Goal: Ask a question

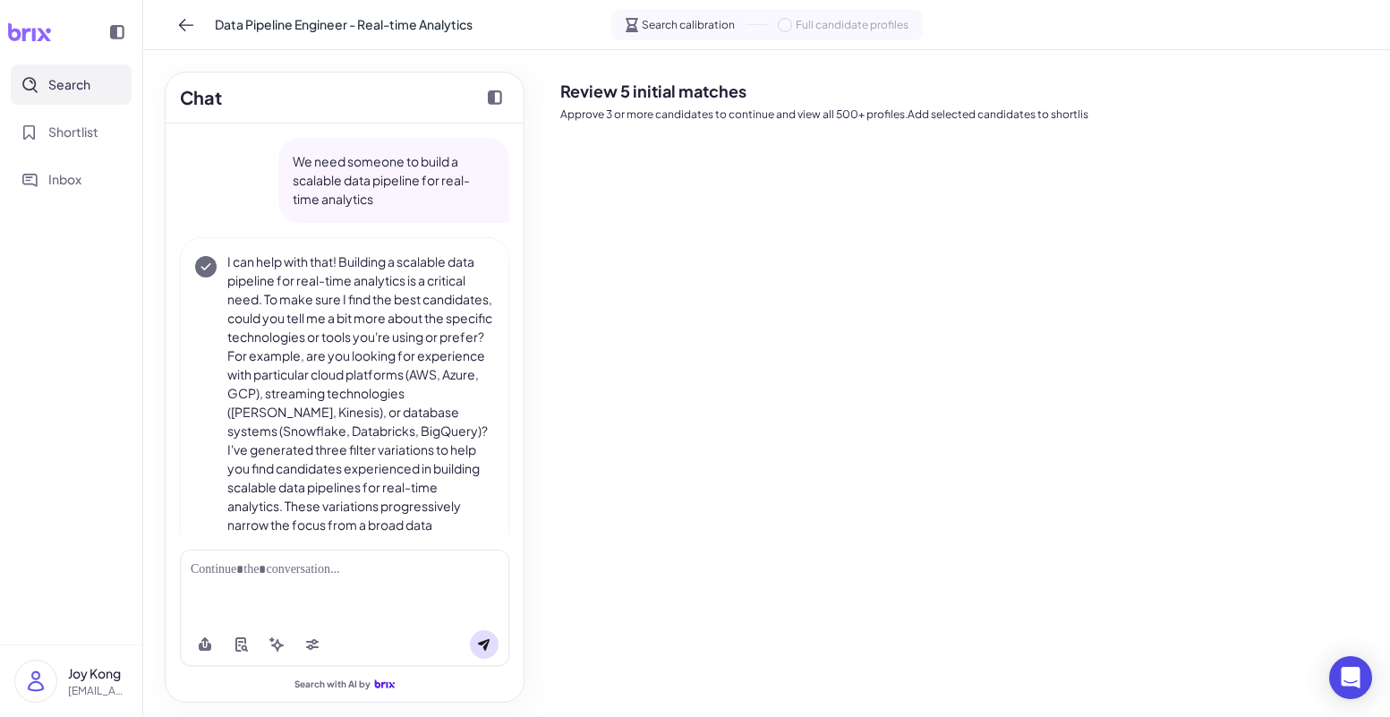
click at [343, 167] on p "We need someone to build a scalable data pipeline for real-time analytics" at bounding box center [394, 180] width 202 height 56
drag, startPoint x: 324, startPoint y: 160, endPoint x: 424, endPoint y: 207, distance: 110.5
click at [424, 207] on p "We need someone to build a scalable data pipeline for real-time analytics" at bounding box center [394, 180] width 202 height 56
click at [394, 207] on p "We need someone to build a scalable data pipeline for real-time analytics" at bounding box center [394, 180] width 202 height 56
drag, startPoint x: 379, startPoint y: 201, endPoint x: 310, endPoint y: 158, distance: 80.8
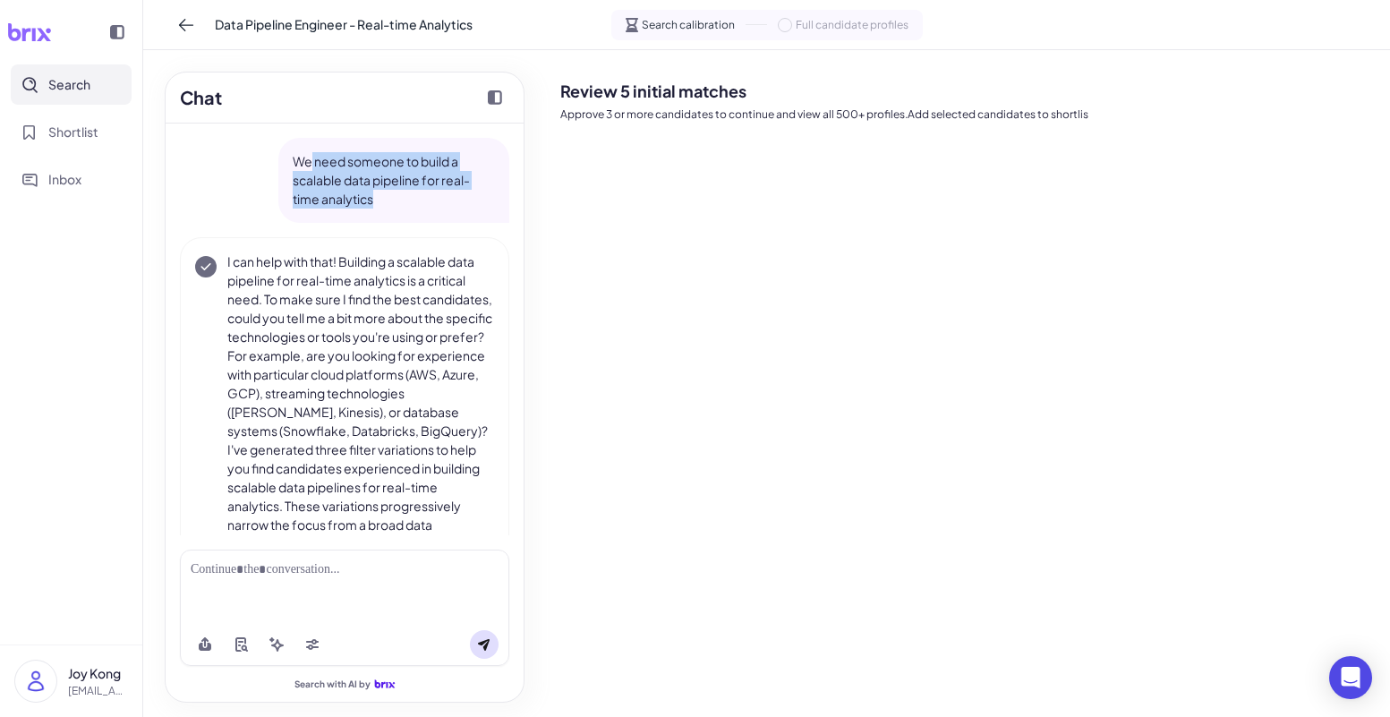
click at [310, 158] on p "We need someone to build a scalable data pipeline for real-time analytics" at bounding box center [394, 180] width 202 height 56
click at [316, 176] on p "We need someone to build a scalable data pipeline for real-time analytics" at bounding box center [394, 180] width 202 height 56
drag, startPoint x: 379, startPoint y: 205, endPoint x: 286, endPoint y: 163, distance: 101.4
click at [286, 163] on div "We need someone to build a scalable data pipeline for real-time analytics" at bounding box center [393, 180] width 231 height 85
click at [428, 185] on p "We need someone to build a scalable data pipeline for real-time analytics" at bounding box center [394, 180] width 202 height 56
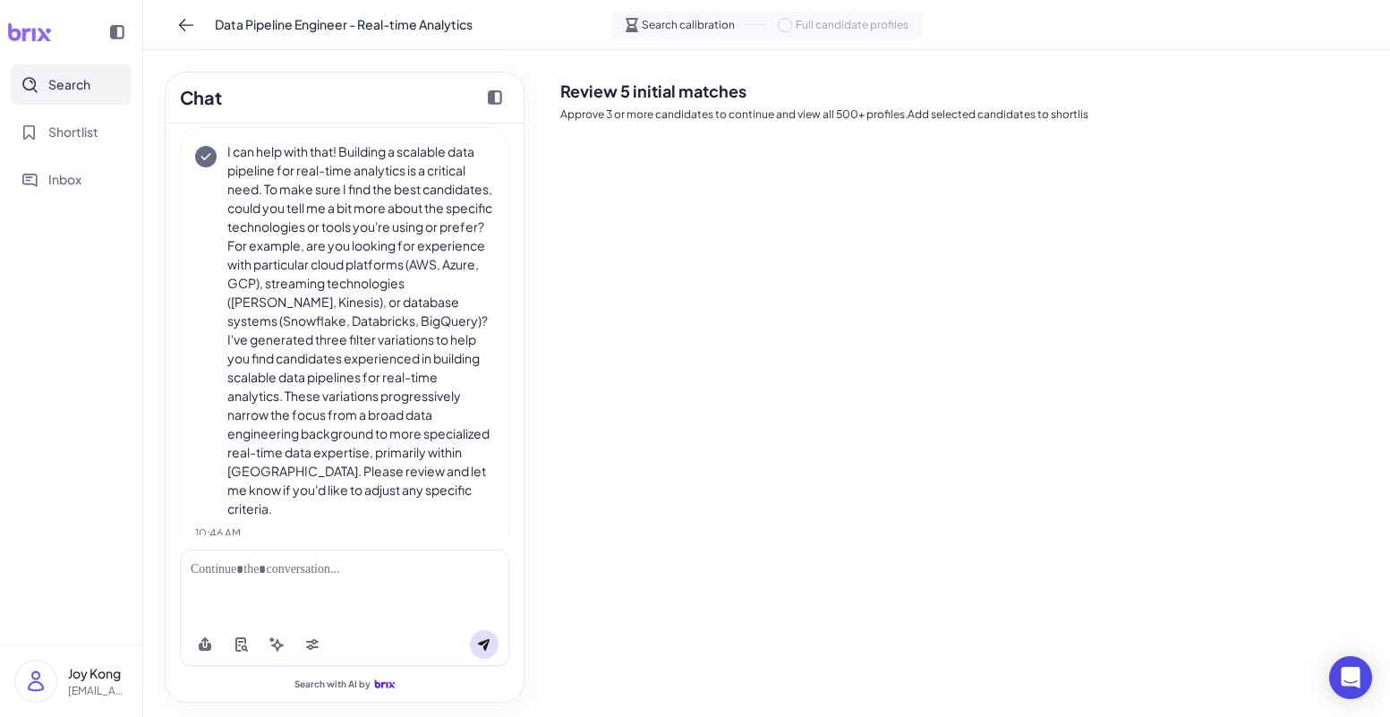
scroll to position [88, 0]
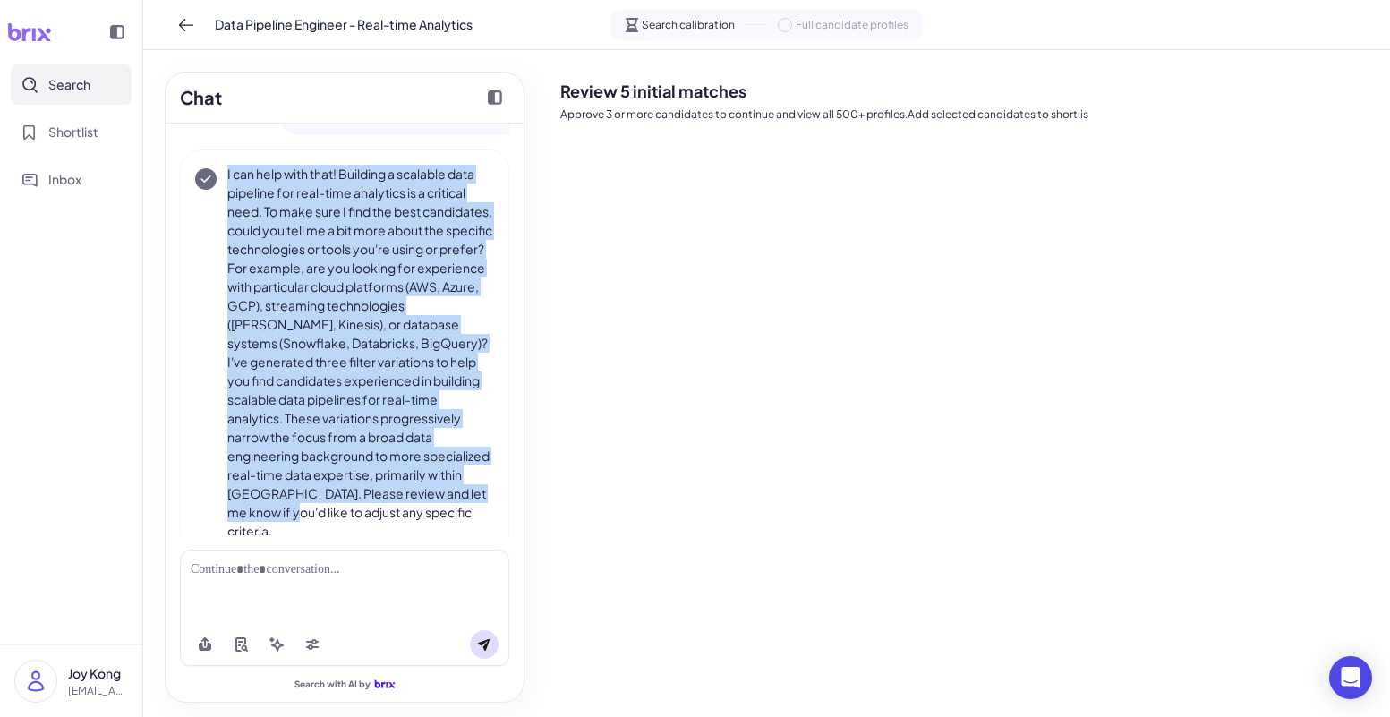
drag, startPoint x: 239, startPoint y: 176, endPoint x: 469, endPoint y: 513, distance: 407.7
click at [469, 513] on div "I can help with that! Building a scalable data pipeline for real-time analytics…" at bounding box center [344, 353] width 299 height 376
click at [440, 447] on p "I can help with that! Building a scalable data pipeline for real-time analytics…" at bounding box center [360, 353] width 267 height 376
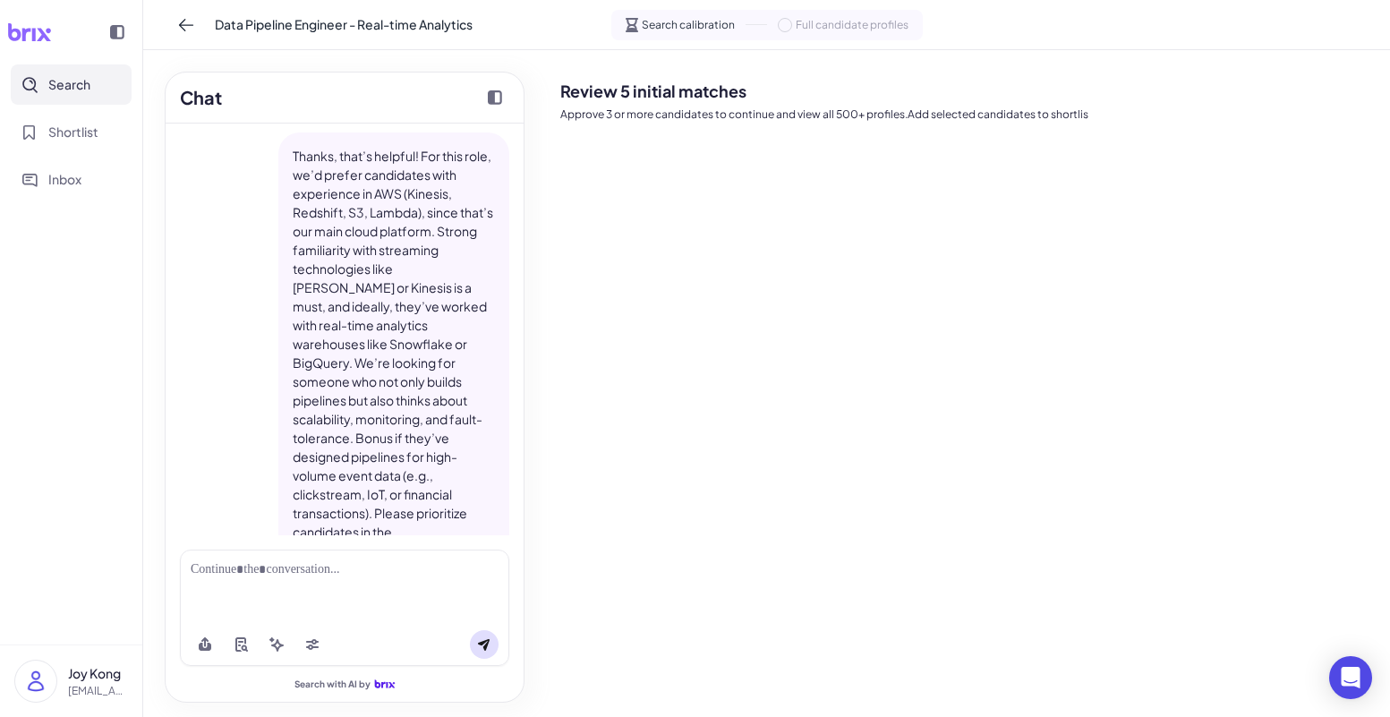
scroll to position [542, 0]
drag, startPoint x: 523, startPoint y: 218, endPoint x: 533, endPoint y: 323, distance: 105.2
click at [533, 323] on div "Chat We need someone to build a scalable data pipeline for real-time analytics …" at bounding box center [344, 383] width 403 height 667
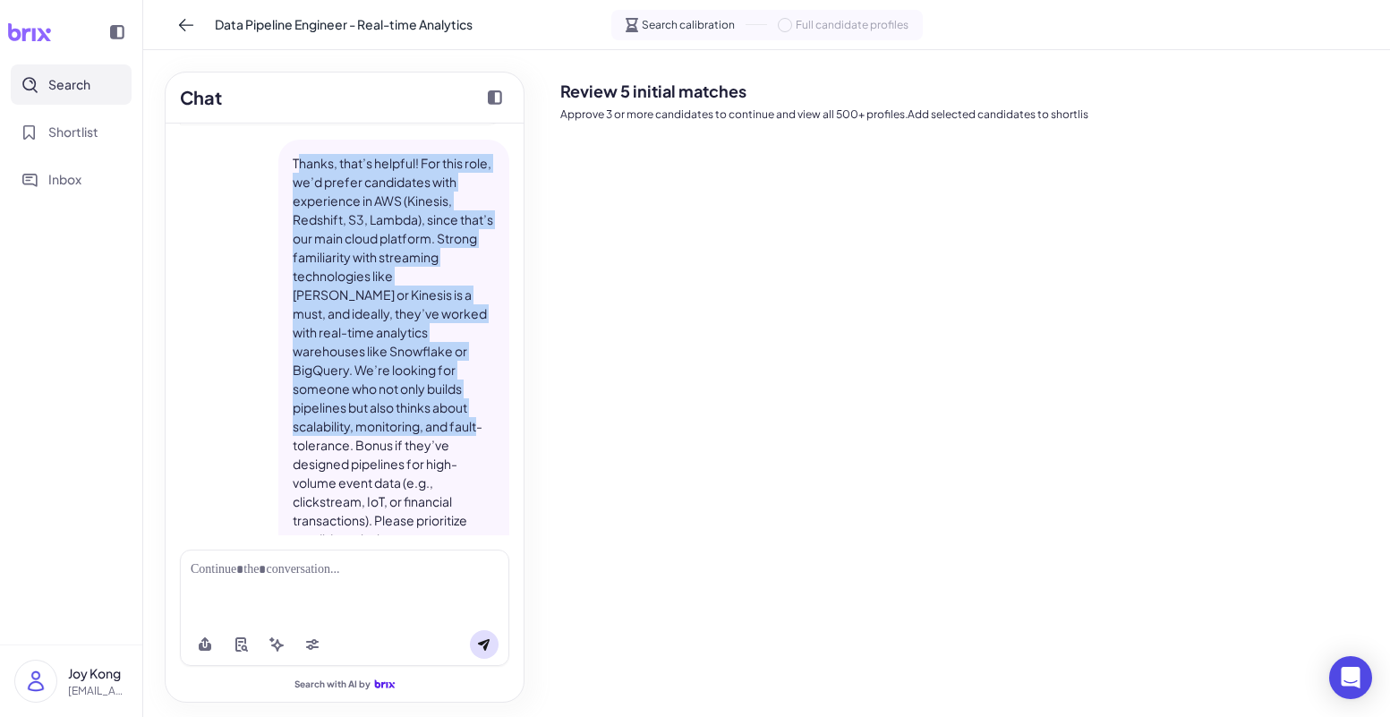
drag, startPoint x: 294, startPoint y: 158, endPoint x: 449, endPoint y: 418, distance: 302.3
click at [461, 422] on p "Thanks, that’s helpful! For this role, we’d prefer candidates with experience i…" at bounding box center [394, 398] width 202 height 489
click at [424, 414] on p "Thanks, that’s helpful! For this role, we’d prefer candidates with experience i…" at bounding box center [394, 398] width 202 height 489
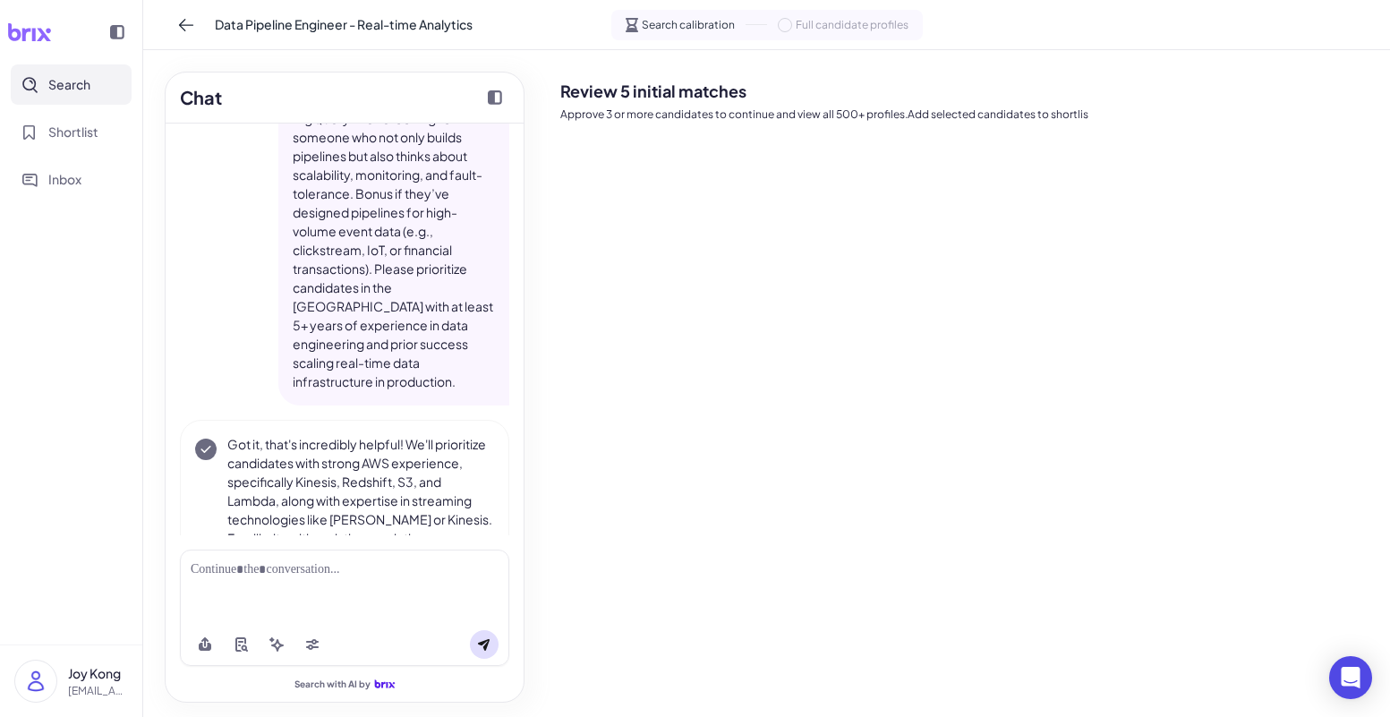
scroll to position [800, 0]
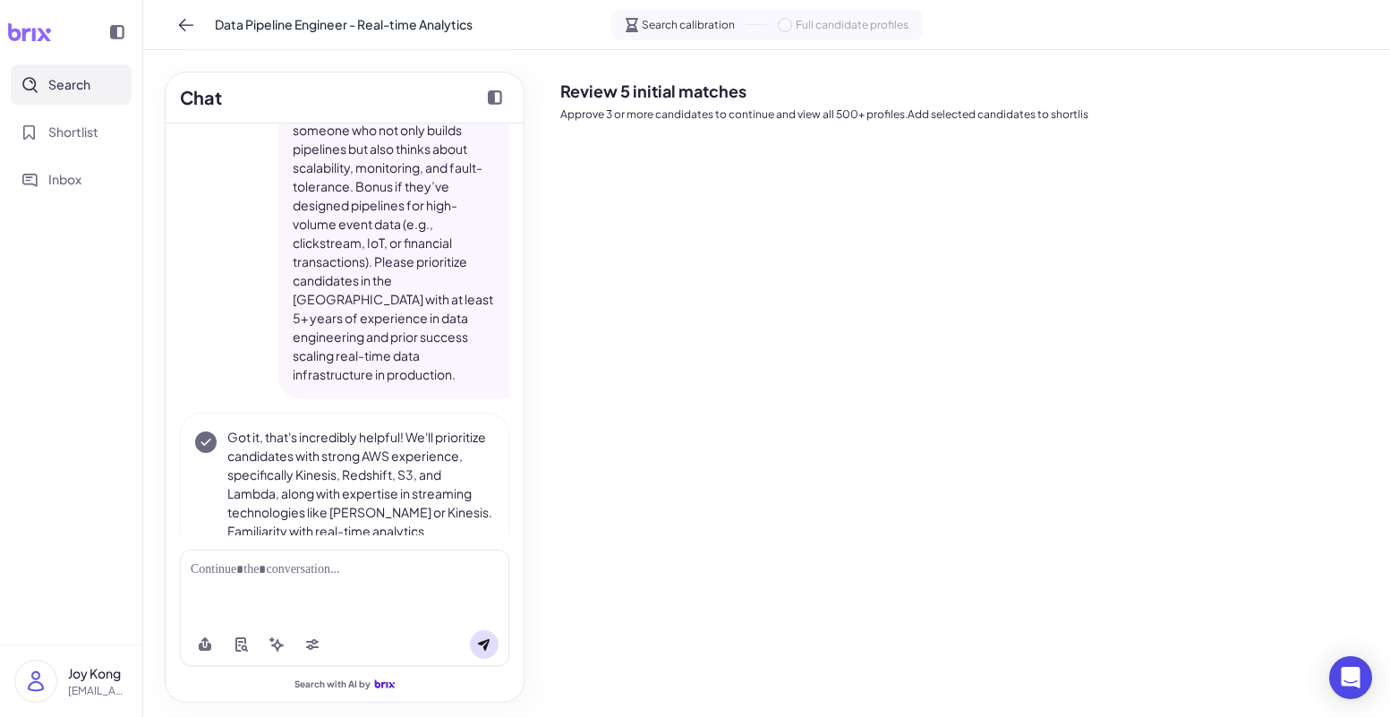
click at [406, 309] on p "Thanks, that’s helpful! For this role, we’d prefer candidates with experience i…" at bounding box center [394, 139] width 202 height 489
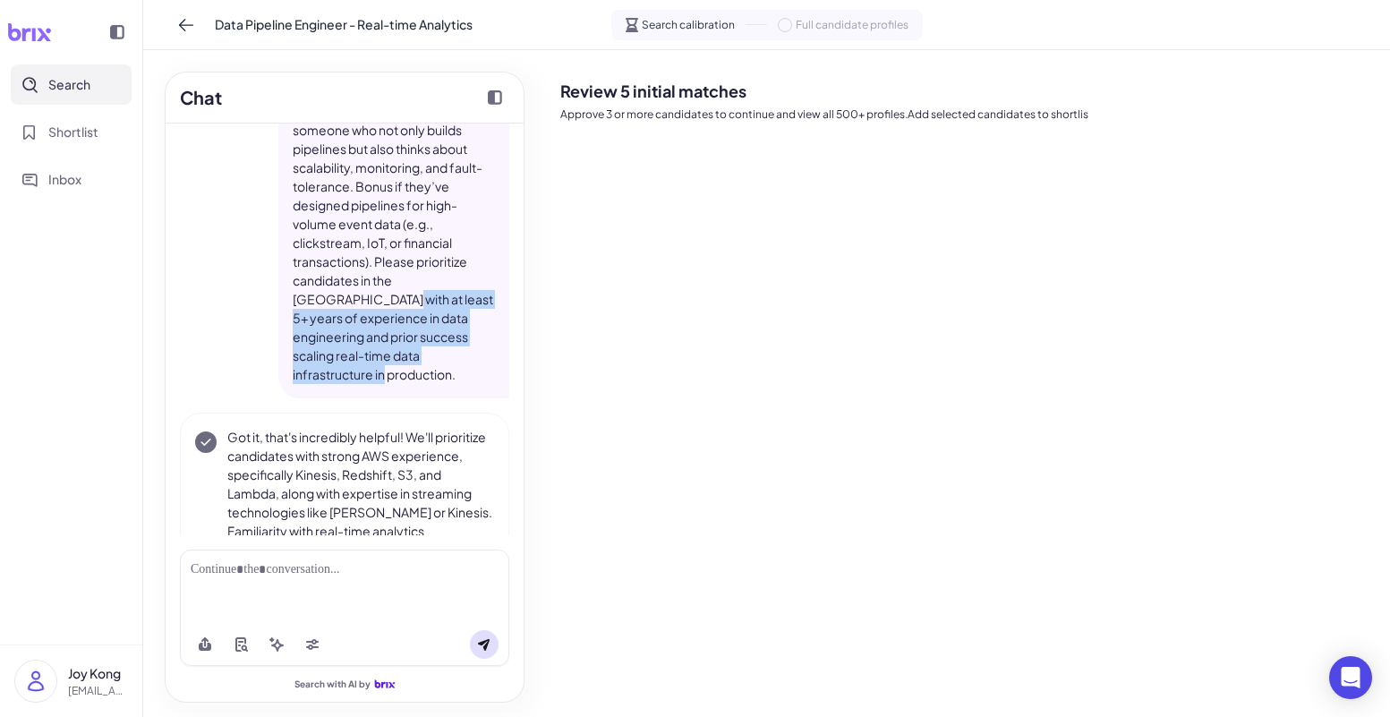
drag, startPoint x: 459, startPoint y: 346, endPoint x: 431, endPoint y: 279, distance: 72.2
click at [431, 279] on p "Thanks, that’s helpful! For this role, we’d prefer candidates with experience i…" at bounding box center [394, 139] width 202 height 489
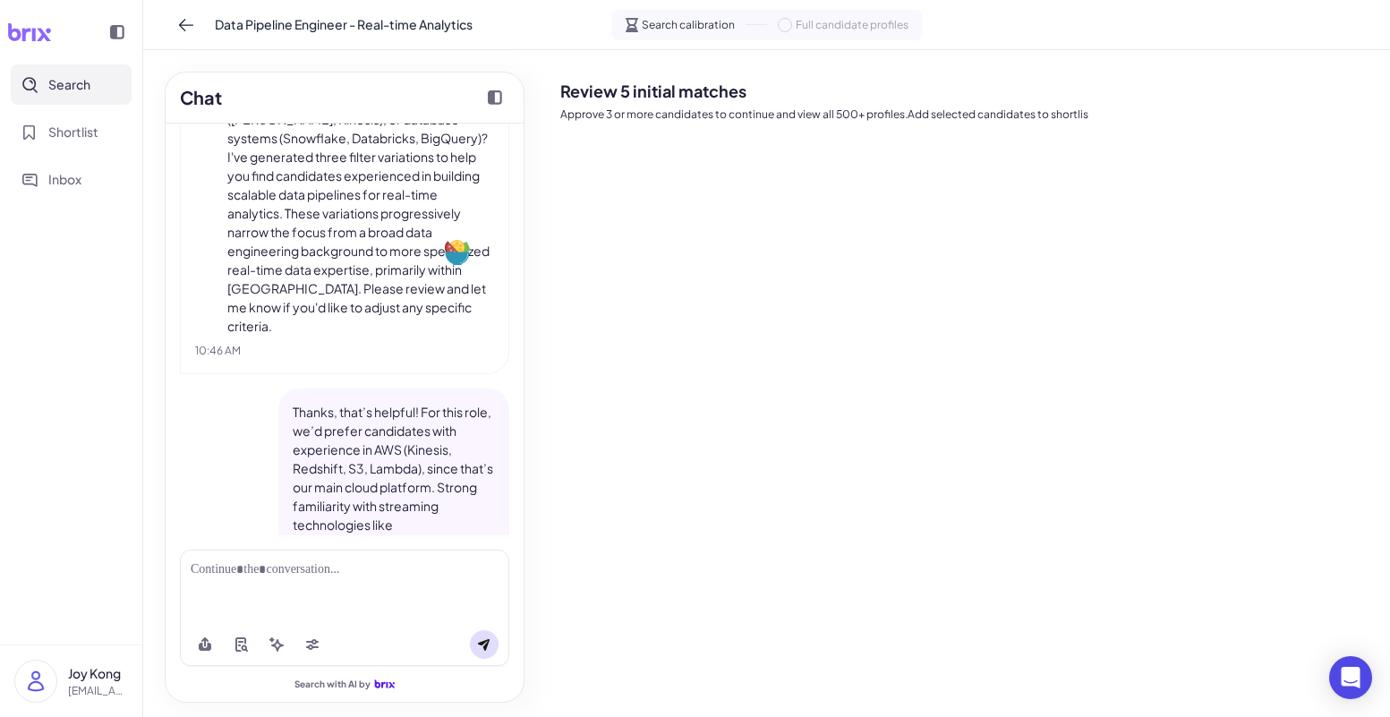
click at [380, 294] on p "I can help with that! Building a scalable data pipeline for real-time analytics…" at bounding box center [360, 148] width 267 height 376
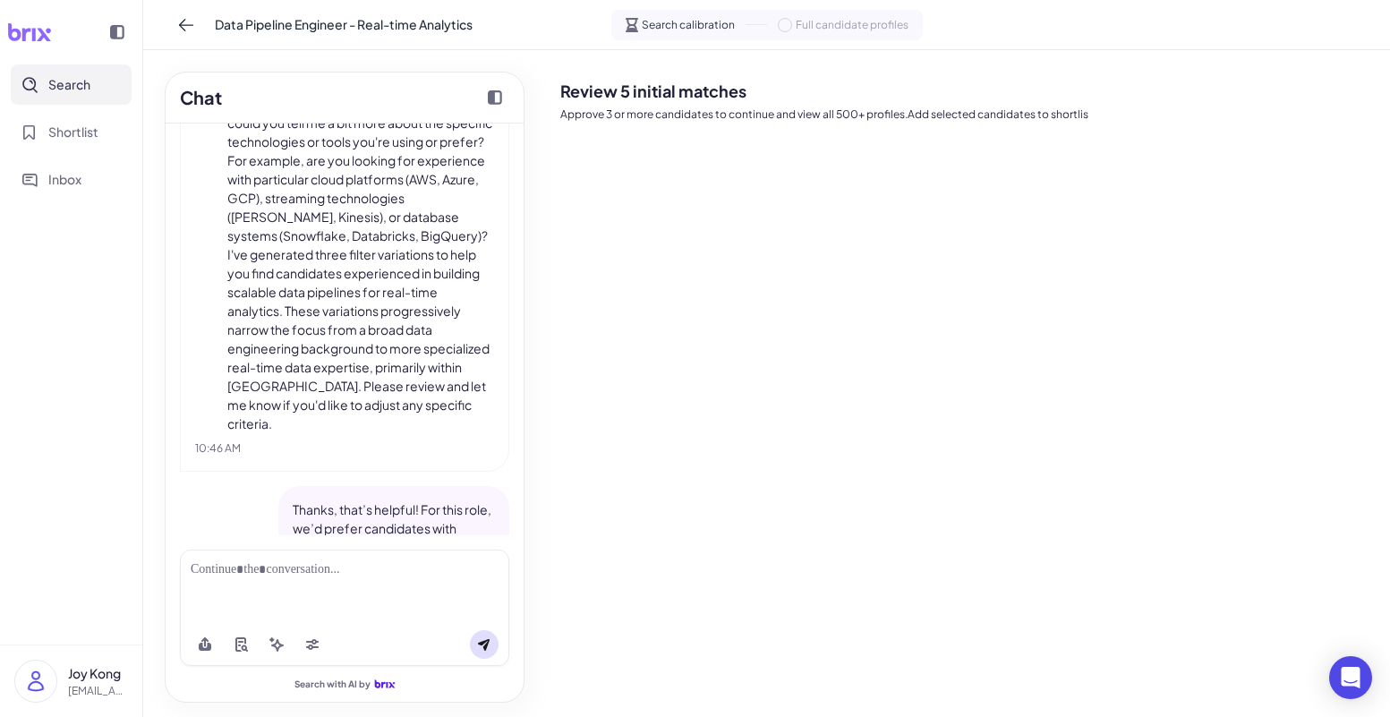
scroll to position [0, 0]
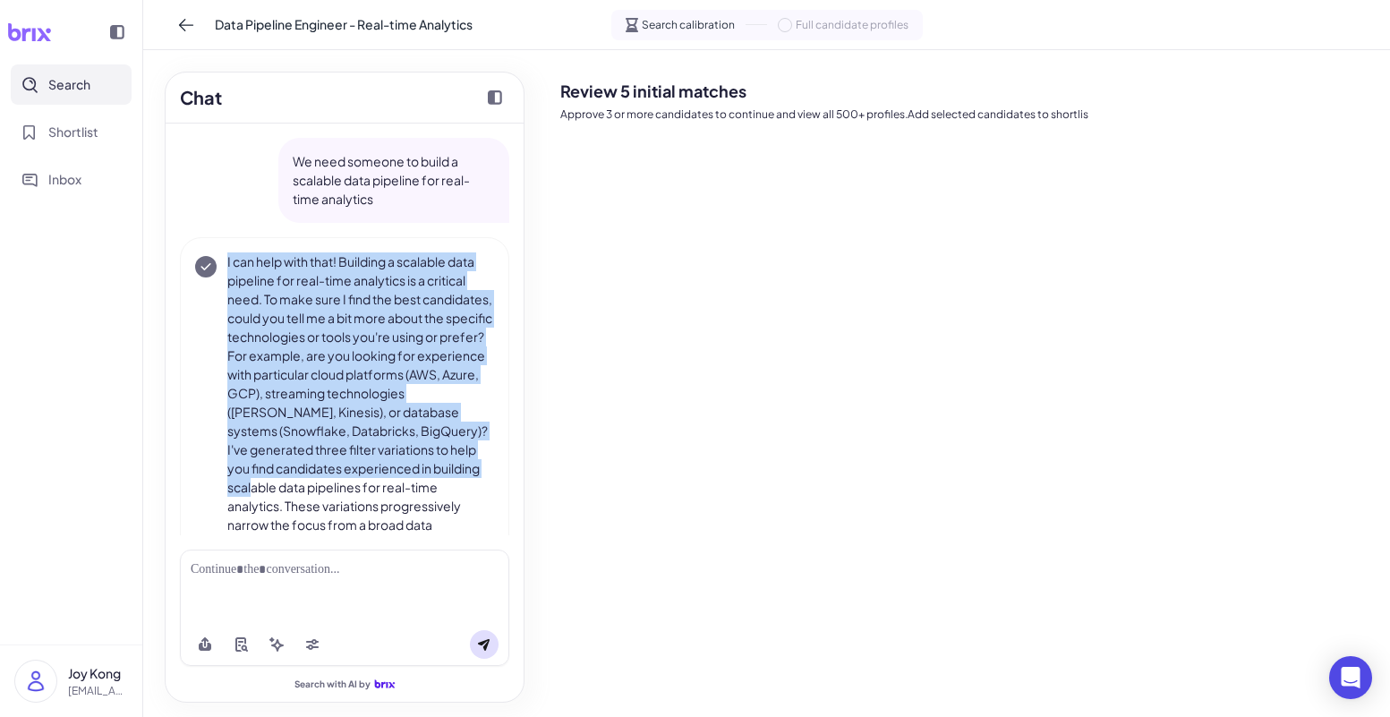
drag, startPoint x: 226, startPoint y: 260, endPoint x: 449, endPoint y: 485, distance: 317.8
click at [448, 484] on div "I can help with that! Building a scalable data pipeline for real-time analytics…" at bounding box center [344, 440] width 299 height 376
click at [413, 468] on p "I can help with that! Building a scalable data pipeline for real-time analytics…" at bounding box center [360, 440] width 267 height 376
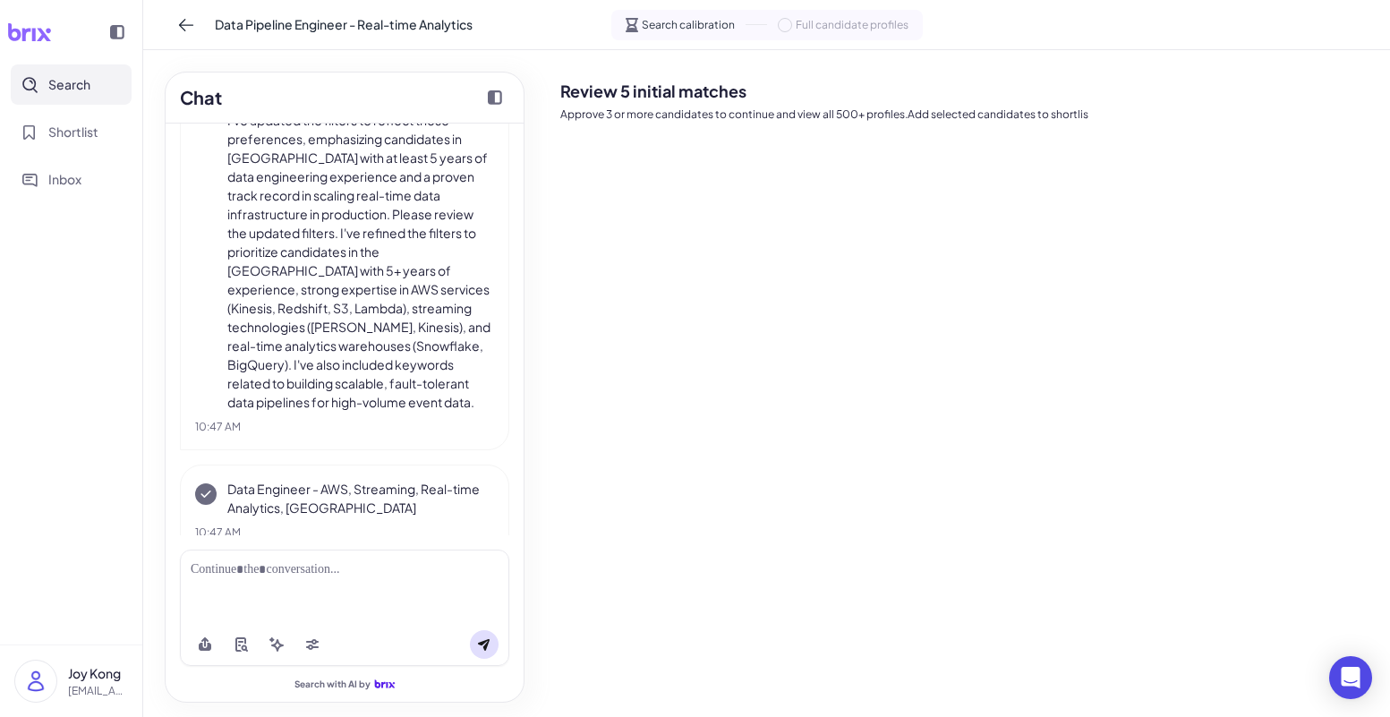
scroll to position [1321, 0]
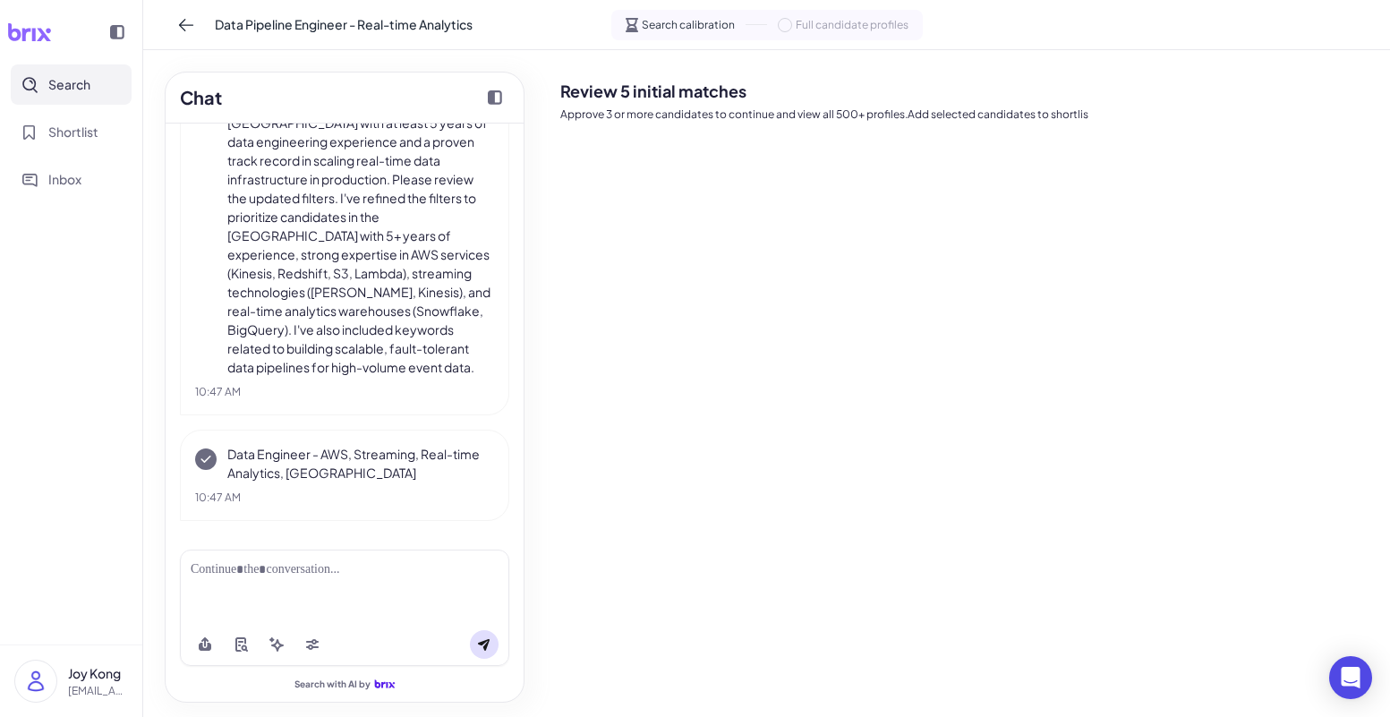
click at [663, 252] on div "Review 5 initial matches Approve 3 or more candidates to continue and view all …" at bounding box center [968, 383] width 816 height 638
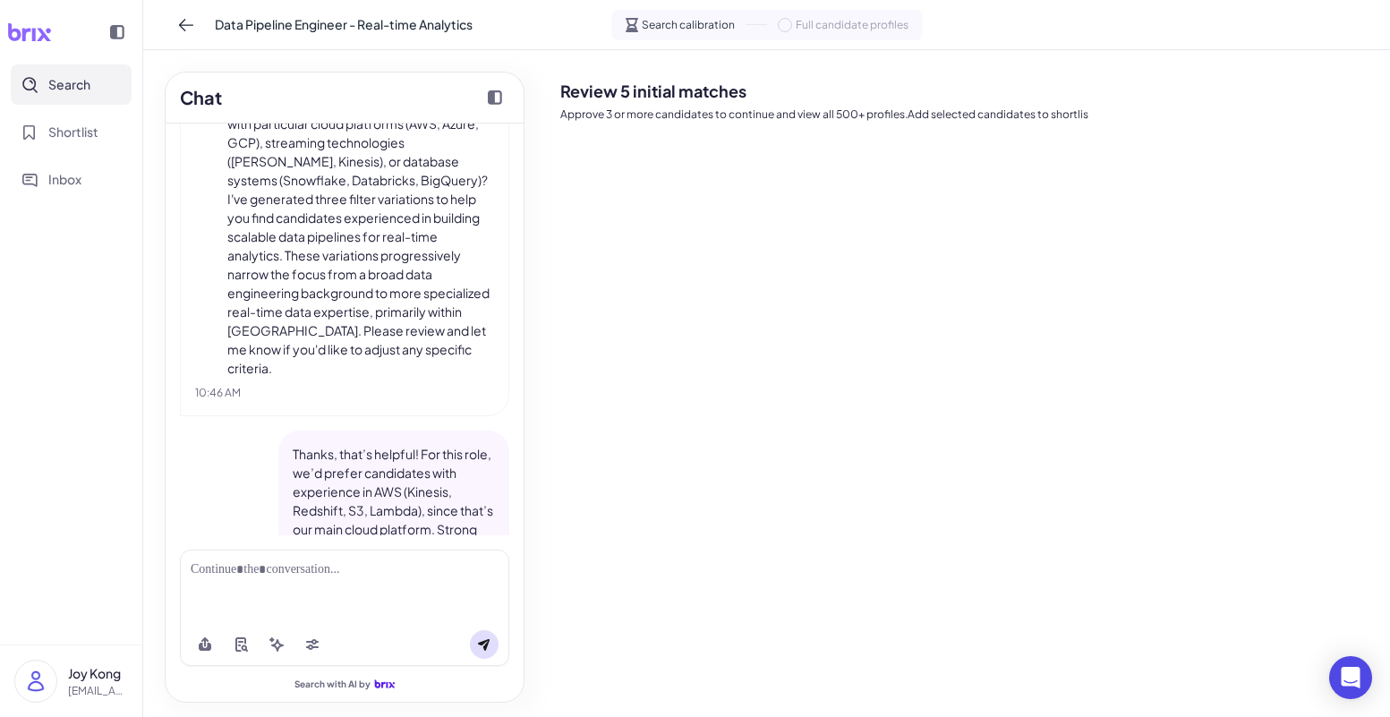
scroll to position [250, 0]
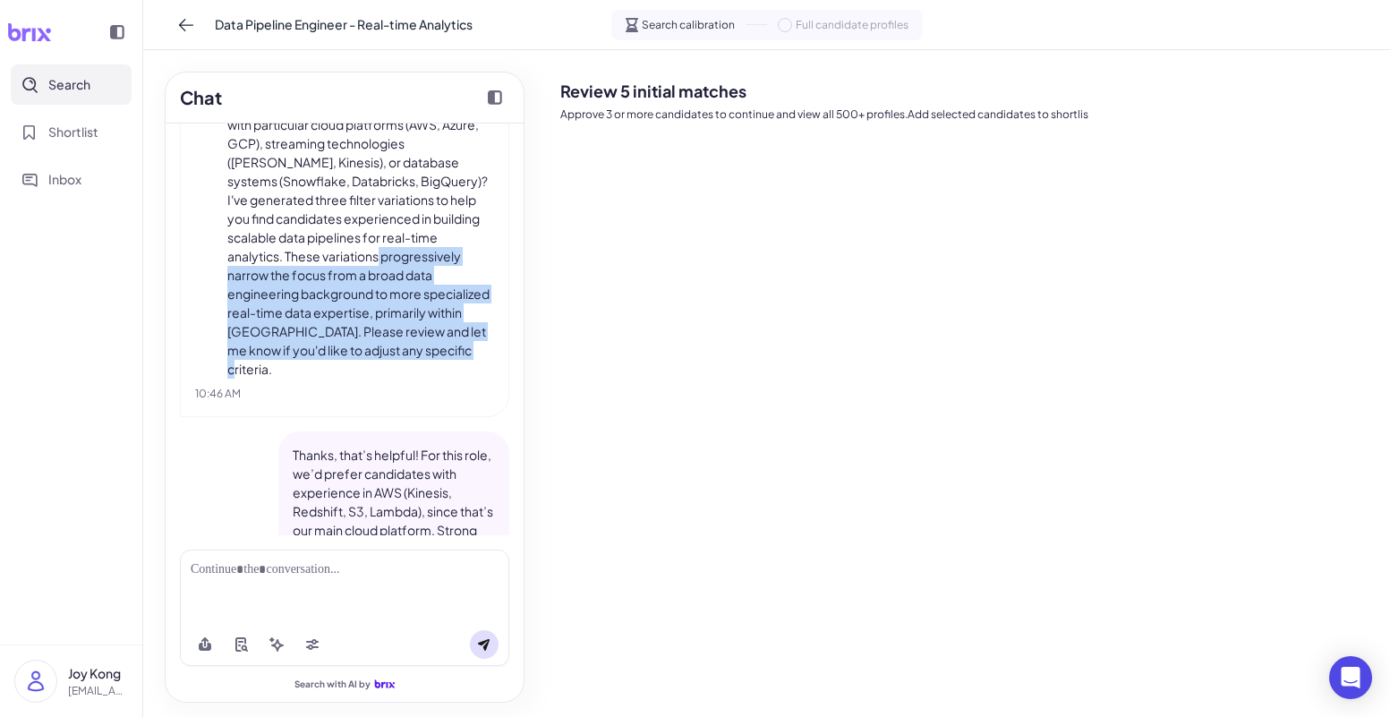
drag, startPoint x: 414, startPoint y: 373, endPoint x: 321, endPoint y: 308, distance: 113.0
click at [332, 284] on p "I can help with that! Building a scalable data pipeline for real-time analytics…" at bounding box center [360, 191] width 267 height 376
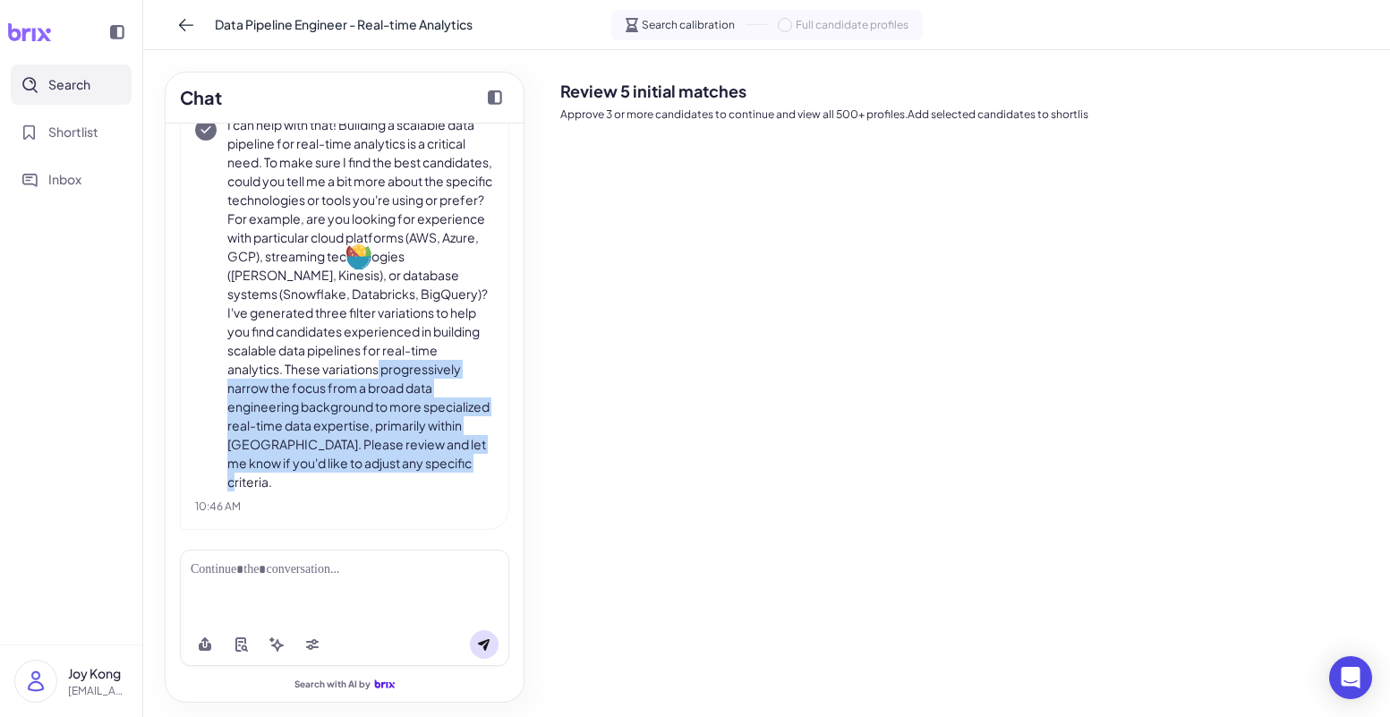
scroll to position [114, 0]
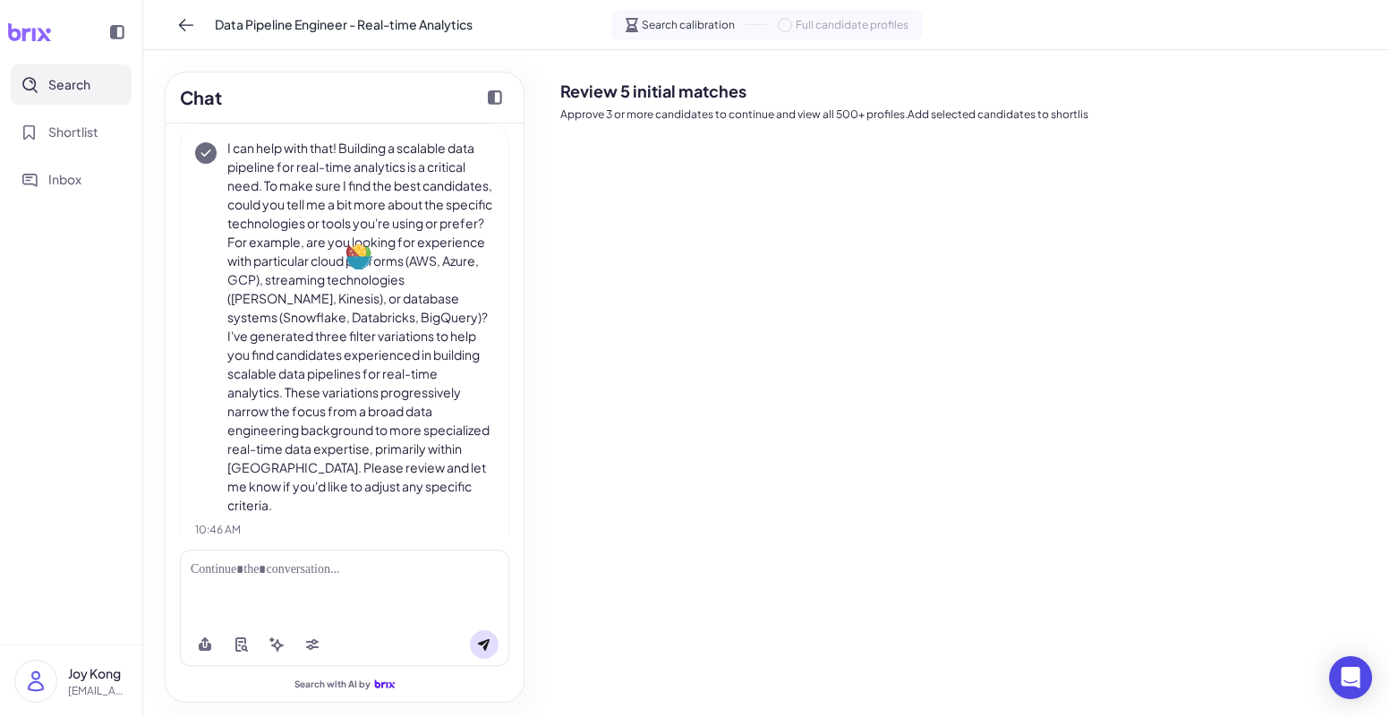
click at [240, 171] on p "I can help with that! Building a scalable data pipeline for real-time analytics…" at bounding box center [360, 327] width 267 height 376
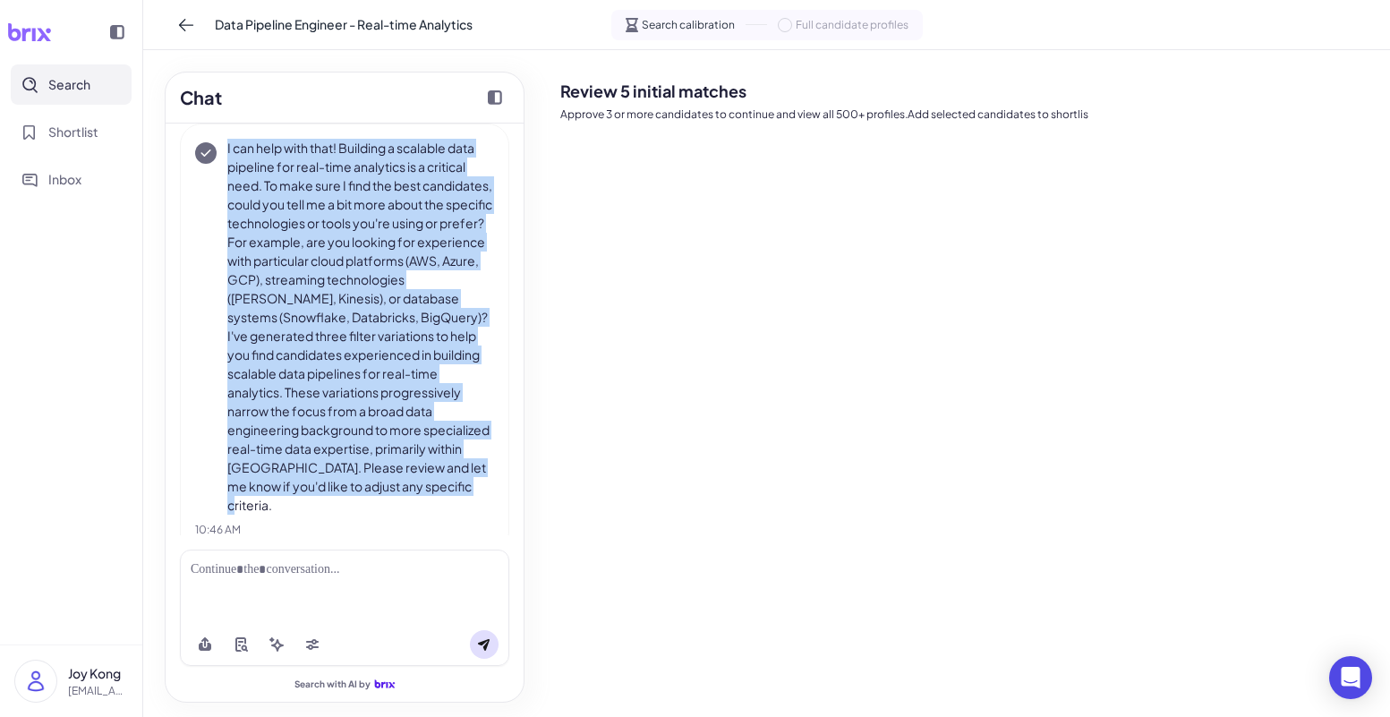
drag, startPoint x: 224, startPoint y: 141, endPoint x: 455, endPoint y: 497, distance: 423.9
click at [453, 496] on div "I can help with that! Building a scalable data pipeline for real-time analytics…" at bounding box center [344, 327] width 299 height 376
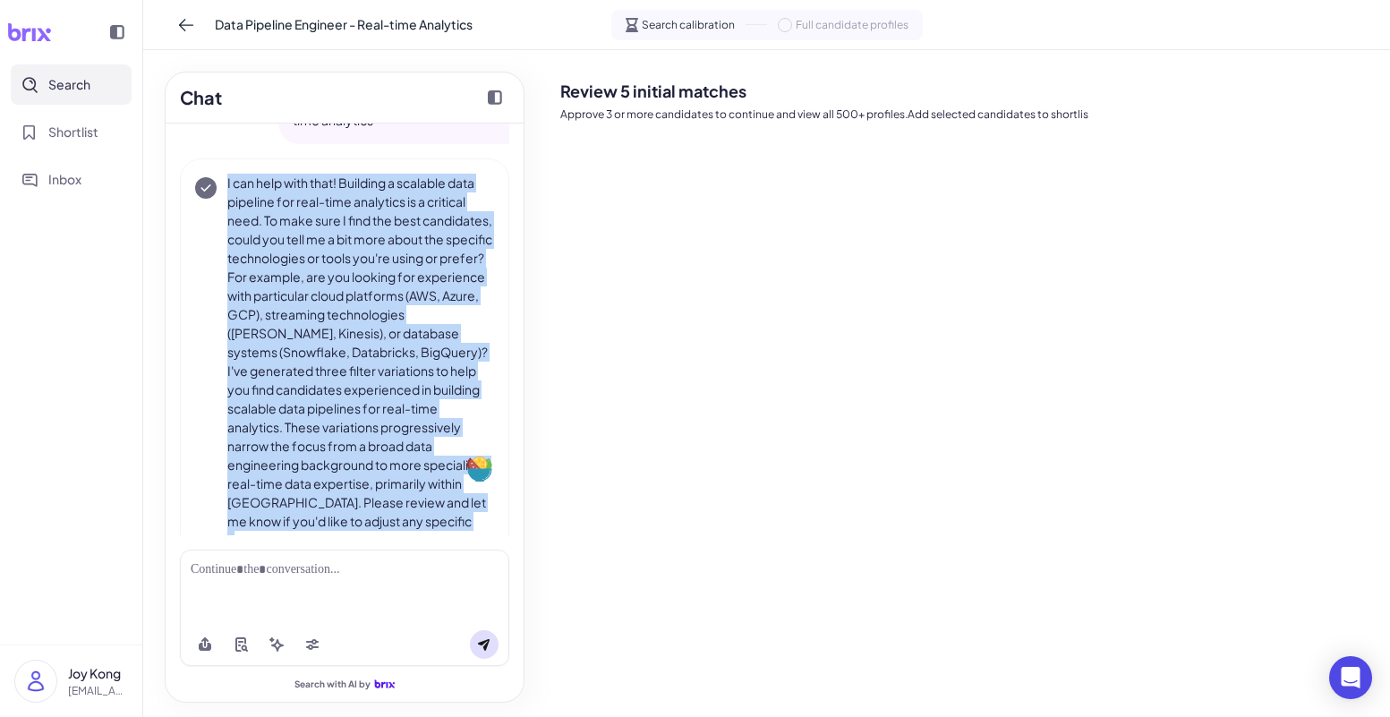
scroll to position [105, 0]
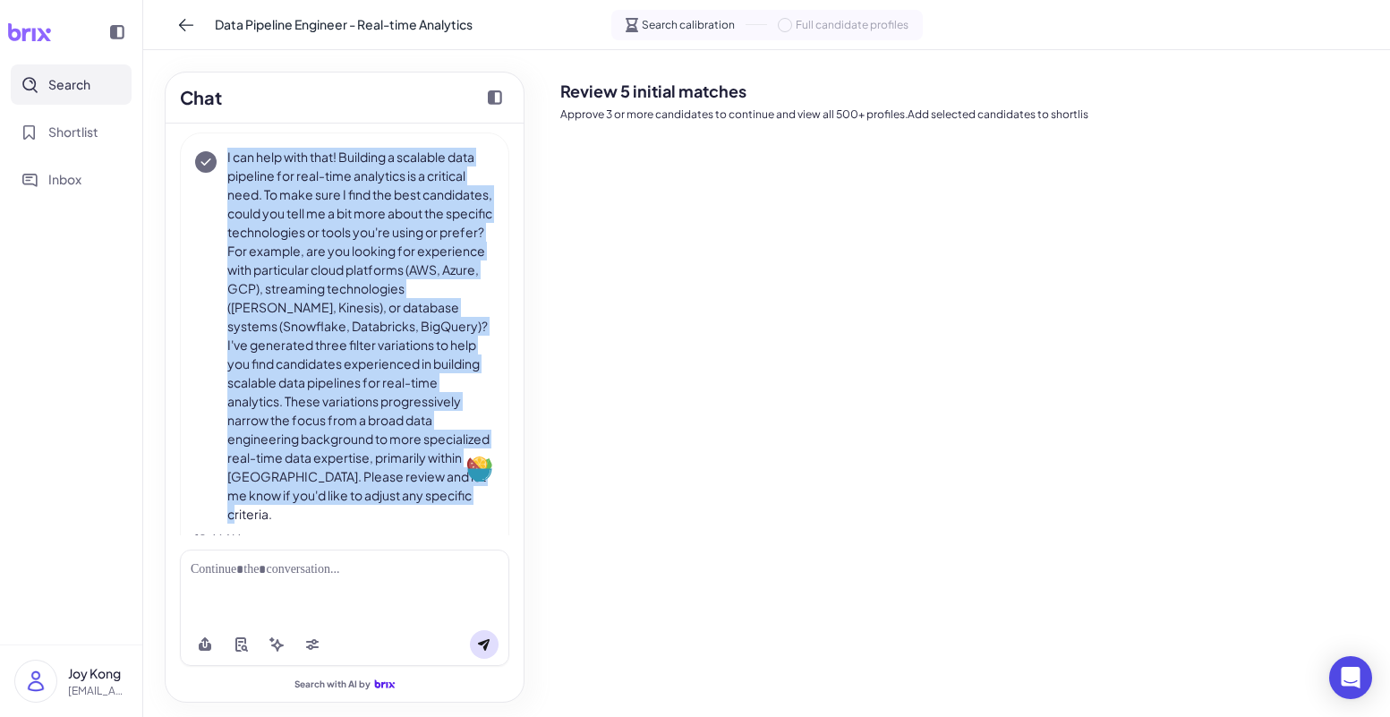
click at [448, 169] on p "I can help with that! Building a scalable data pipeline for real-time analytics…" at bounding box center [360, 336] width 267 height 376
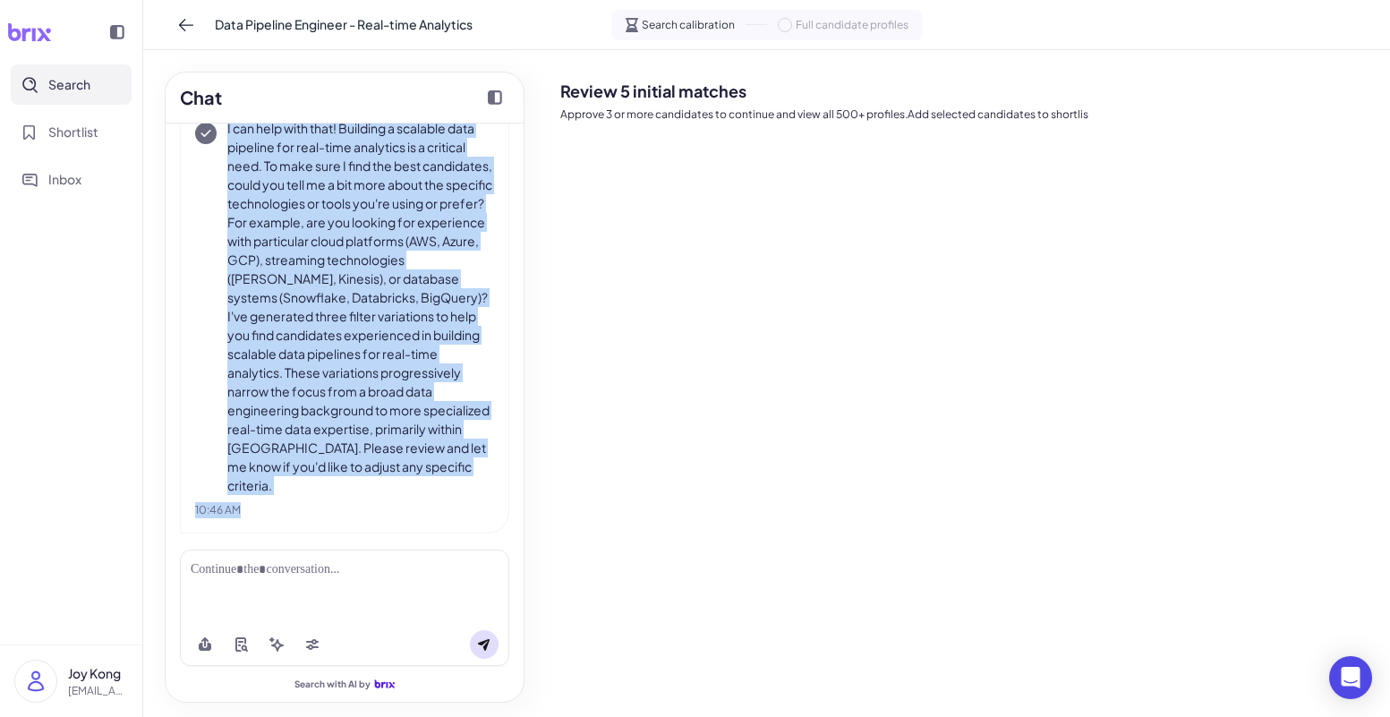
scroll to position [162, 0]
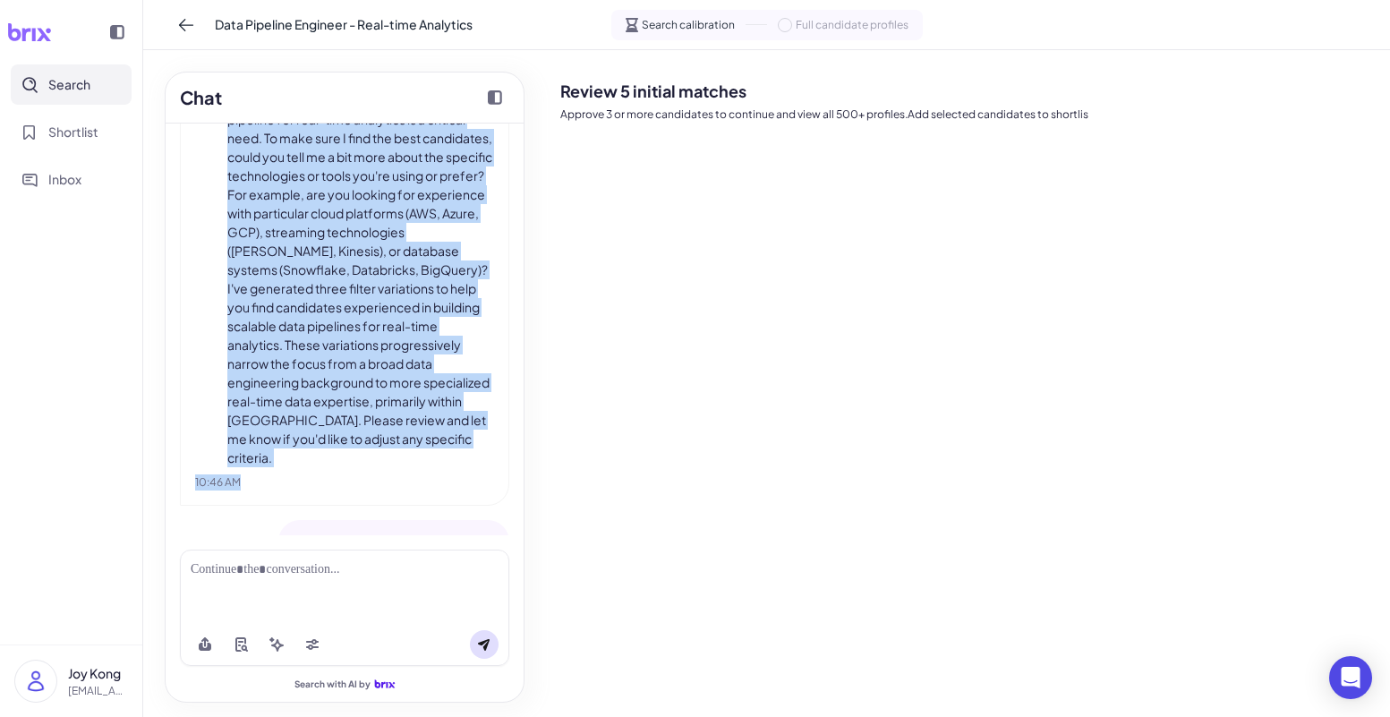
drag, startPoint x: 228, startPoint y: 154, endPoint x: 435, endPoint y: 517, distance: 418.2
click at [414, 461] on p "I can help with that! Building a scalable data pipeline for real-time analytics…" at bounding box center [360, 278] width 267 height 376
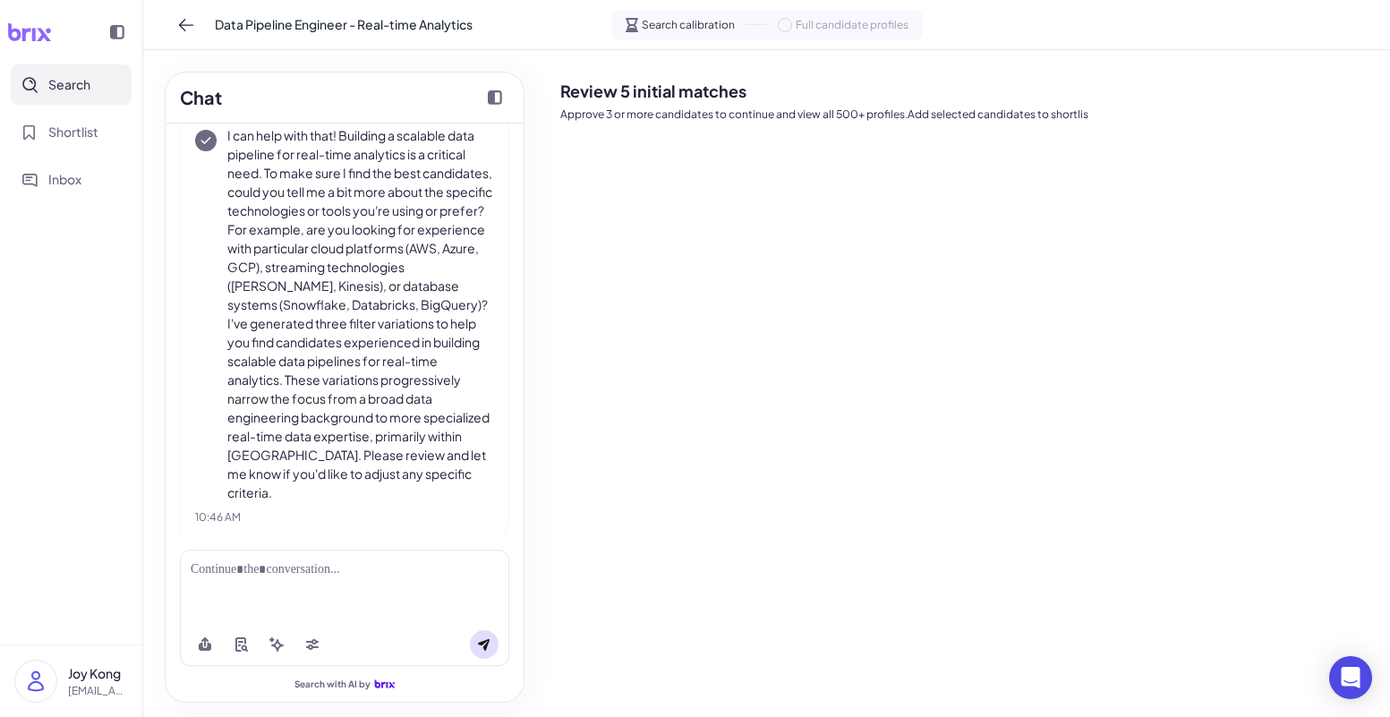
scroll to position [97, 0]
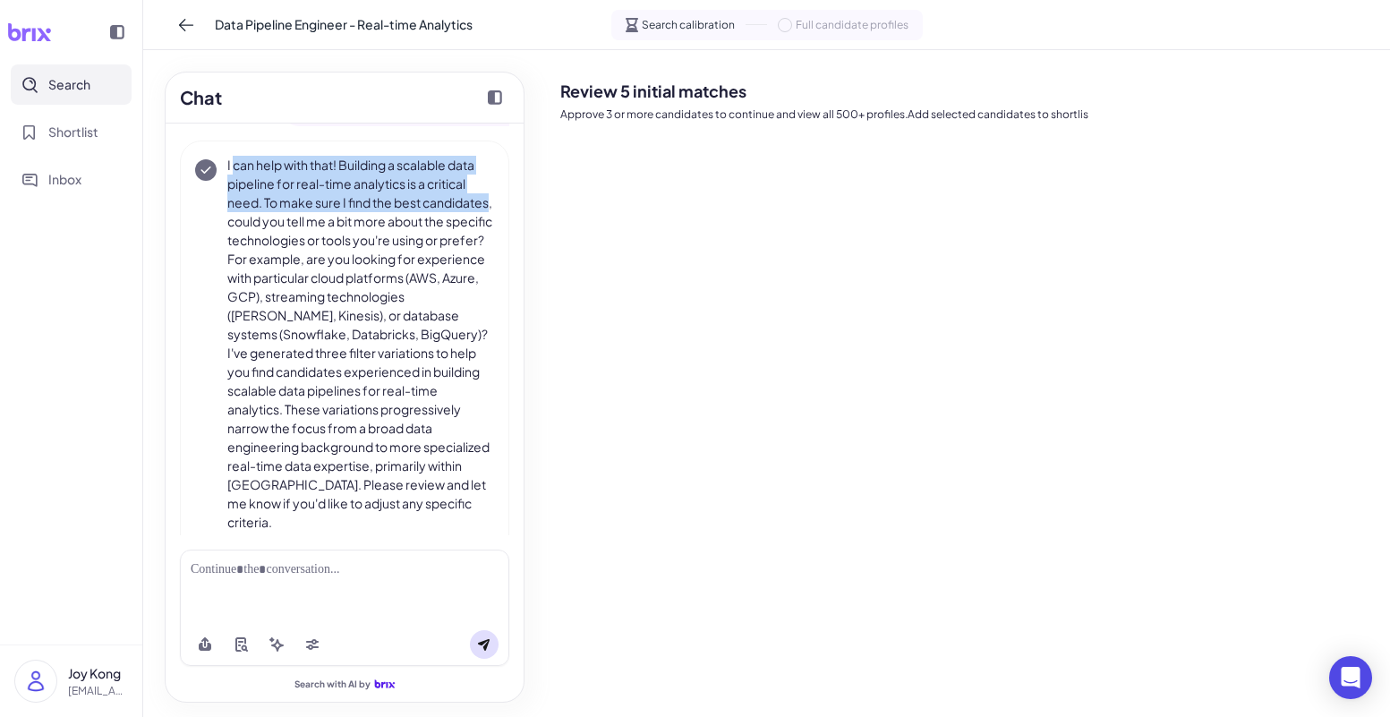
drag, startPoint x: 233, startPoint y: 163, endPoint x: 295, endPoint y: 223, distance: 86.7
click at [295, 223] on p "I can help with that! Building a scalable data pipeline for real-time analytics…" at bounding box center [360, 344] width 267 height 376
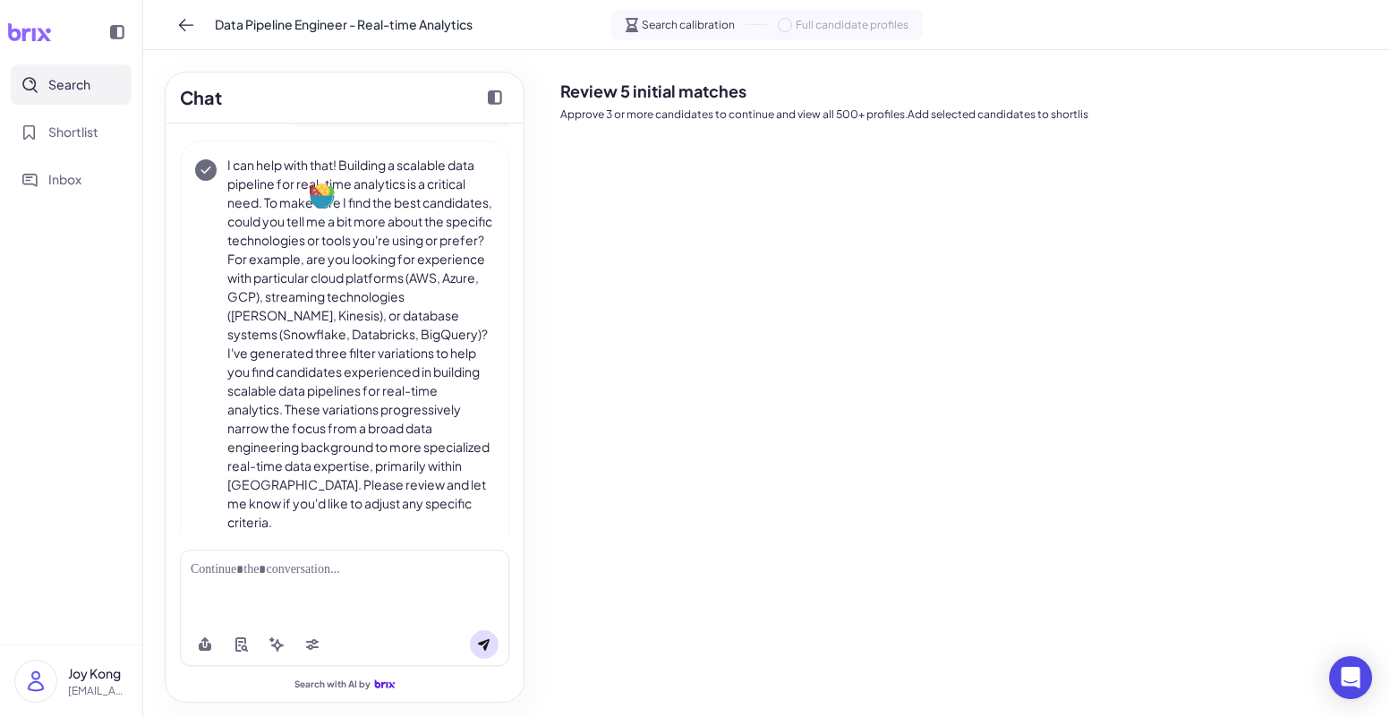
click at [320, 259] on p "I can help with that! Building a scalable data pipeline for real-time analytics…" at bounding box center [360, 344] width 267 height 376
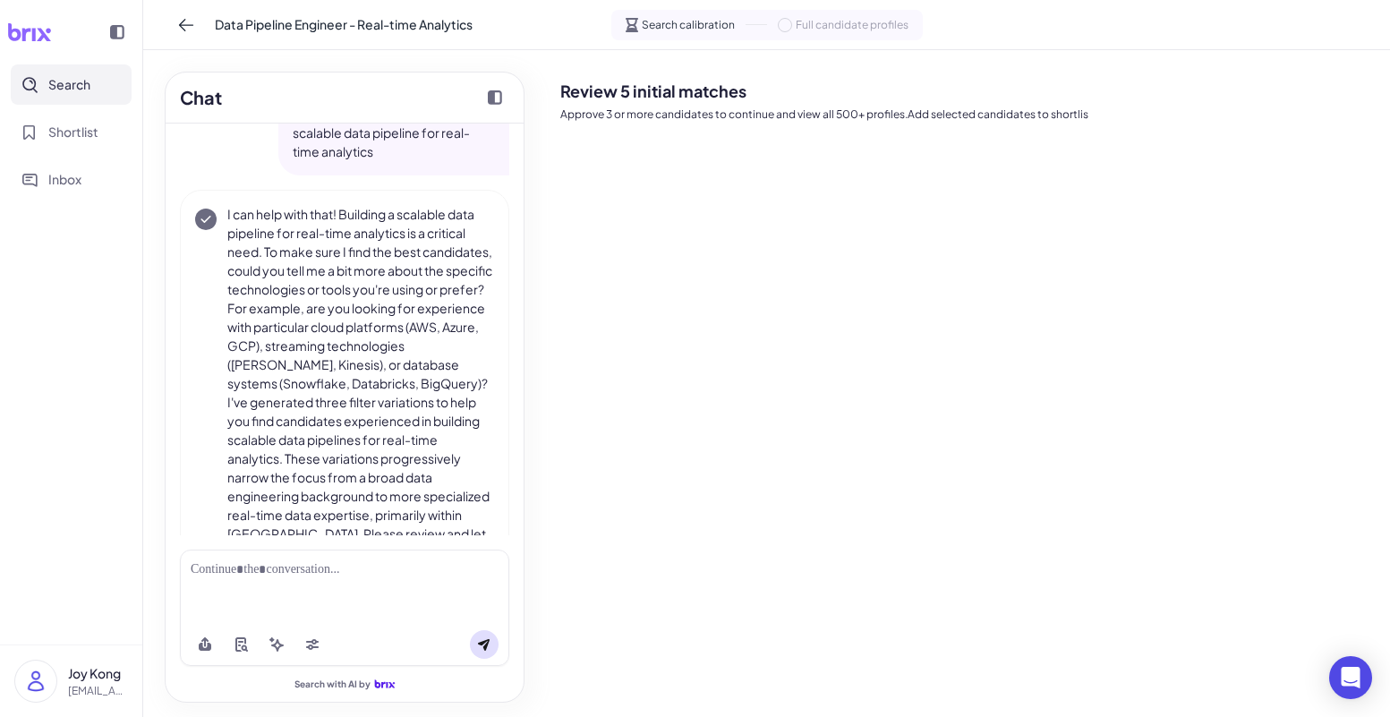
scroll to position [0, 0]
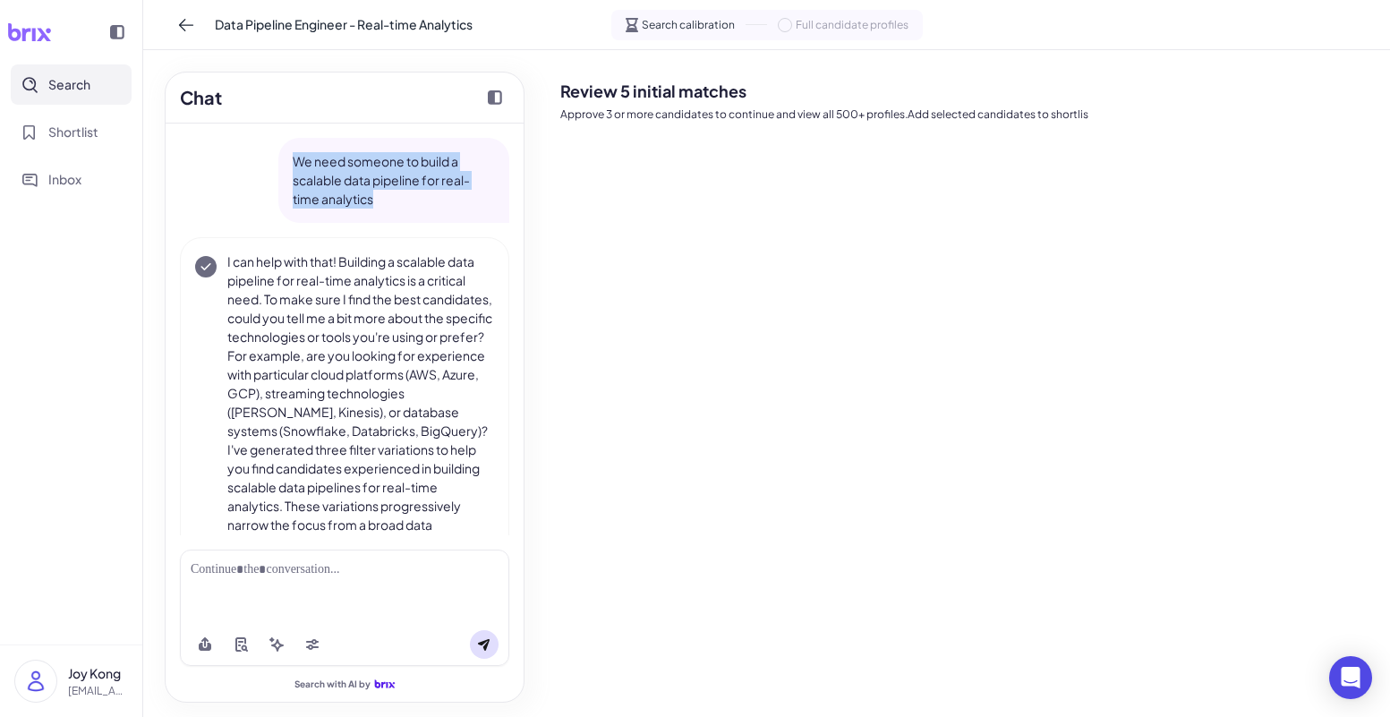
drag, startPoint x: 286, startPoint y: 157, endPoint x: 368, endPoint y: 211, distance: 98.1
click at [368, 211] on div "We need someone to build a scalable data pipeline for real-time analytics" at bounding box center [393, 180] width 231 height 85
click at [353, 256] on p "I can help with that! Building a scalable data pipeline for real-time analytics…" at bounding box center [360, 440] width 267 height 376
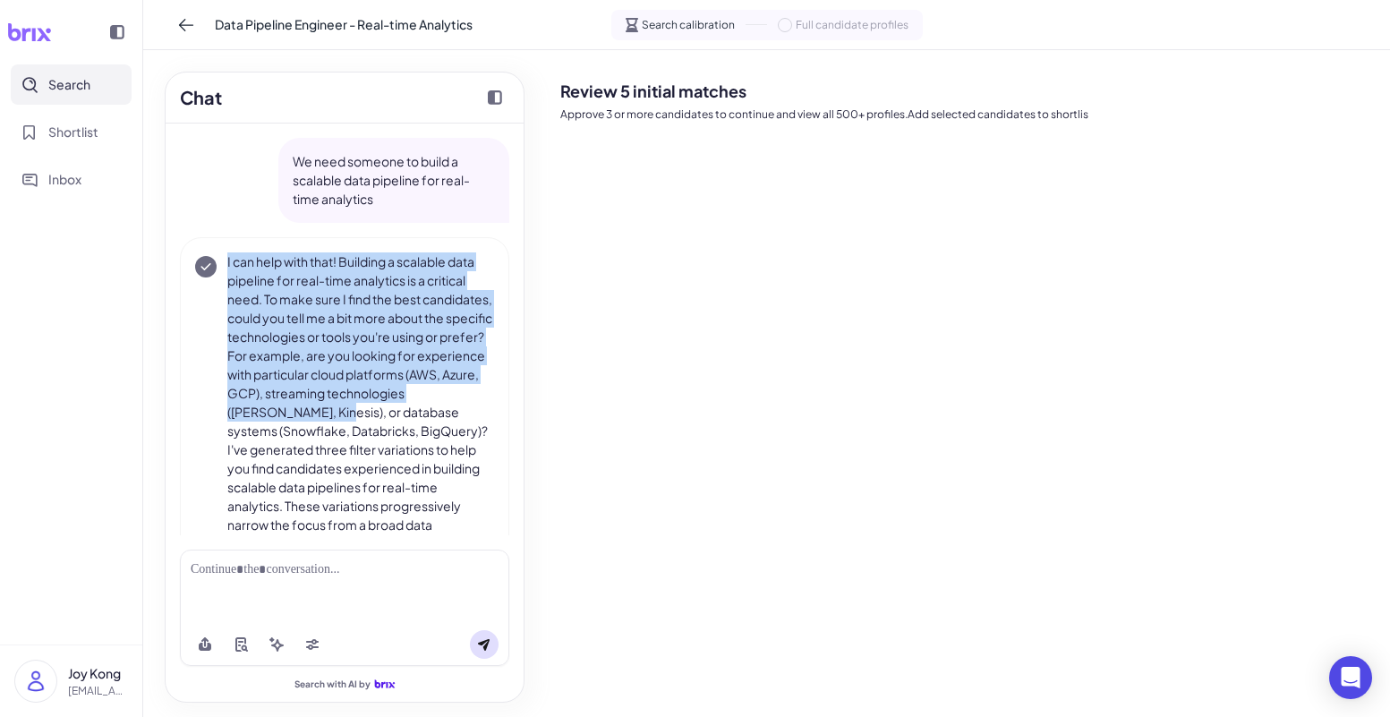
drag, startPoint x: 226, startPoint y: 261, endPoint x: 412, endPoint y: 417, distance: 242.1
click at [412, 417] on p "I can help with that! Building a scalable data pipeline for real-time analytics…" at bounding box center [360, 440] width 267 height 376
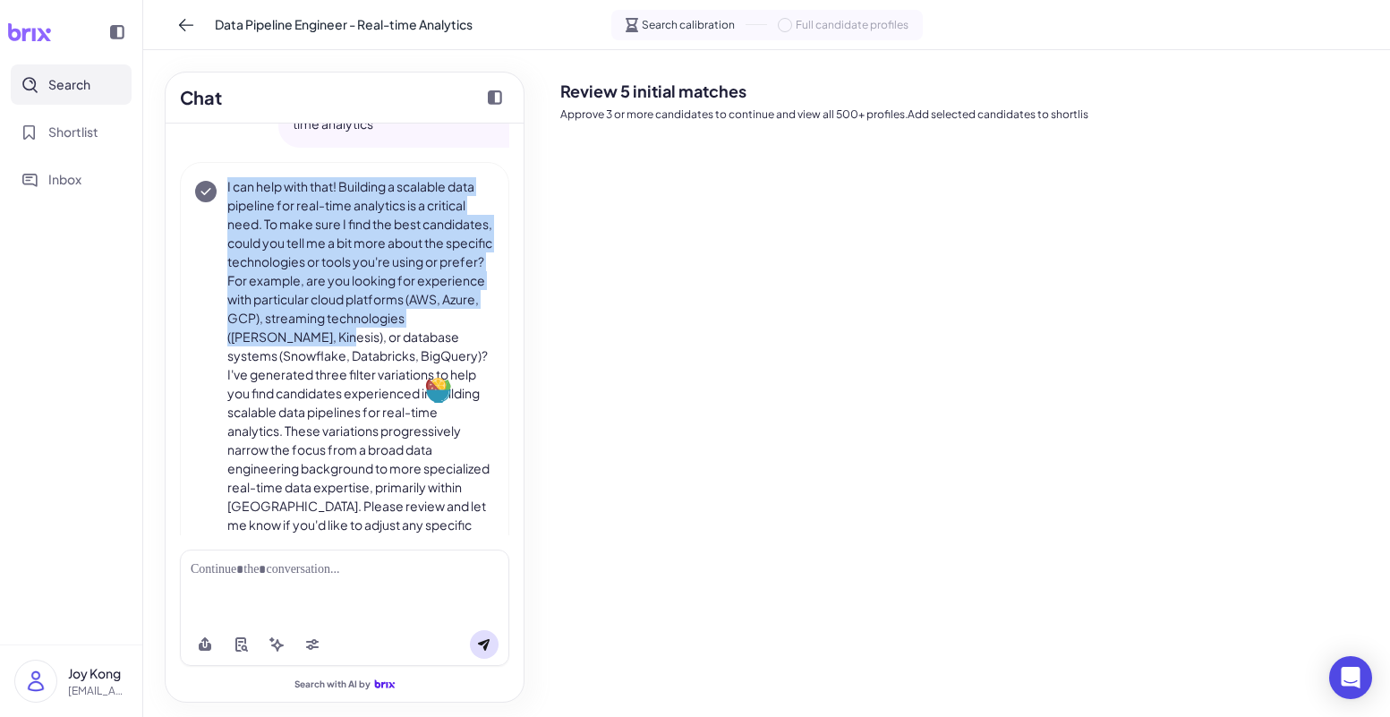
scroll to position [108, 0]
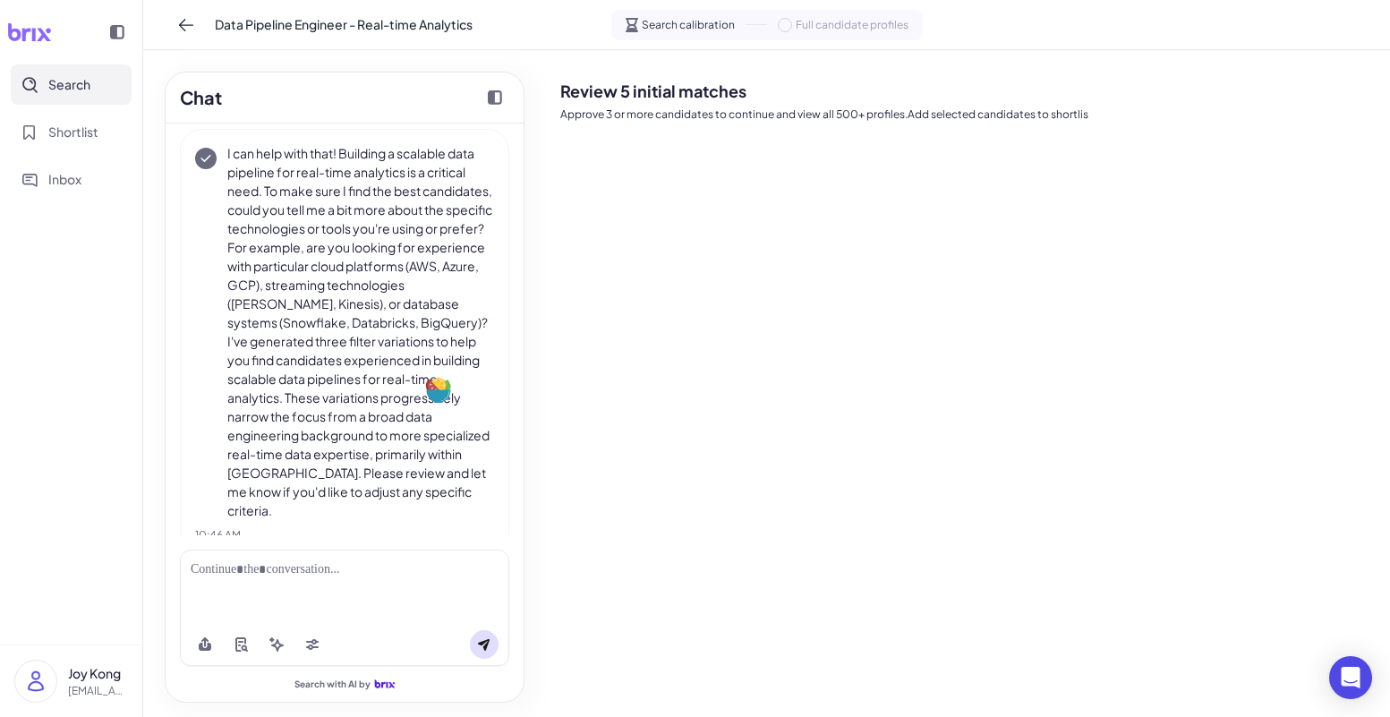
click at [374, 395] on p "I can help with that! Building a scalable data pipeline for real-time analytics…" at bounding box center [360, 332] width 267 height 376
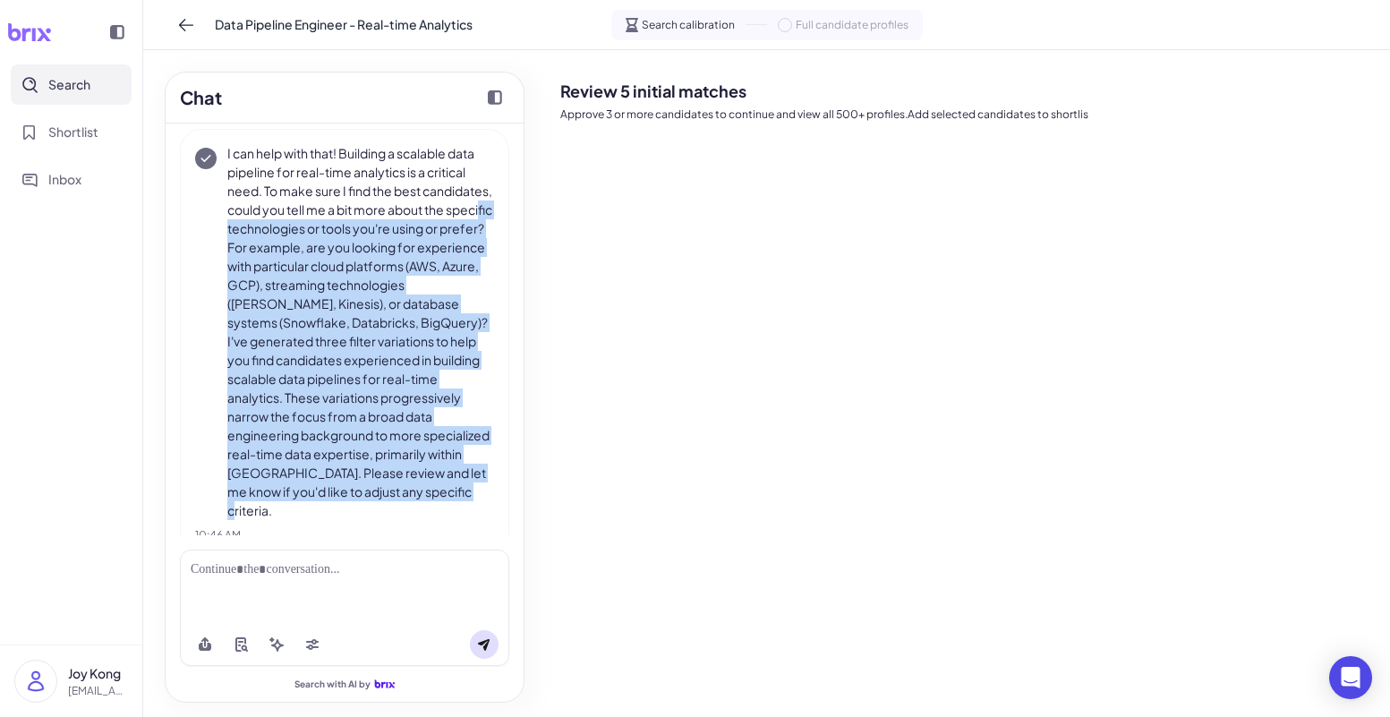
drag, startPoint x: 403, startPoint y: 514, endPoint x: 319, endPoint y: 235, distance: 291.7
click at [319, 235] on p "I can help with that! Building a scalable data pipeline for real-time analytics…" at bounding box center [360, 332] width 267 height 376
click at [342, 218] on icon at bounding box center [345, 214] width 25 height 13
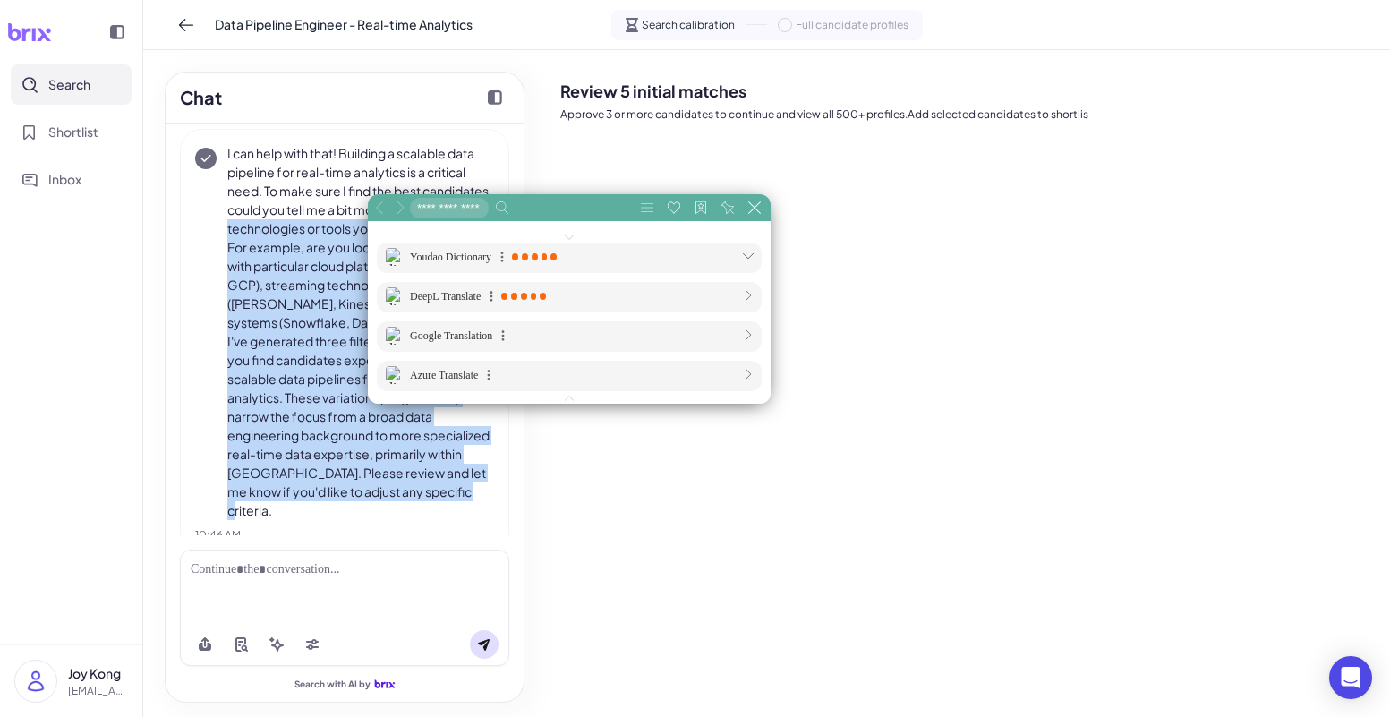
scroll to position [260, 540]
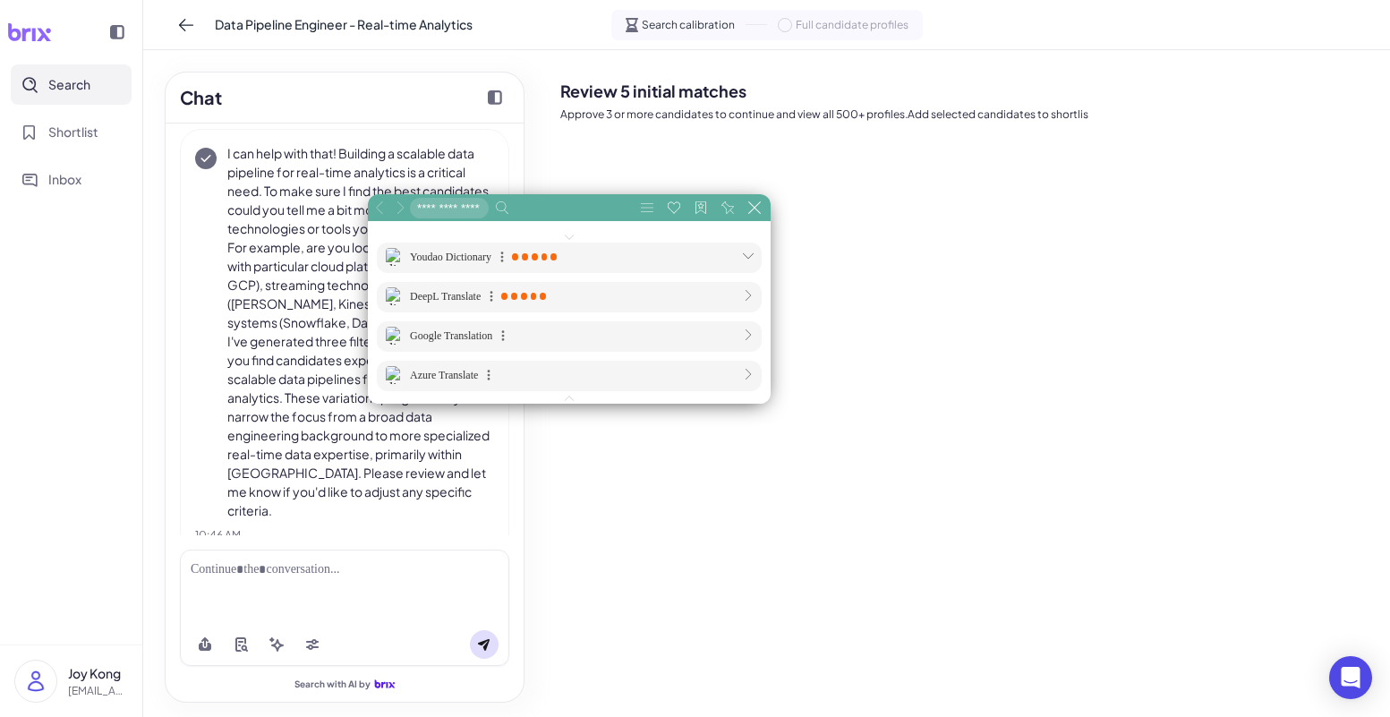
click at [480, 166] on p "I can help with that! Building a scalable data pipeline for real-time analytics…" at bounding box center [360, 332] width 267 height 376
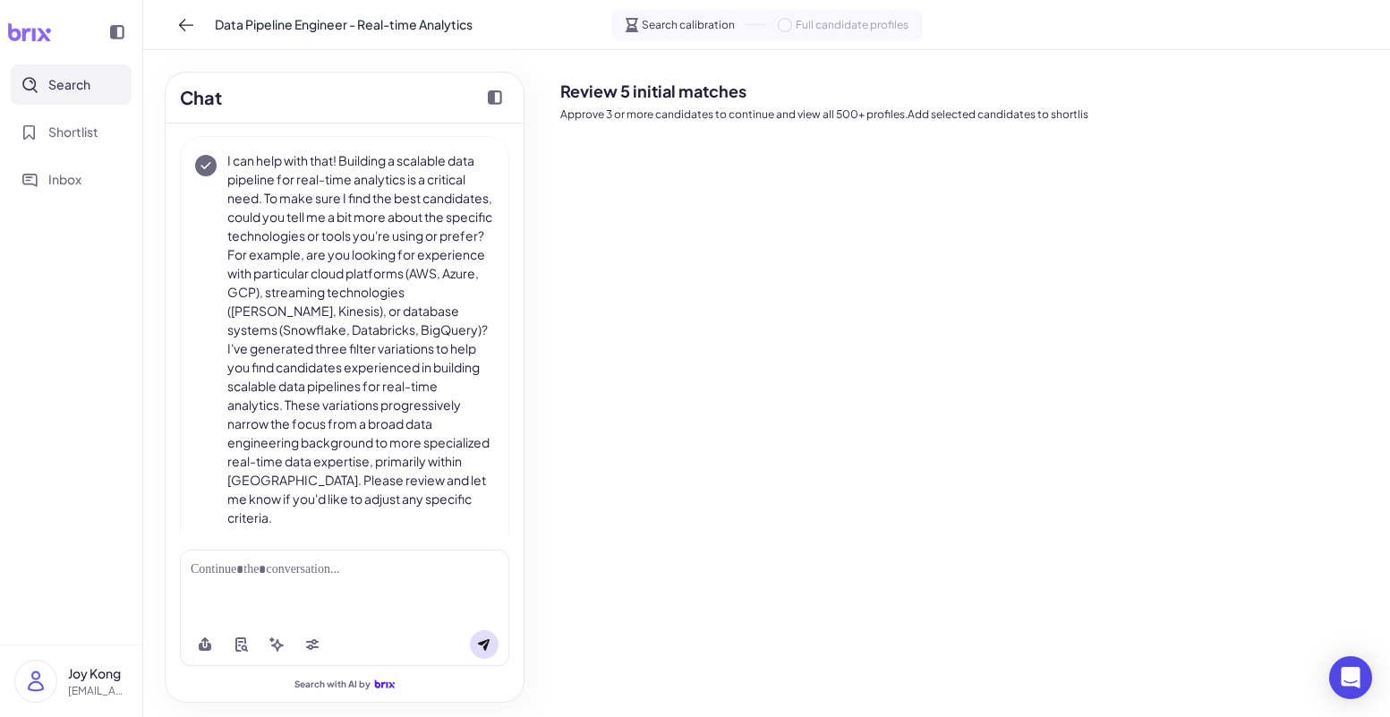
scroll to position [98, 0]
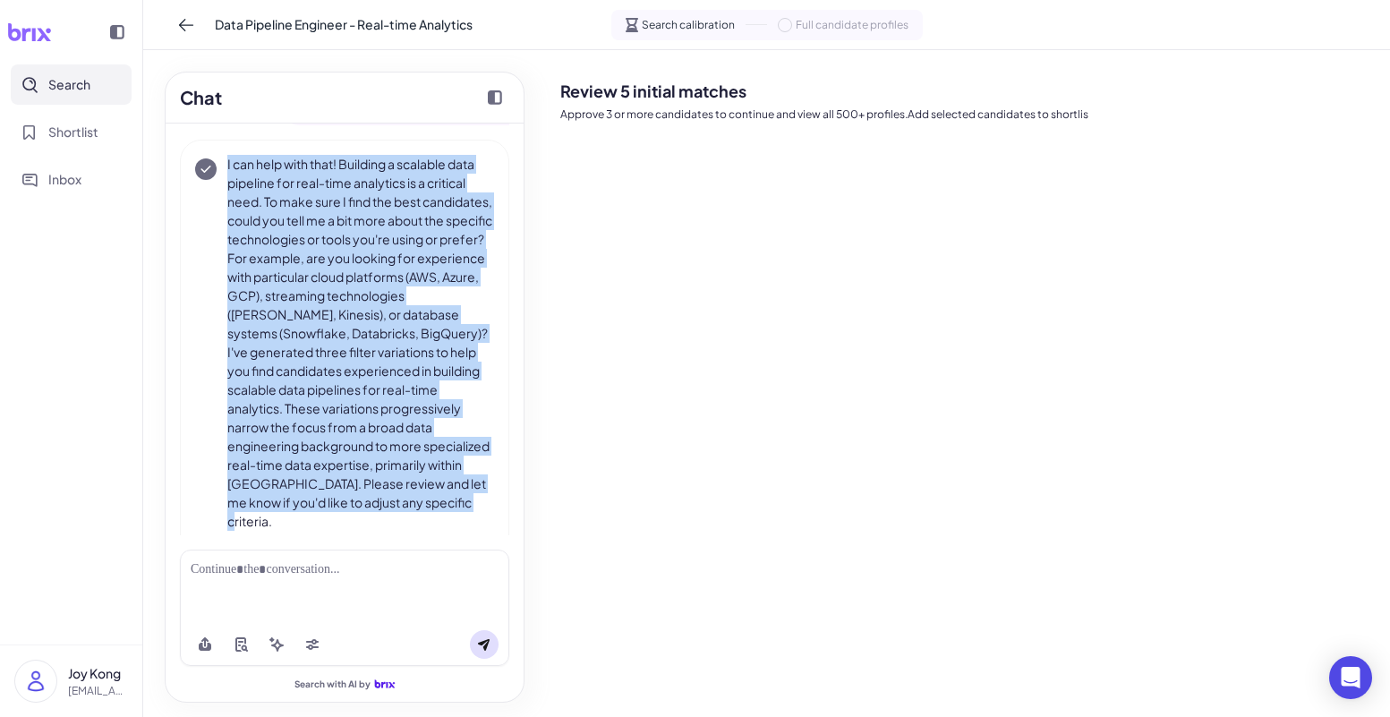
drag, startPoint x: 227, startPoint y: 162, endPoint x: 440, endPoint y: 517, distance: 413.1
click at [440, 517] on p "I can help with that! Building a scalable data pipeline for real-time analytics…" at bounding box center [360, 343] width 267 height 376
click at [425, 484] on p "I can help with that! Building a scalable data pipeline for real-time analytics…" at bounding box center [360, 343] width 267 height 376
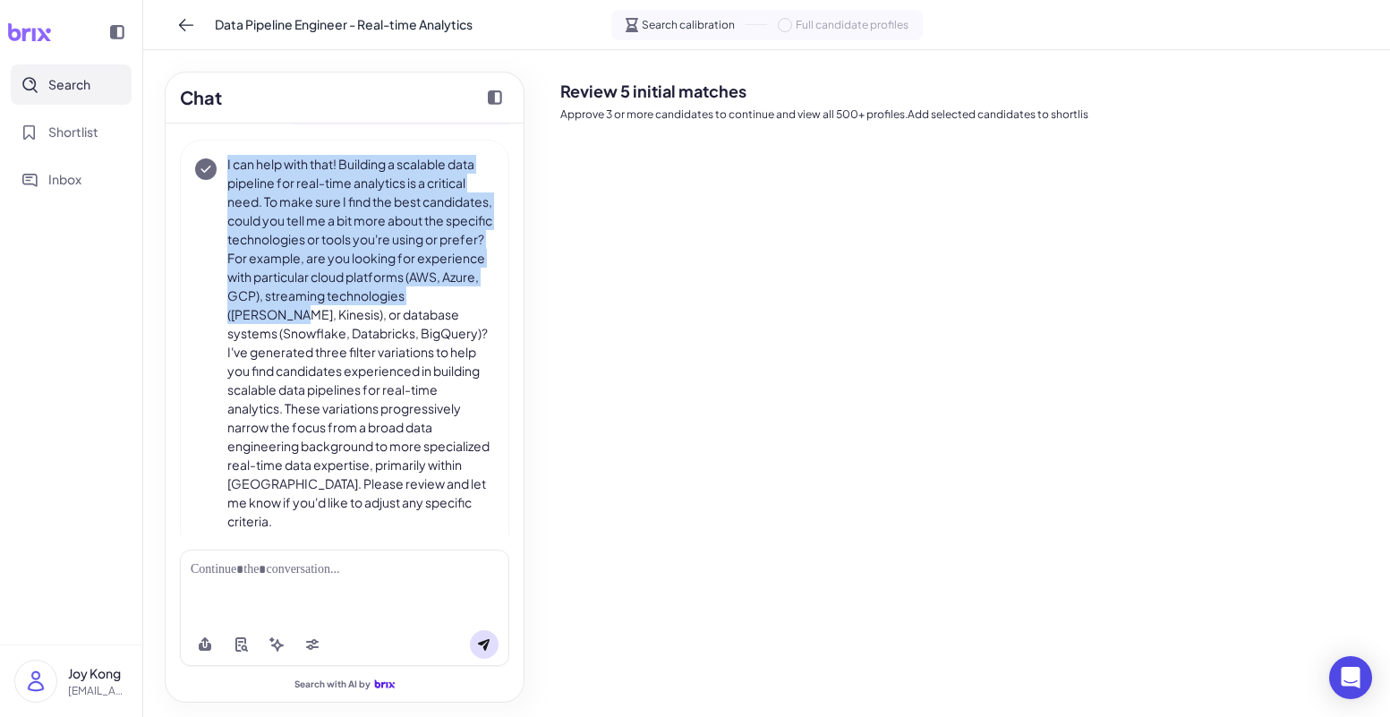
drag, startPoint x: 222, startPoint y: 164, endPoint x: 372, endPoint y: 308, distance: 208.3
click at [372, 308] on div "I can help with that! Building a scalable data pipeline for real-time analytics…" at bounding box center [344, 343] width 299 height 376
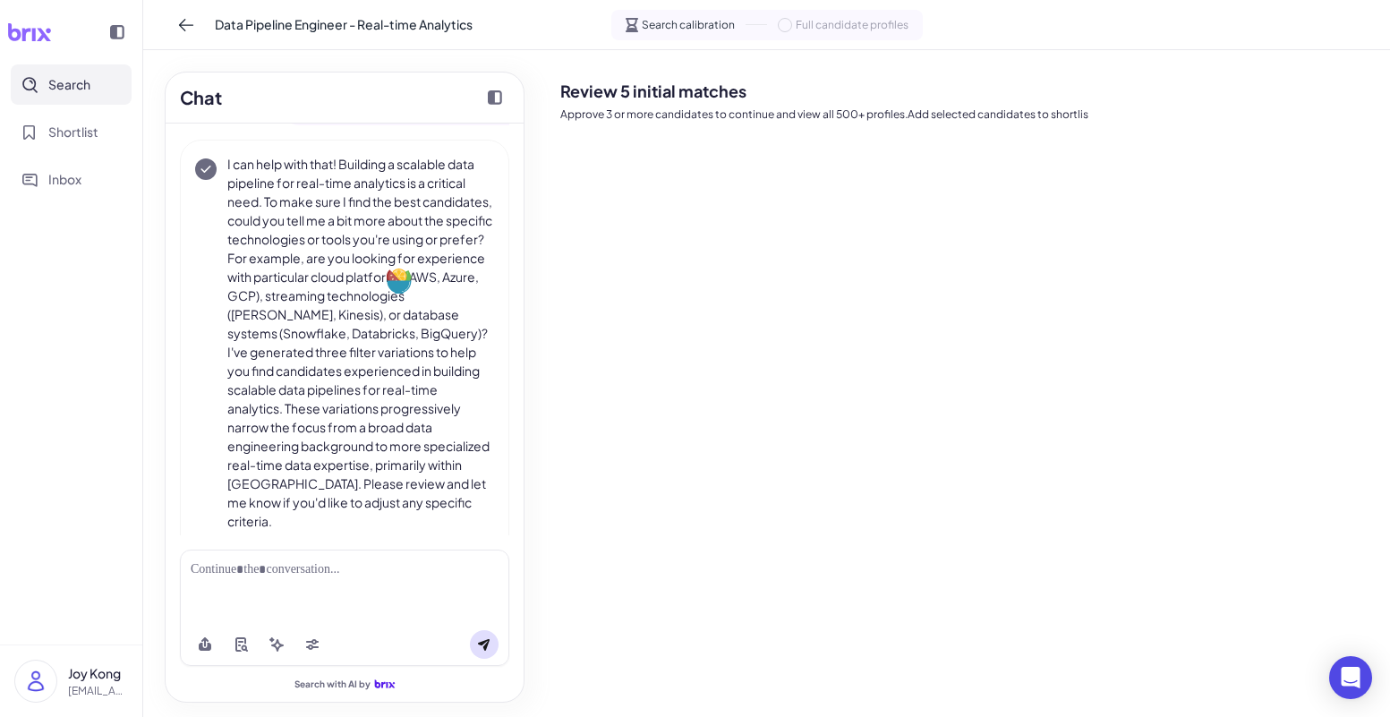
click at [419, 380] on p "I can help with that! Building a scalable data pipeline for real-time analytics…" at bounding box center [360, 343] width 267 height 376
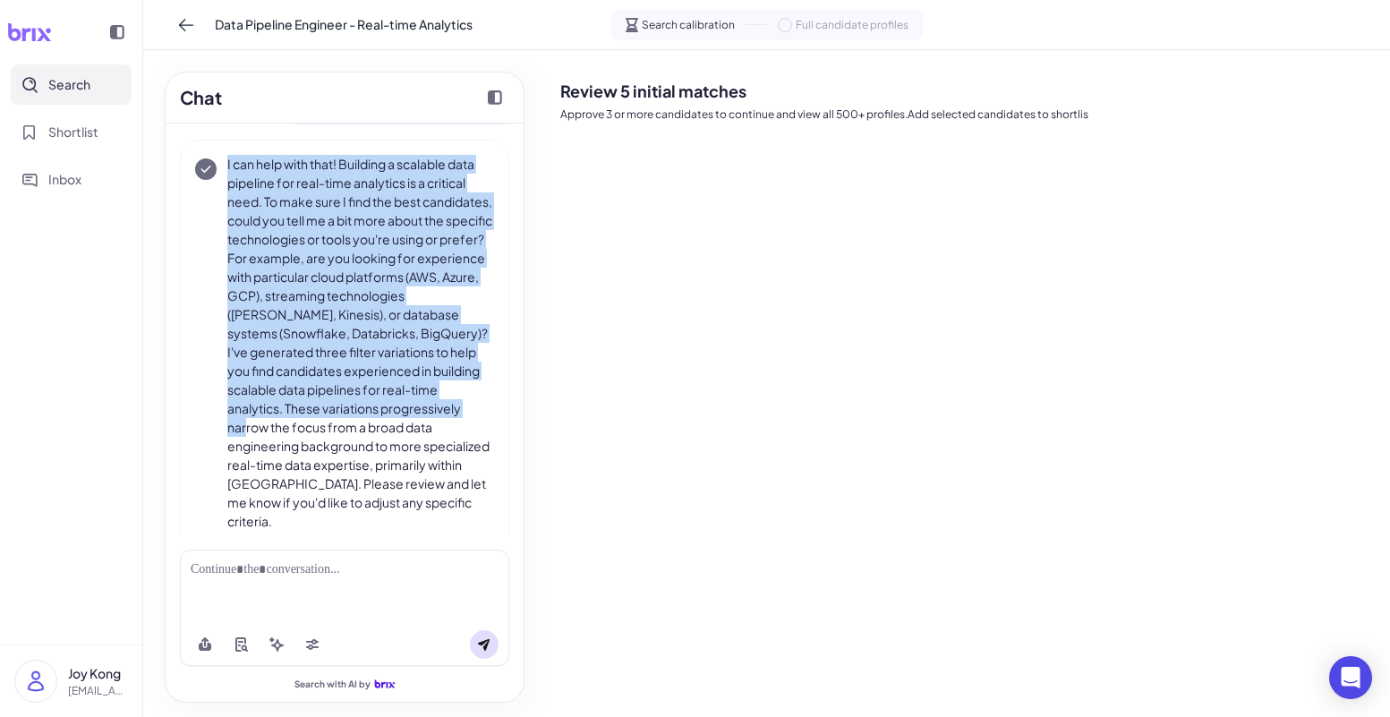
drag, startPoint x: 245, startPoint y: 169, endPoint x: 434, endPoint y: 431, distance: 322.5
click at [434, 431] on div "I can help with that! Building a scalable data pipeline for real-time analytics…" at bounding box center [344, 343] width 299 height 376
click at [396, 434] on p "I can help with that! Building a scalable data pipeline for real-time analytics…" at bounding box center [360, 343] width 267 height 376
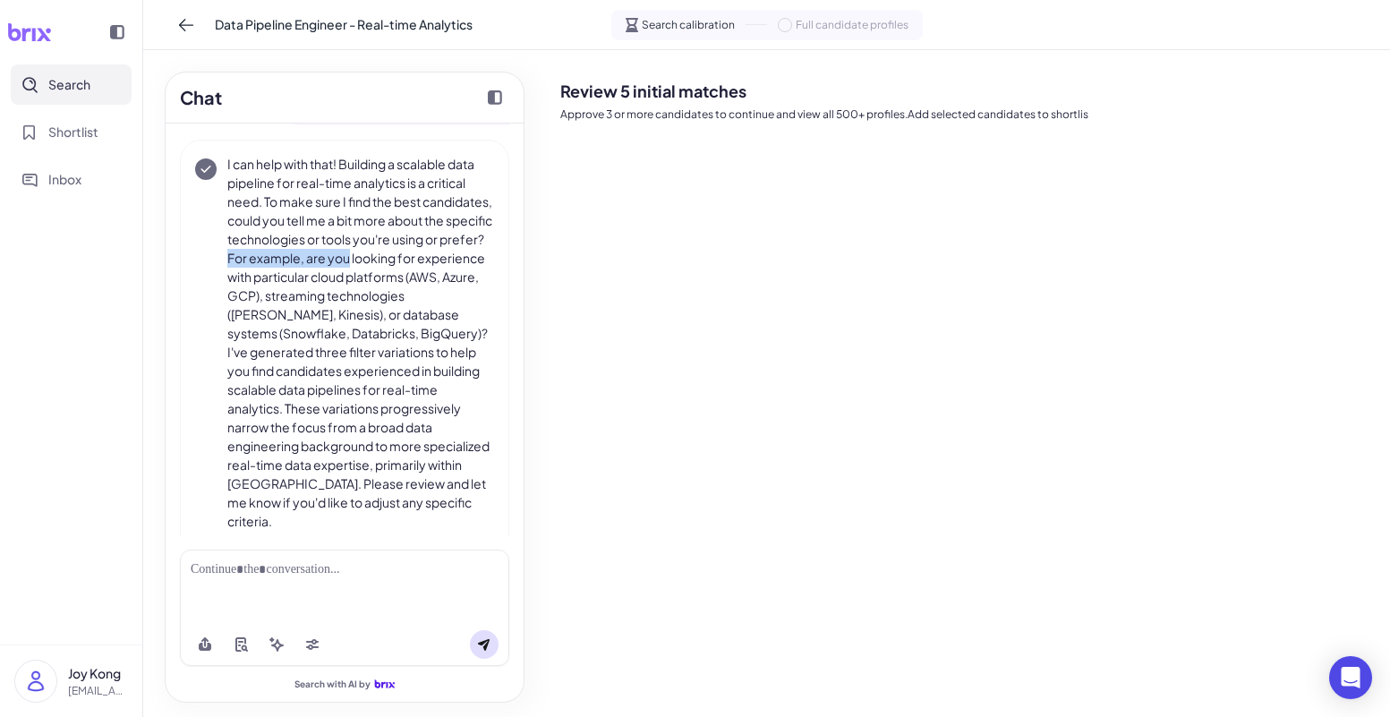
drag, startPoint x: 363, startPoint y: 257, endPoint x: 481, endPoint y: 262, distance: 118.3
click at [481, 262] on p "I can help with that! Building a scalable data pipeline for real-time analytics…" at bounding box center [360, 343] width 267 height 376
click at [462, 274] on p "I can help with that! Building a scalable data pipeline for real-time analytics…" at bounding box center [360, 343] width 267 height 376
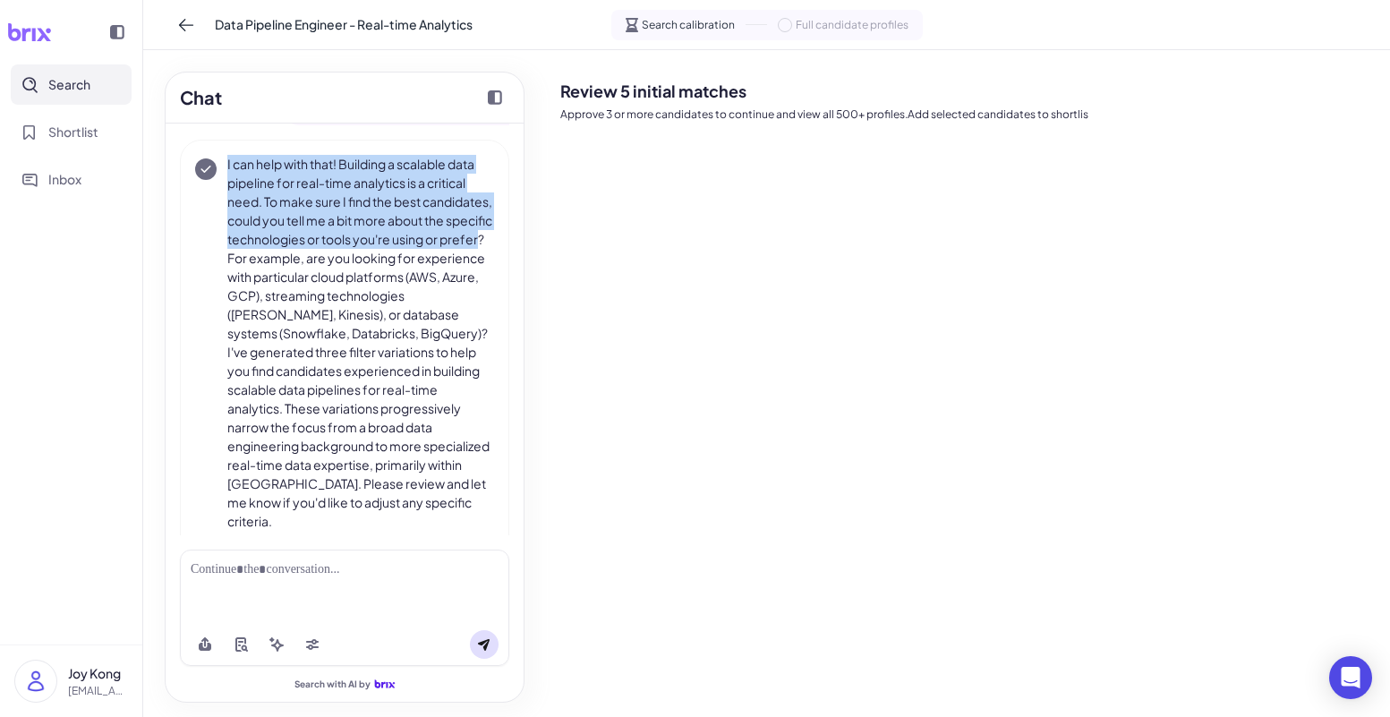
drag, startPoint x: 355, startPoint y: 259, endPoint x: 226, endPoint y: 166, distance: 158.3
click at [227, 166] on p "I can help with that! Building a scalable data pipeline for real-time analytics…" at bounding box center [360, 343] width 267 height 376
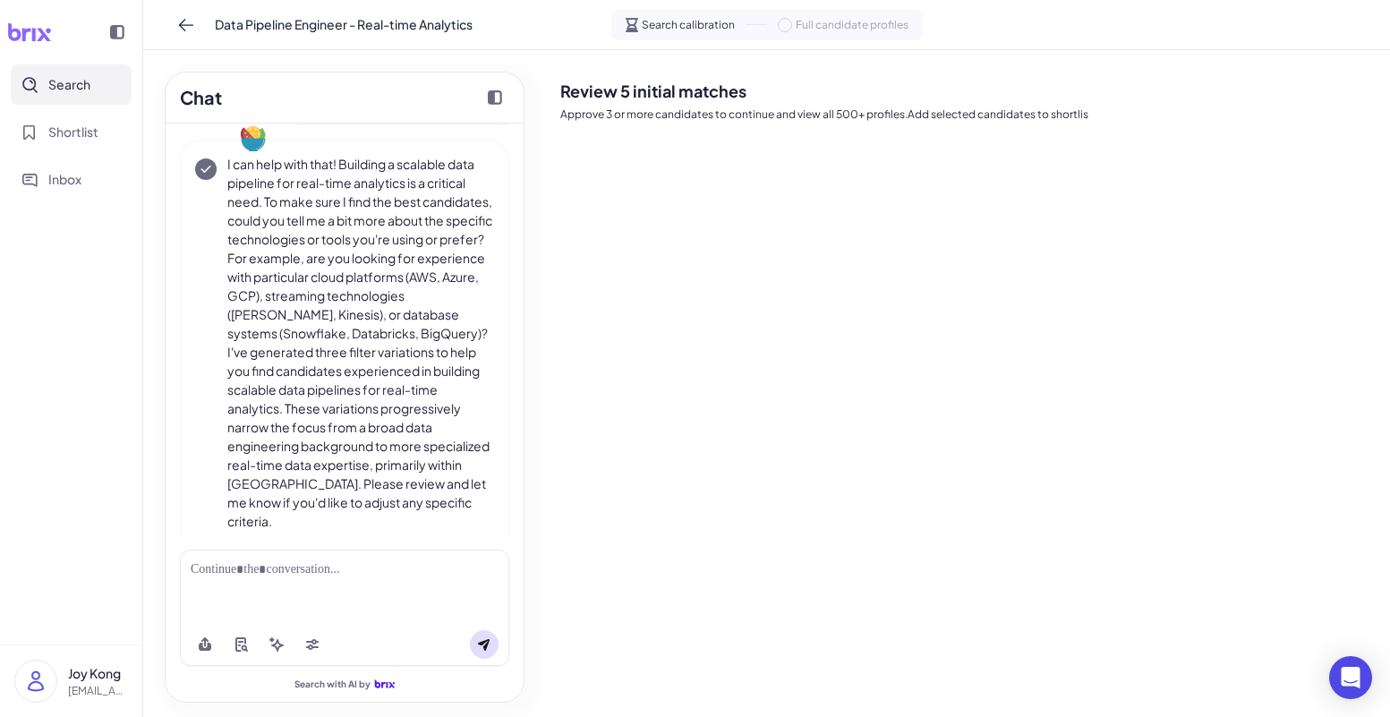
click at [336, 299] on p "I can help with that! Building a scalable data pipeline for real-time analytics…" at bounding box center [360, 343] width 267 height 376
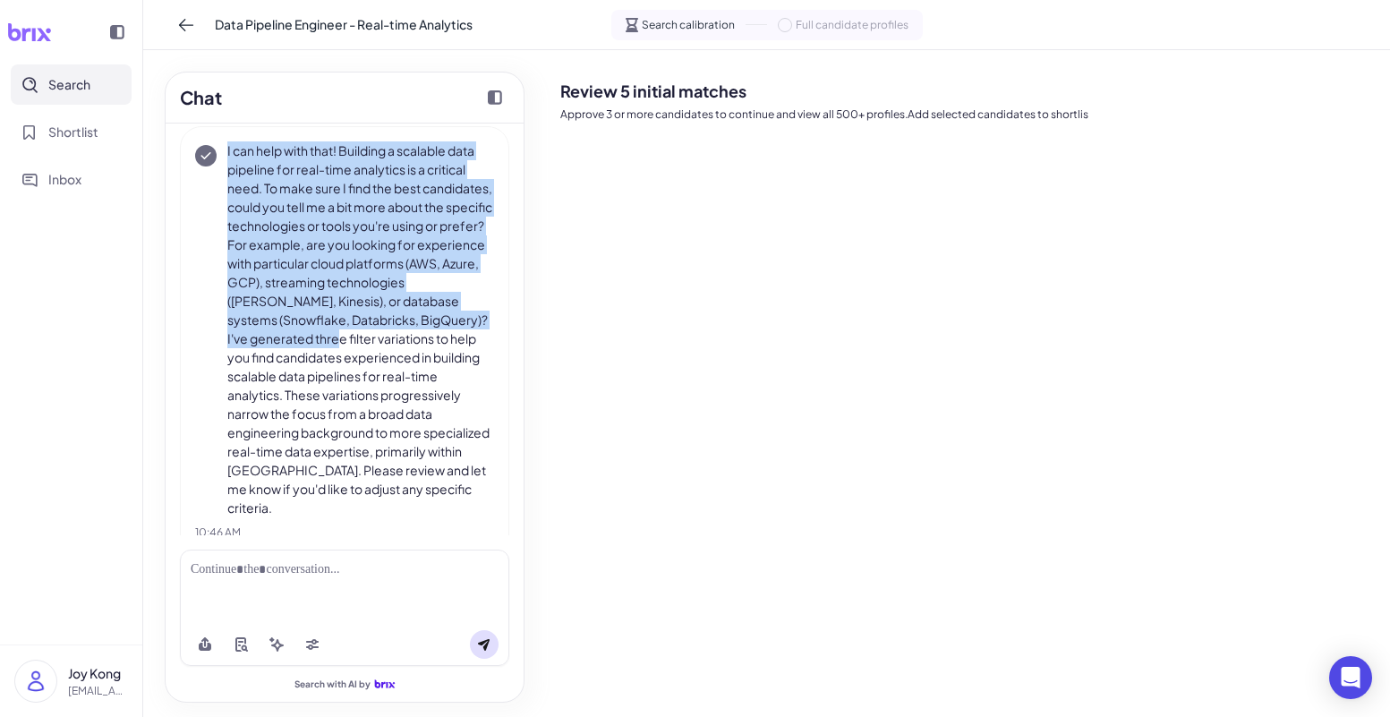
drag, startPoint x: 226, startPoint y: 151, endPoint x: 459, endPoint y: 346, distance: 303.9
click at [459, 346] on div "I can help with that! Building a scalable data pipeline for real-time analytics…" at bounding box center [344, 329] width 299 height 376
click at [475, 344] on p "I can help with that! Building a scalable data pipeline for real-time analytics…" at bounding box center [360, 329] width 267 height 376
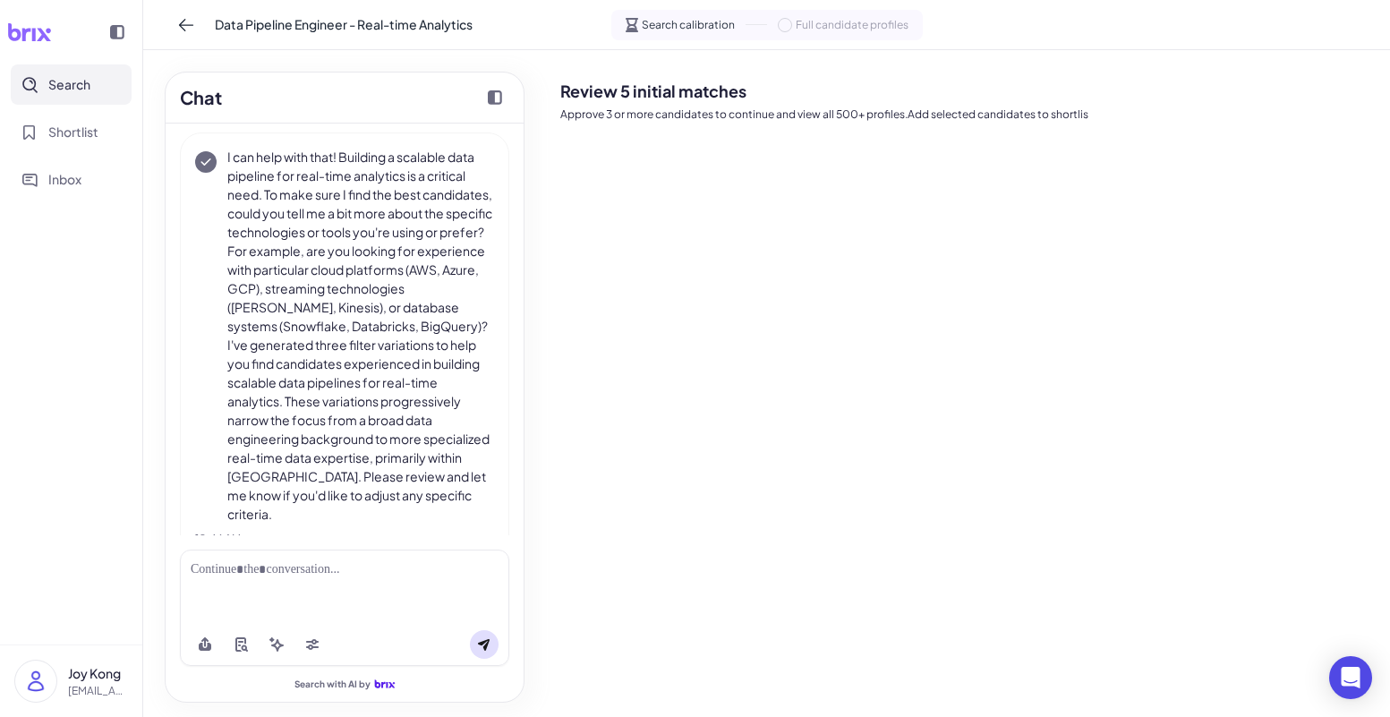
scroll to position [100, 0]
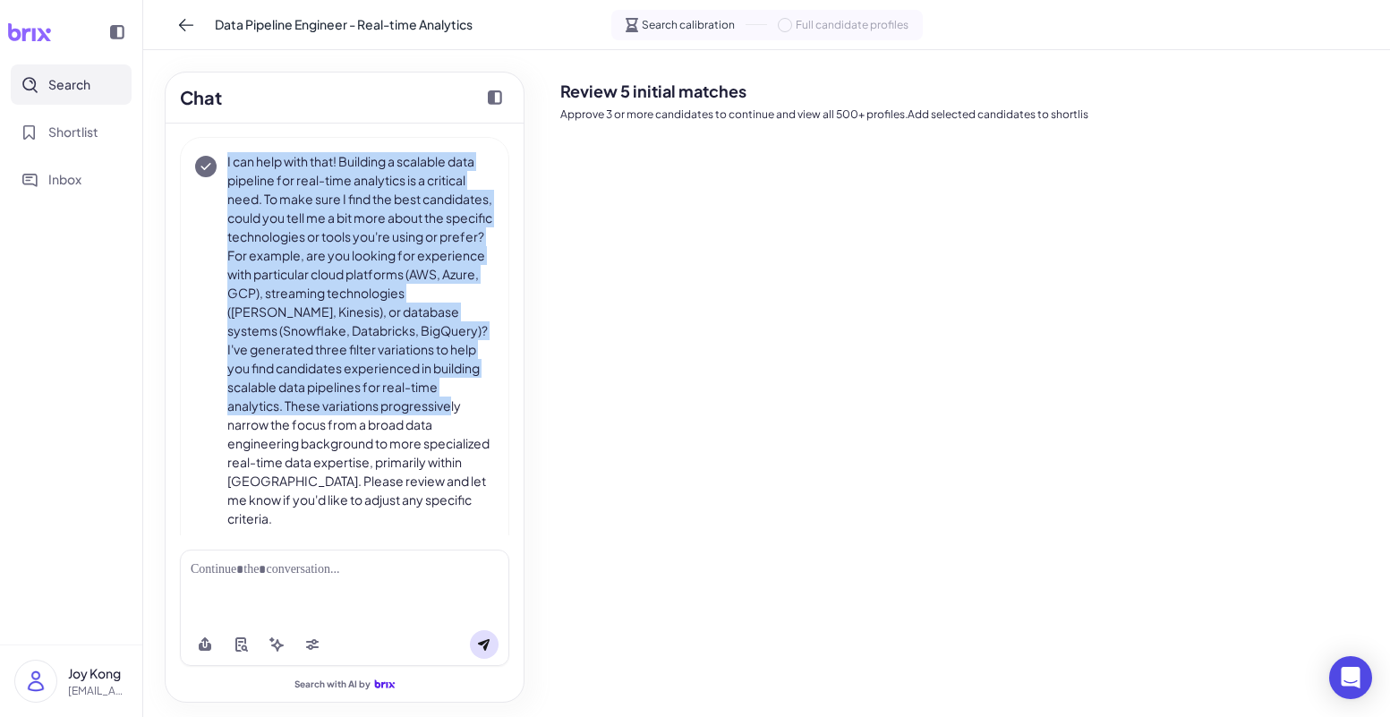
drag, startPoint x: 227, startPoint y: 163, endPoint x: 416, endPoint y: 423, distance: 321.8
click at [414, 423] on p "I can help with that! Building a scalable data pipeline for real-time analytics…" at bounding box center [360, 340] width 267 height 376
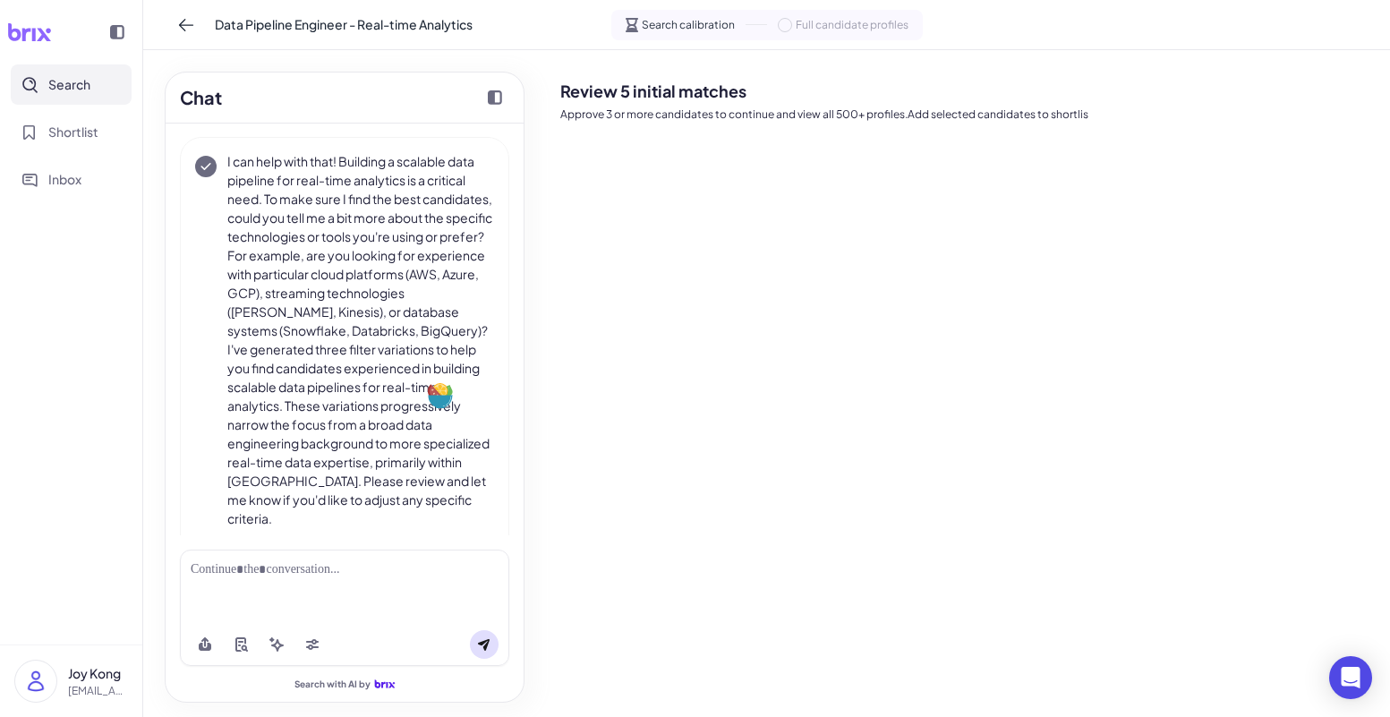
click at [433, 439] on p "I can help with that! Building a scalable data pipeline for real-time analytics…" at bounding box center [360, 340] width 267 height 376
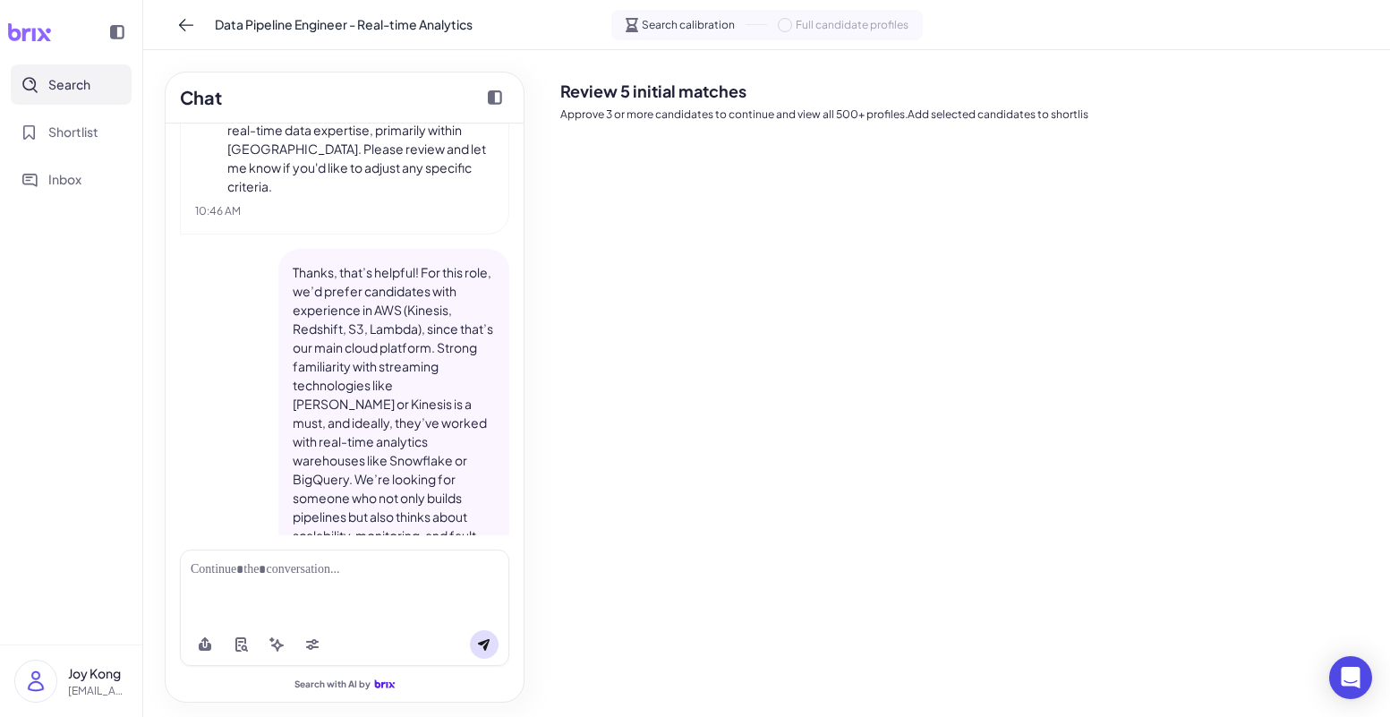
scroll to position [523, 0]
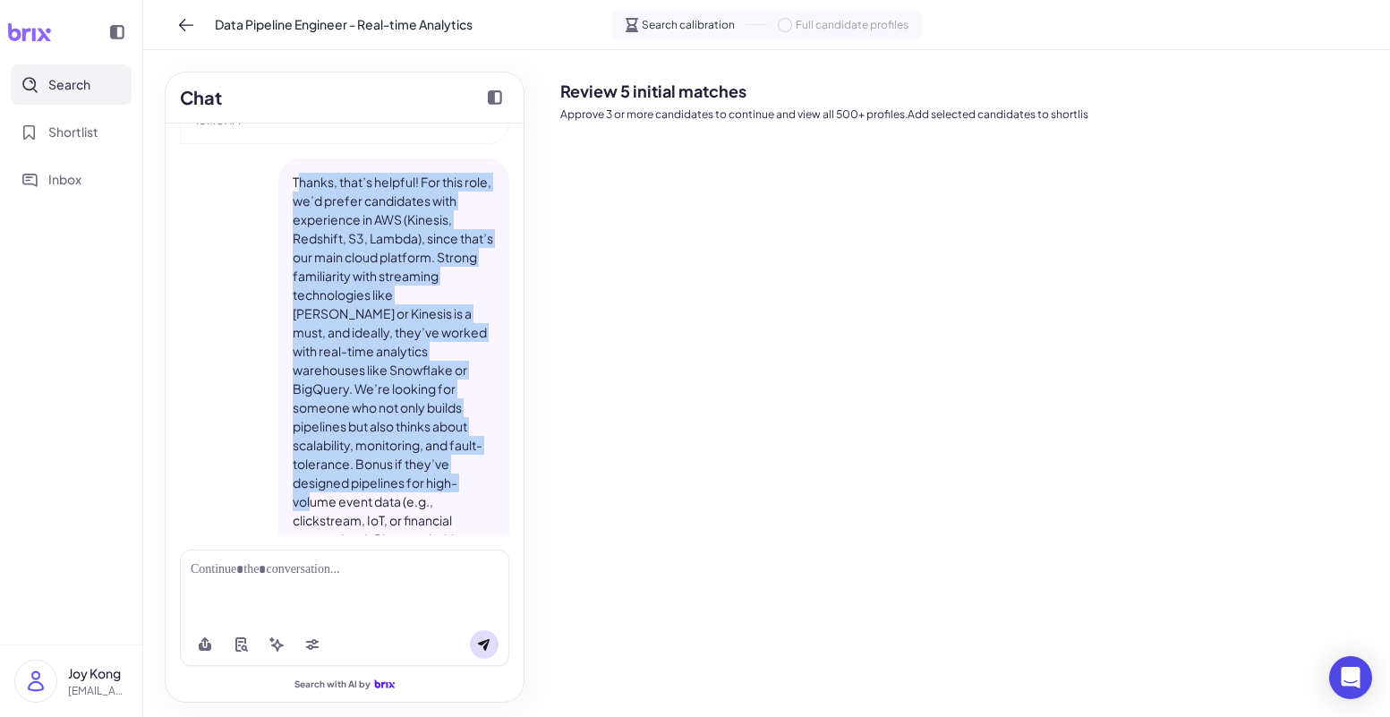
drag, startPoint x: 295, startPoint y: 177, endPoint x: 472, endPoint y: 483, distance: 353.0
click at [472, 483] on p "Thanks, that’s helpful! For this role, we’d prefer candidates with experience i…" at bounding box center [394, 417] width 202 height 489
click at [431, 472] on p "Thanks, that’s helpful! For this role, we’d prefer candidates with experience i…" at bounding box center [394, 417] width 202 height 489
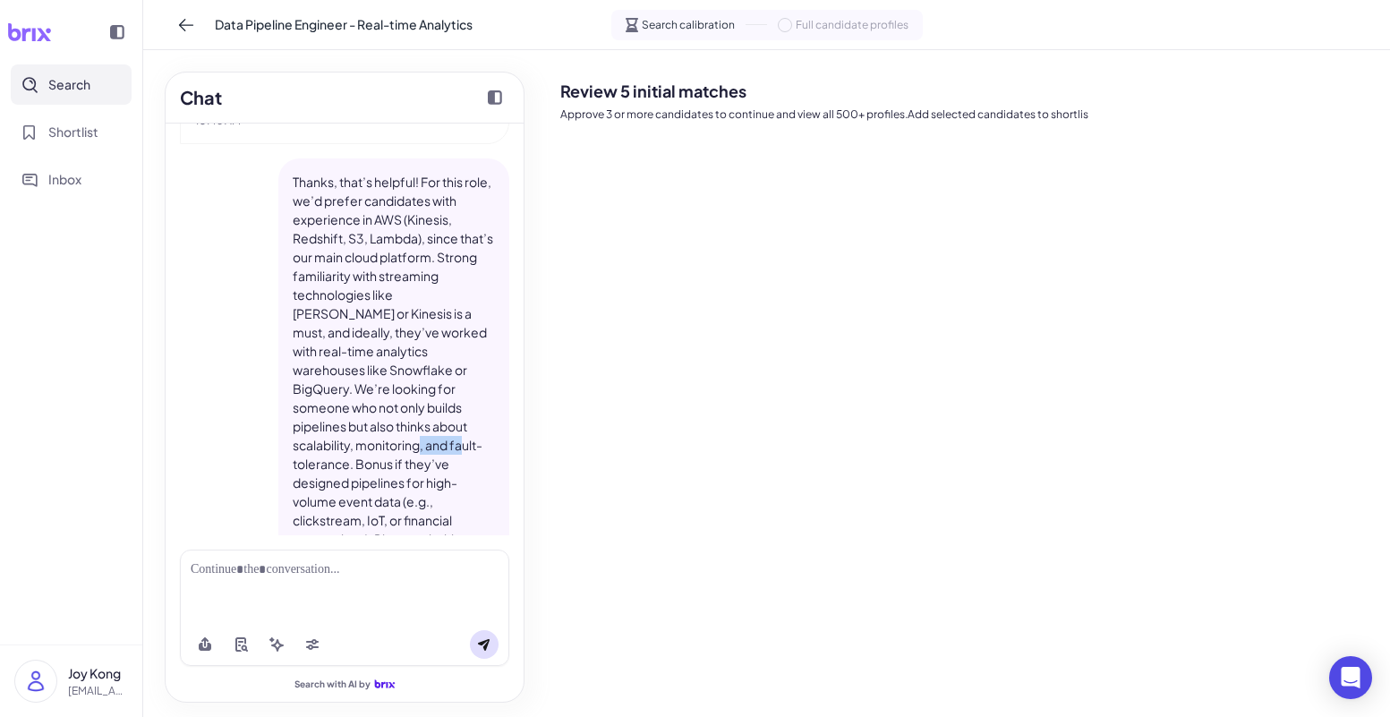
drag, startPoint x: 395, startPoint y: 443, endPoint x: 440, endPoint y: 440, distance: 45.8
click at [440, 440] on p "Thanks, that’s helpful! For this role, we’d prefer candidates with experience i…" at bounding box center [394, 417] width 202 height 489
click at [413, 402] on p "Thanks, that’s helpful! For this role, we’d prefer candidates with experience i…" at bounding box center [394, 417] width 202 height 489
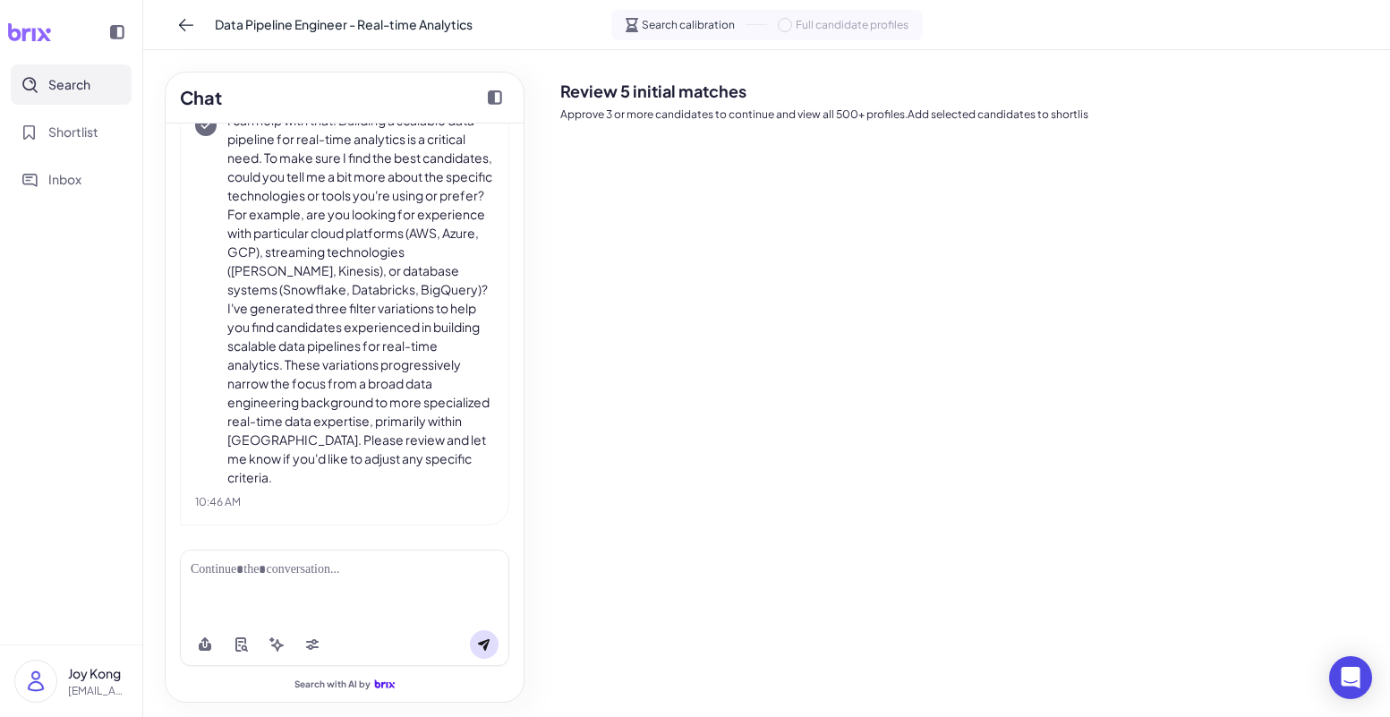
scroll to position [89, 0]
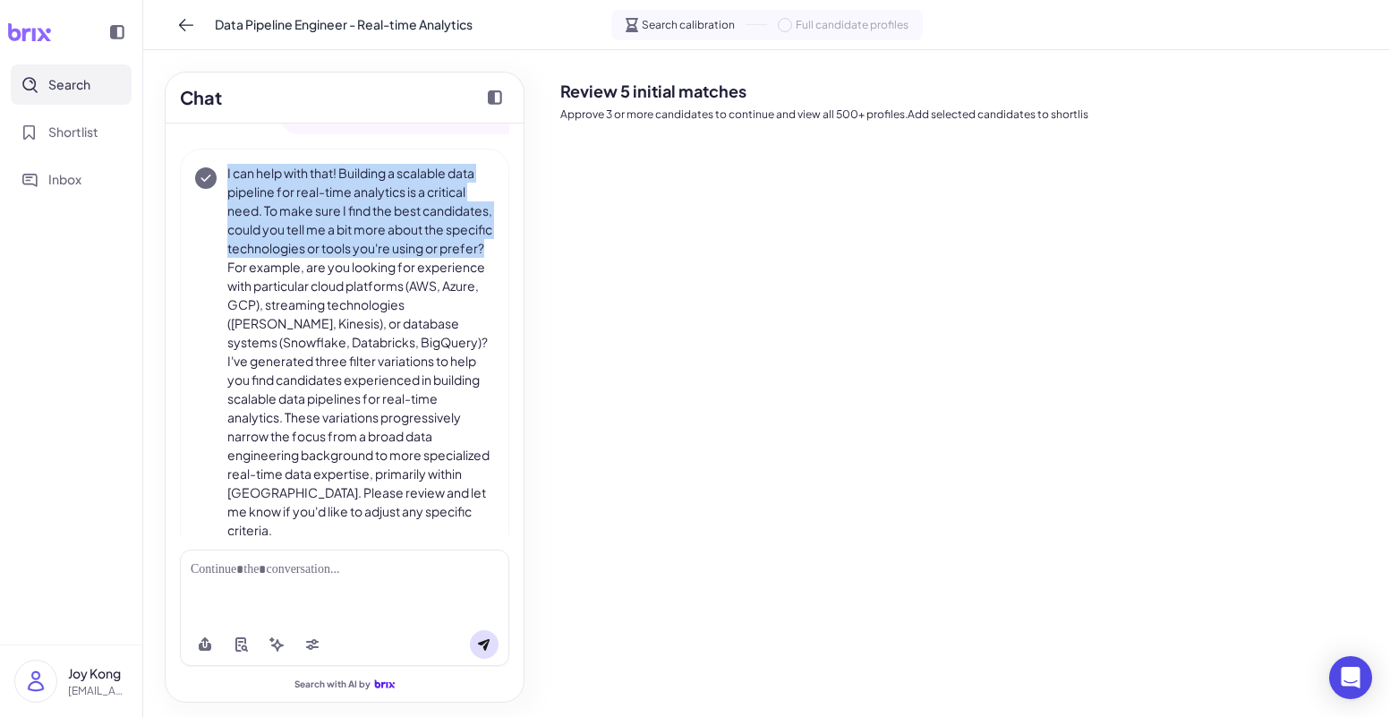
drag, startPoint x: 357, startPoint y: 271, endPoint x: 228, endPoint y: 175, distance: 160.6
click at [228, 175] on p "I can help with that! Building a scalable data pipeline for real-time analytics…" at bounding box center [360, 352] width 267 height 376
click at [358, 222] on p "I can help with that! Building a scalable data pipeline for real-time analytics…" at bounding box center [360, 352] width 267 height 376
drag, startPoint x: 360, startPoint y: 266, endPoint x: 227, endPoint y: 176, distance: 159.9
click at [227, 176] on p "I can help with that! Building a scalable data pipeline for real-time analytics…" at bounding box center [360, 352] width 267 height 376
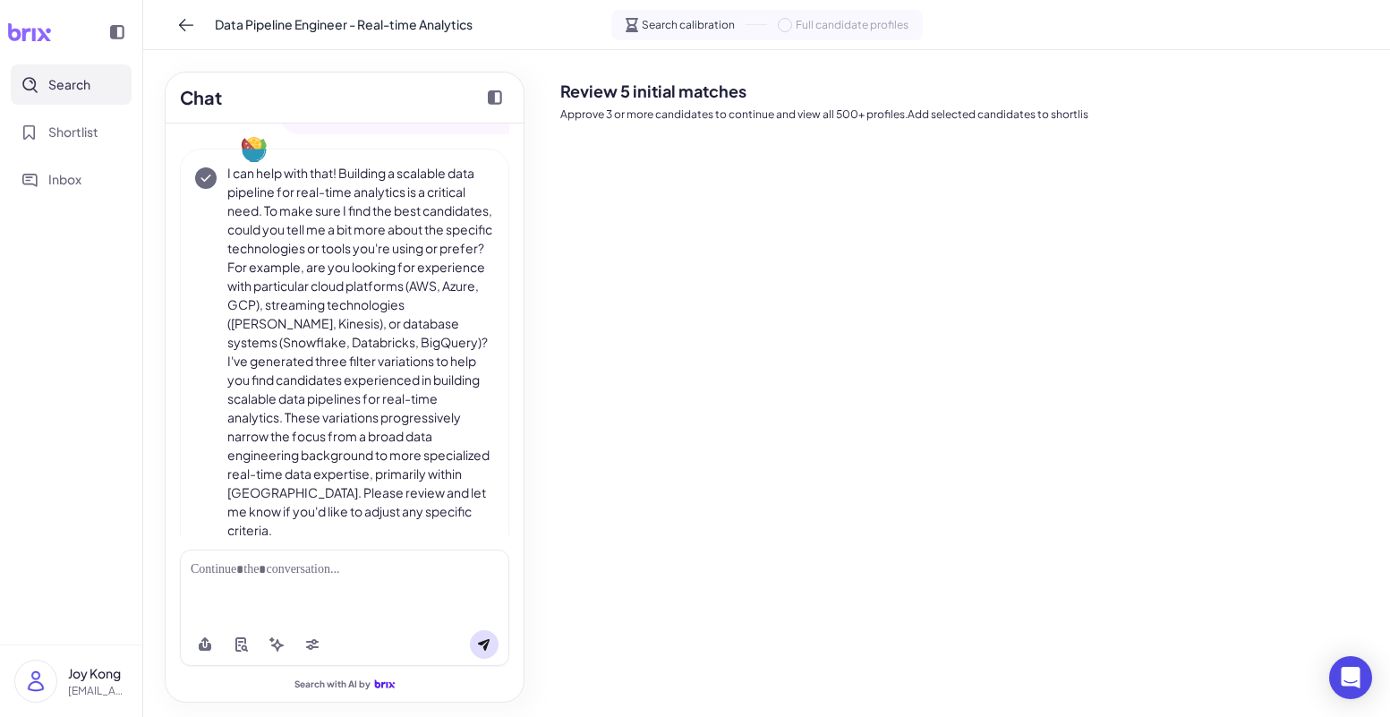
click at [398, 271] on p "I can help with that! Building a scalable data pipeline for real-time analytics…" at bounding box center [360, 352] width 267 height 376
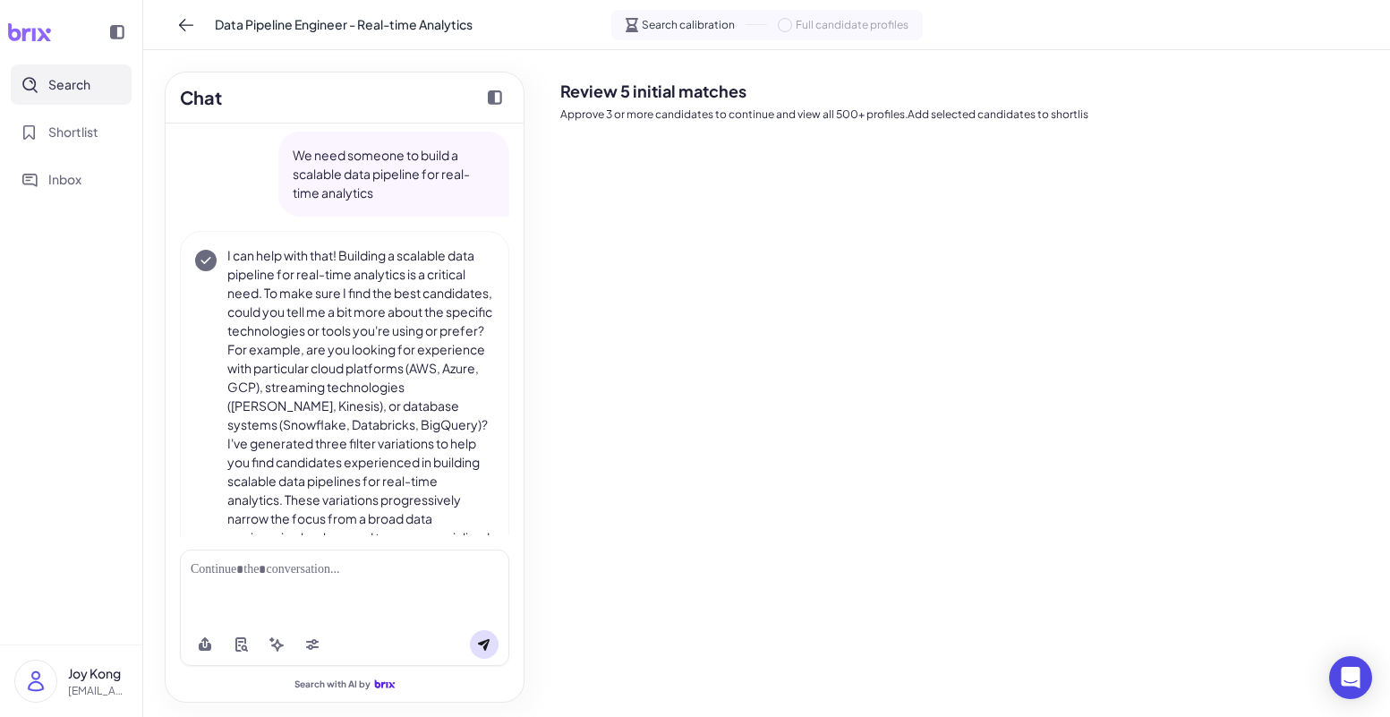
scroll to position [0, 0]
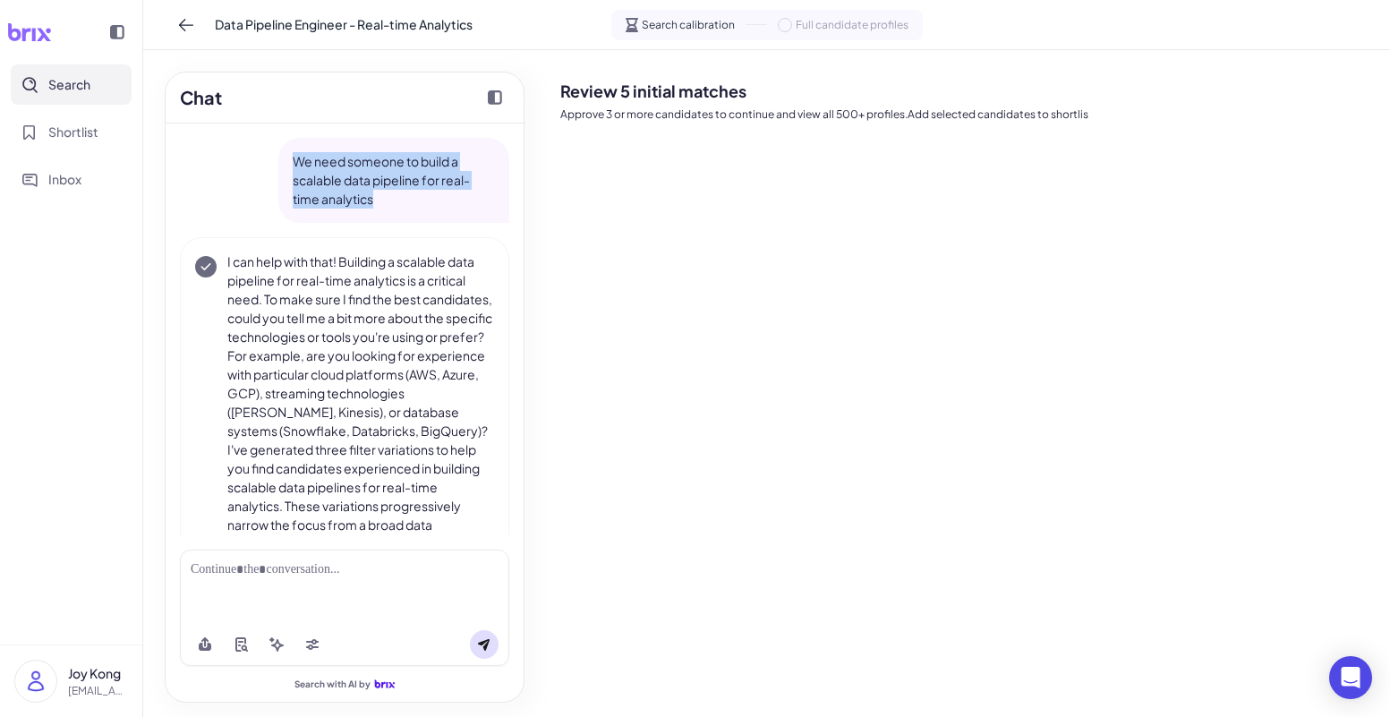
drag, startPoint x: 377, startPoint y: 200, endPoint x: 286, endPoint y: 159, distance: 99.8
click at [286, 159] on div "We need someone to build a scalable data pipeline for real-time analytics" at bounding box center [393, 180] width 231 height 85
click at [326, 308] on p "I can help with that! Building a scalable data pipeline for real-time analytics…" at bounding box center [360, 440] width 267 height 376
drag, startPoint x: 359, startPoint y: 356, endPoint x: 403, endPoint y: 414, distance: 72.2
click at [410, 433] on p "I can help with that! Building a scalable data pipeline for real-time analytics…" at bounding box center [360, 440] width 267 height 376
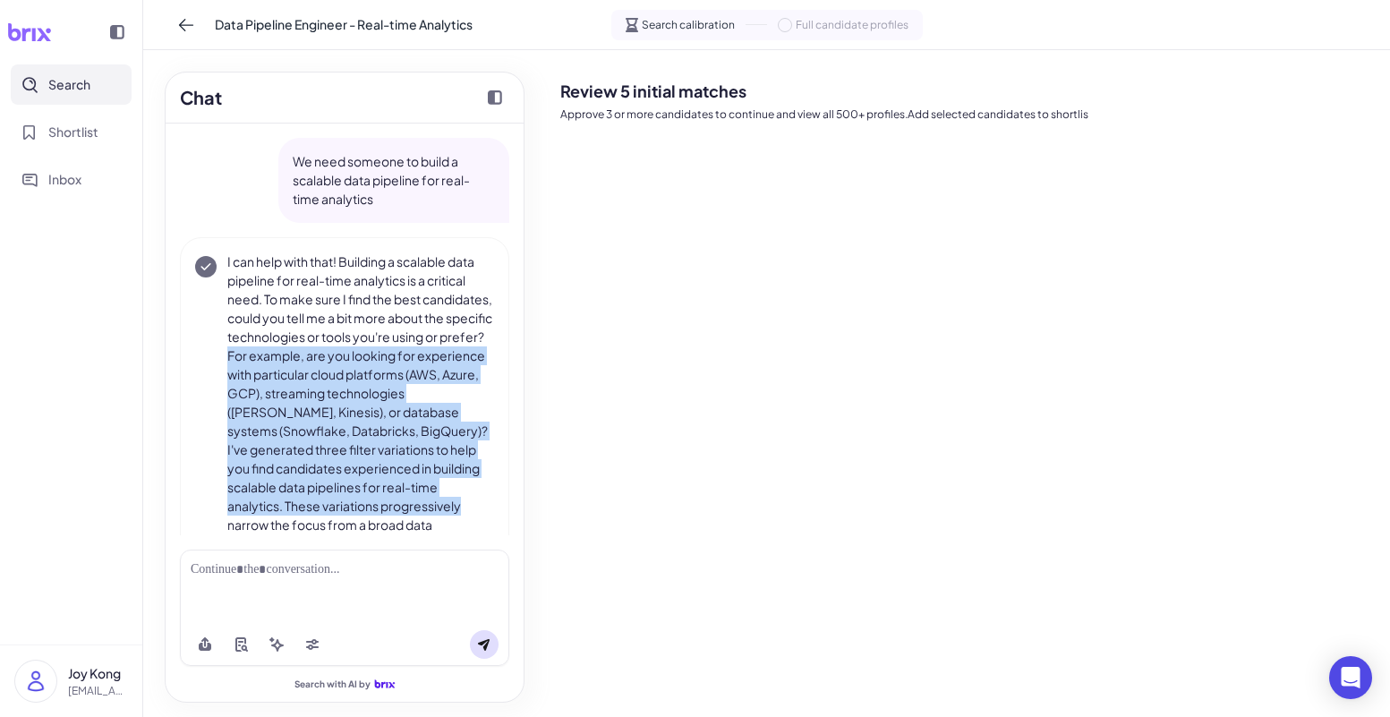
drag, startPoint x: 363, startPoint y: 354, endPoint x: 407, endPoint y: 523, distance: 174.8
click at [409, 523] on p "I can help with that! Building a scalable data pipeline for real-time analytics…" at bounding box center [360, 440] width 267 height 376
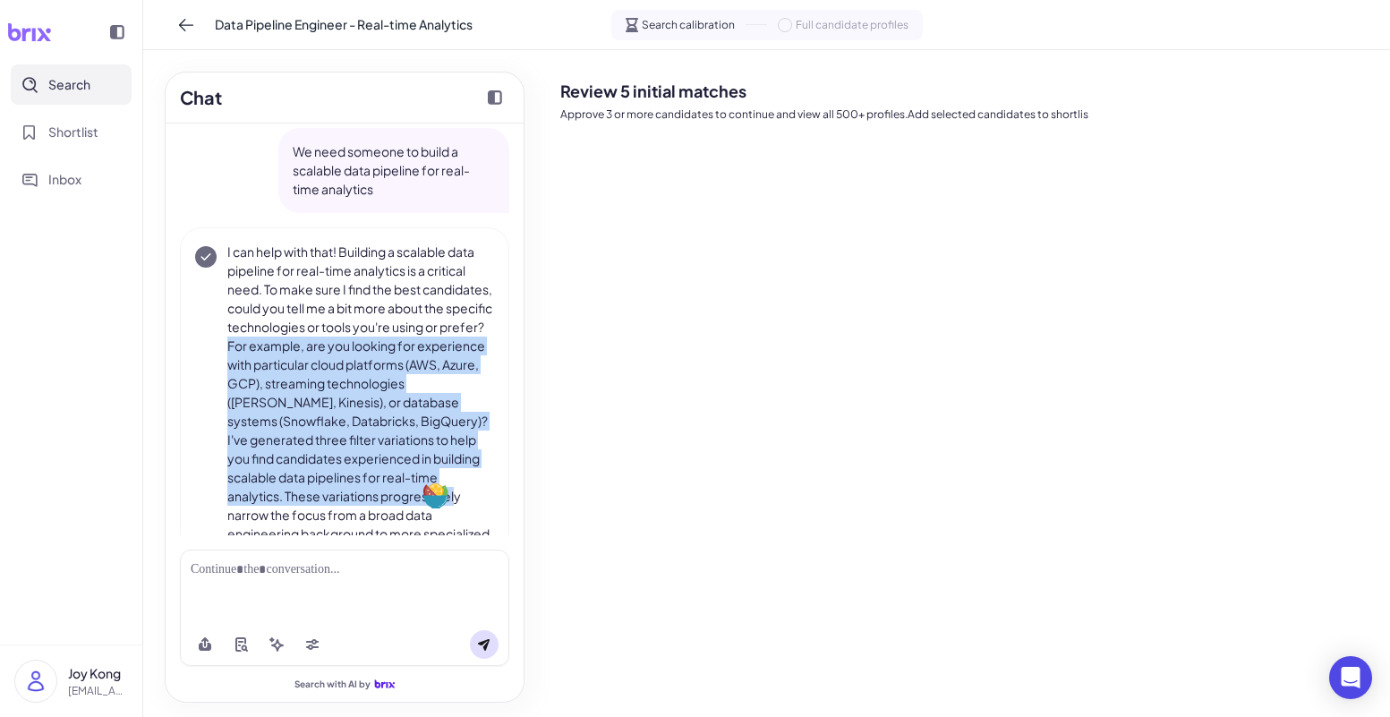
click at [358, 414] on p "I can help with that! Building a scalable data pipeline for real-time analytics…" at bounding box center [360, 431] width 267 height 376
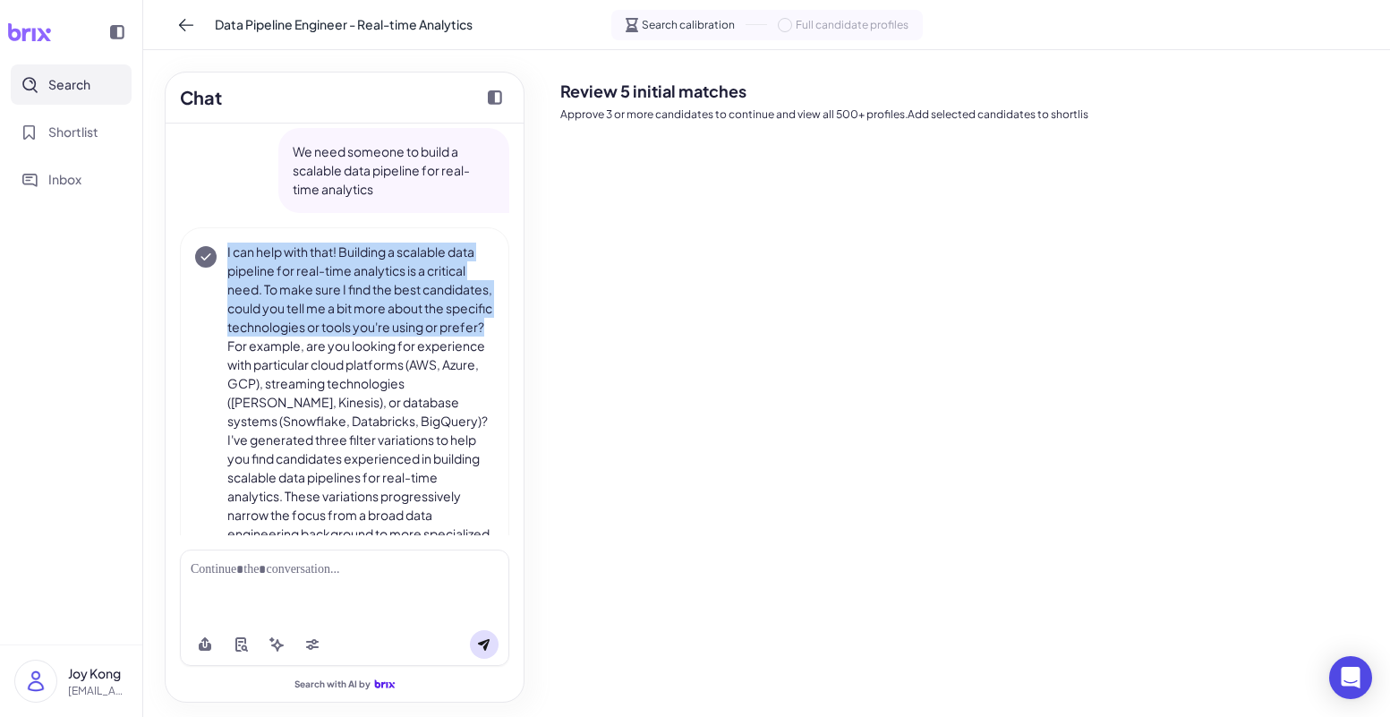
drag, startPoint x: 359, startPoint y: 344, endPoint x: 423, endPoint y: 255, distance: 109.6
click at [221, 251] on div "I can help with that! Building a scalable data pipeline for real-time analytics…" at bounding box center [344, 431] width 299 height 376
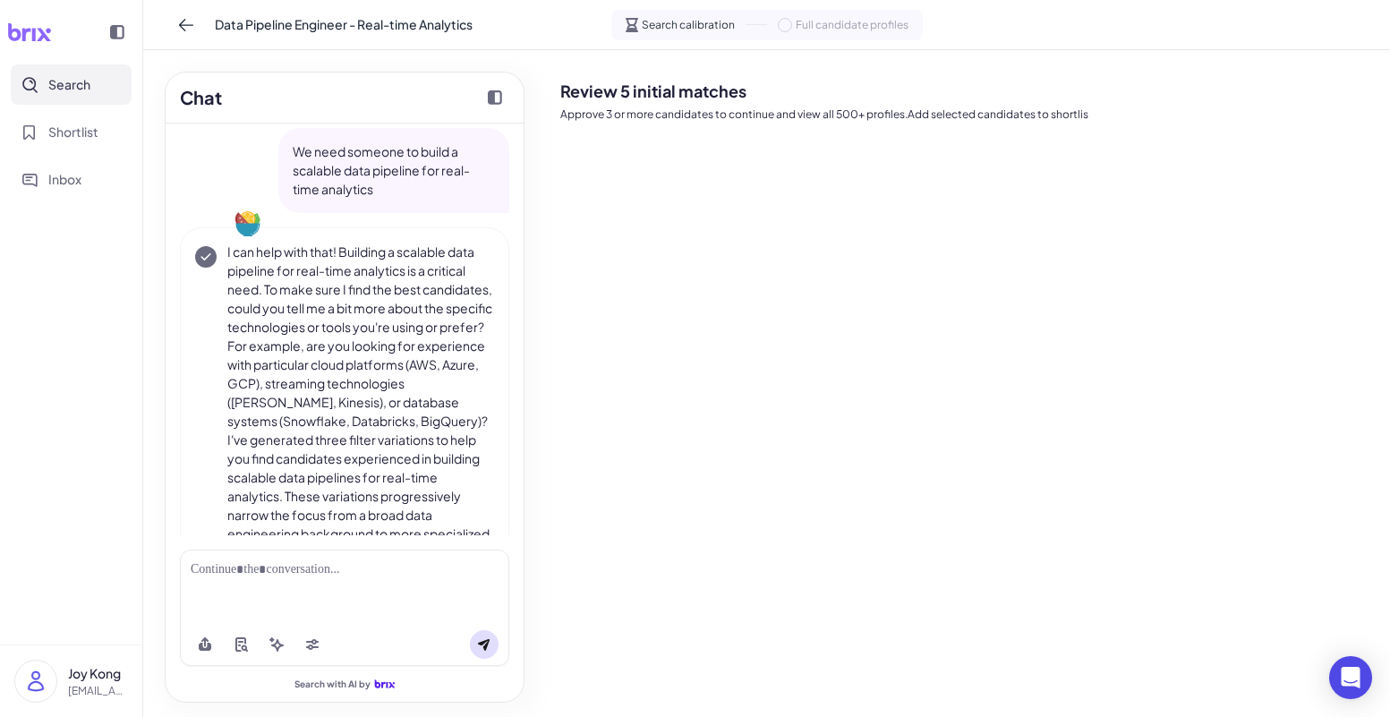
drag, startPoint x: 256, startPoint y: 269, endPoint x: 239, endPoint y: 254, distance: 22.2
click at [257, 269] on p "I can help with that! Building a scalable data pipeline for real-time analytics…" at bounding box center [360, 431] width 267 height 376
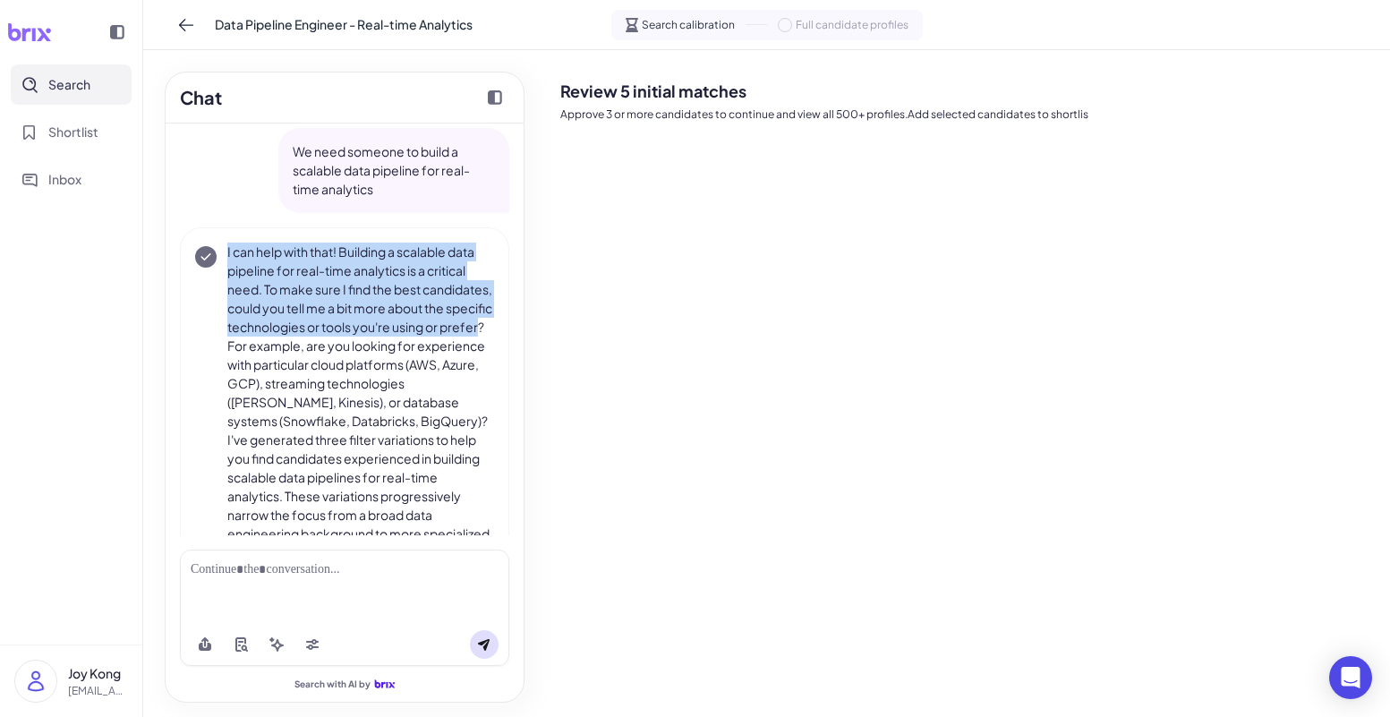
drag, startPoint x: 226, startPoint y: 244, endPoint x: 355, endPoint y: 346, distance: 163.2
click at [355, 346] on p "I can help with that! Building a scalable data pipeline for real-time analytics…" at bounding box center [360, 431] width 267 height 376
click at [340, 345] on p "I can help with that! Building a scalable data pipeline for real-time analytics…" at bounding box center [360, 431] width 267 height 376
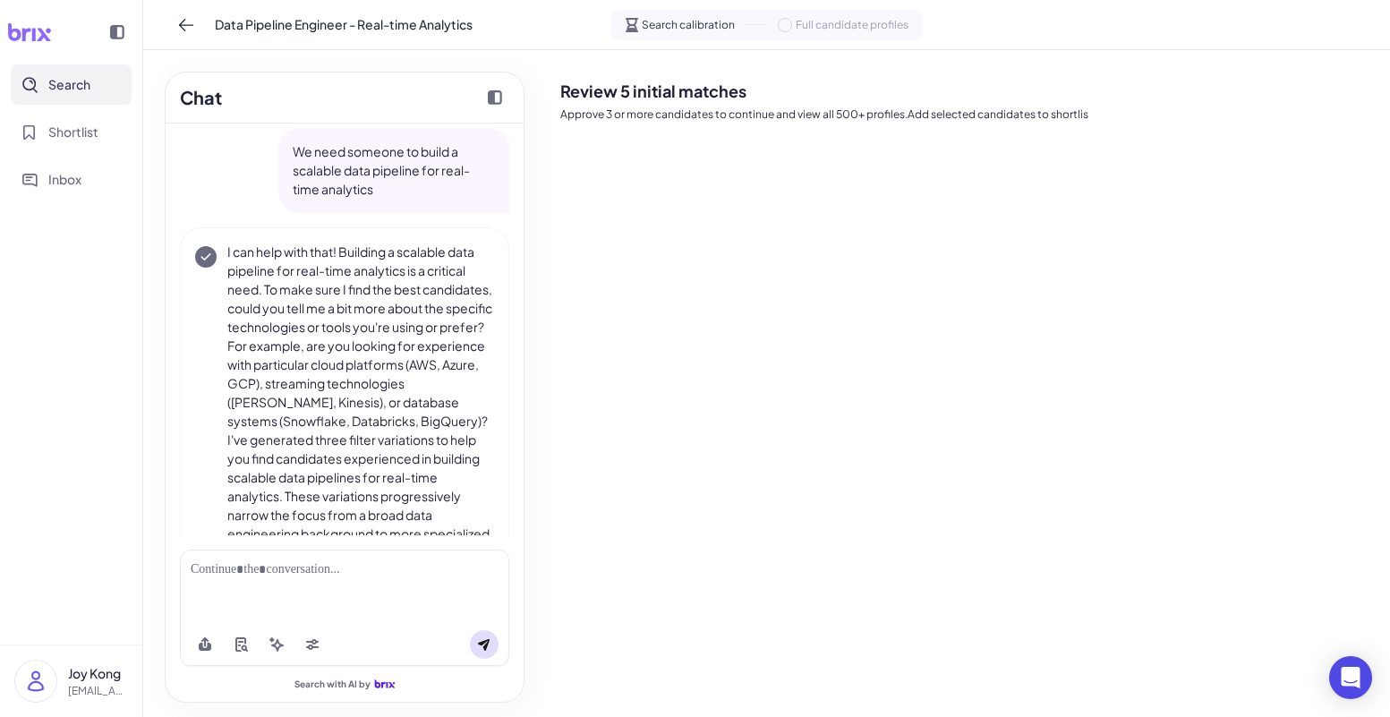
scroll to position [39, 0]
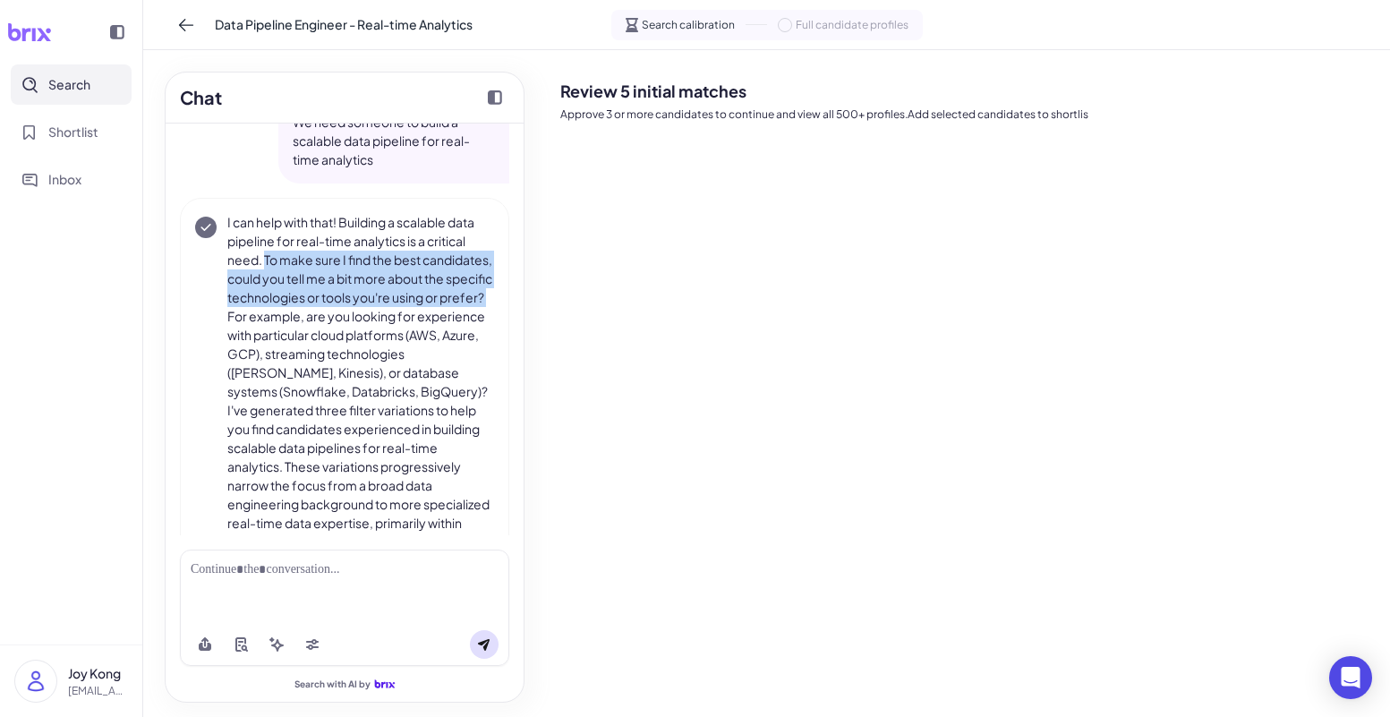
drag, startPoint x: 268, startPoint y: 258, endPoint x: 372, endPoint y: 318, distance: 119.9
click at [371, 318] on p "I can help with that! Building a scalable data pipeline for real-time analytics…" at bounding box center [360, 401] width 267 height 376
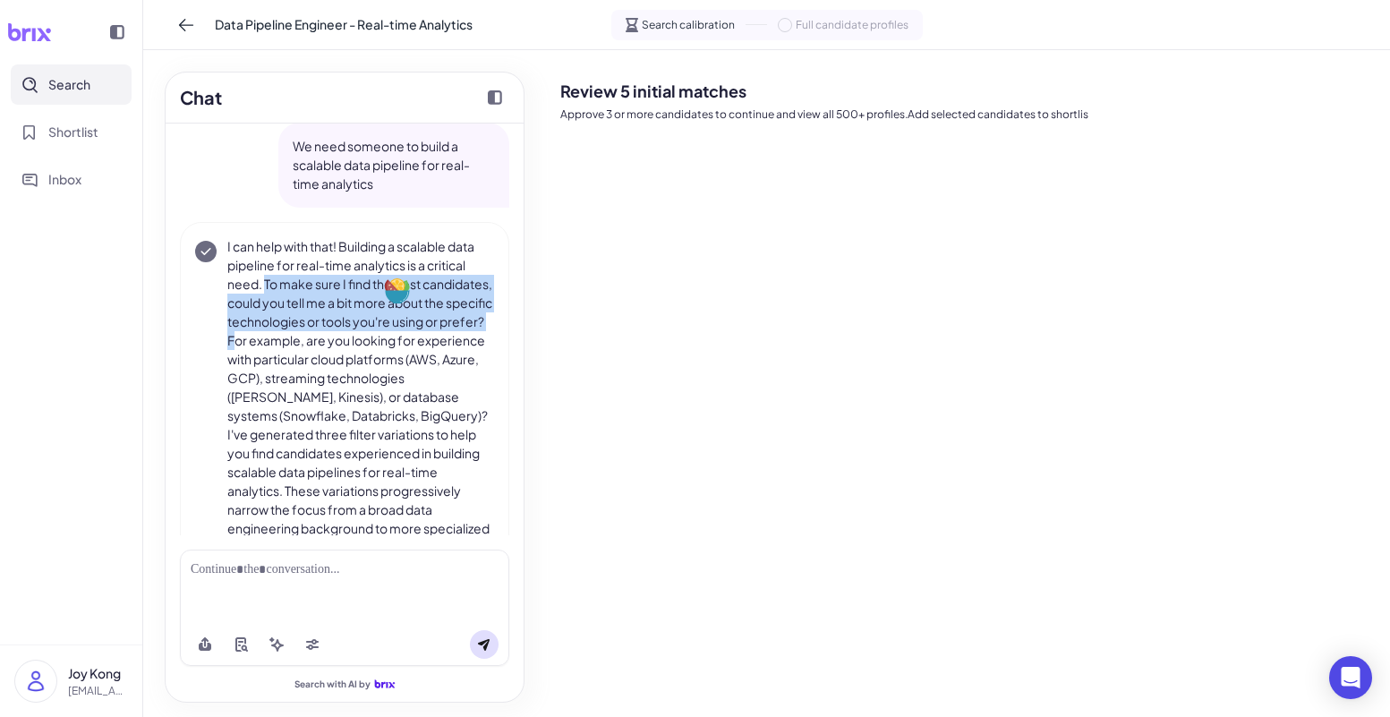
scroll to position [0, 0]
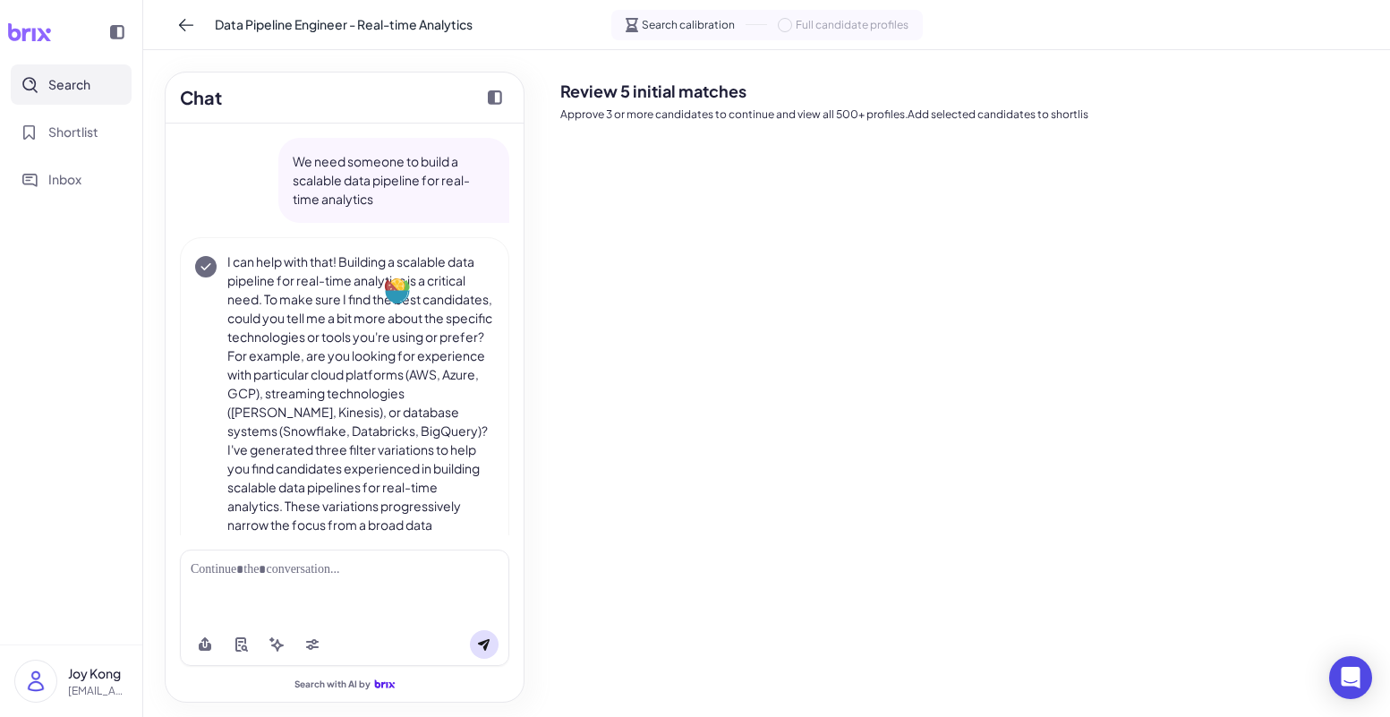
click at [456, 260] on p "I can help with that! Building a scalable data pipeline for real-time analytics…" at bounding box center [360, 440] width 267 height 376
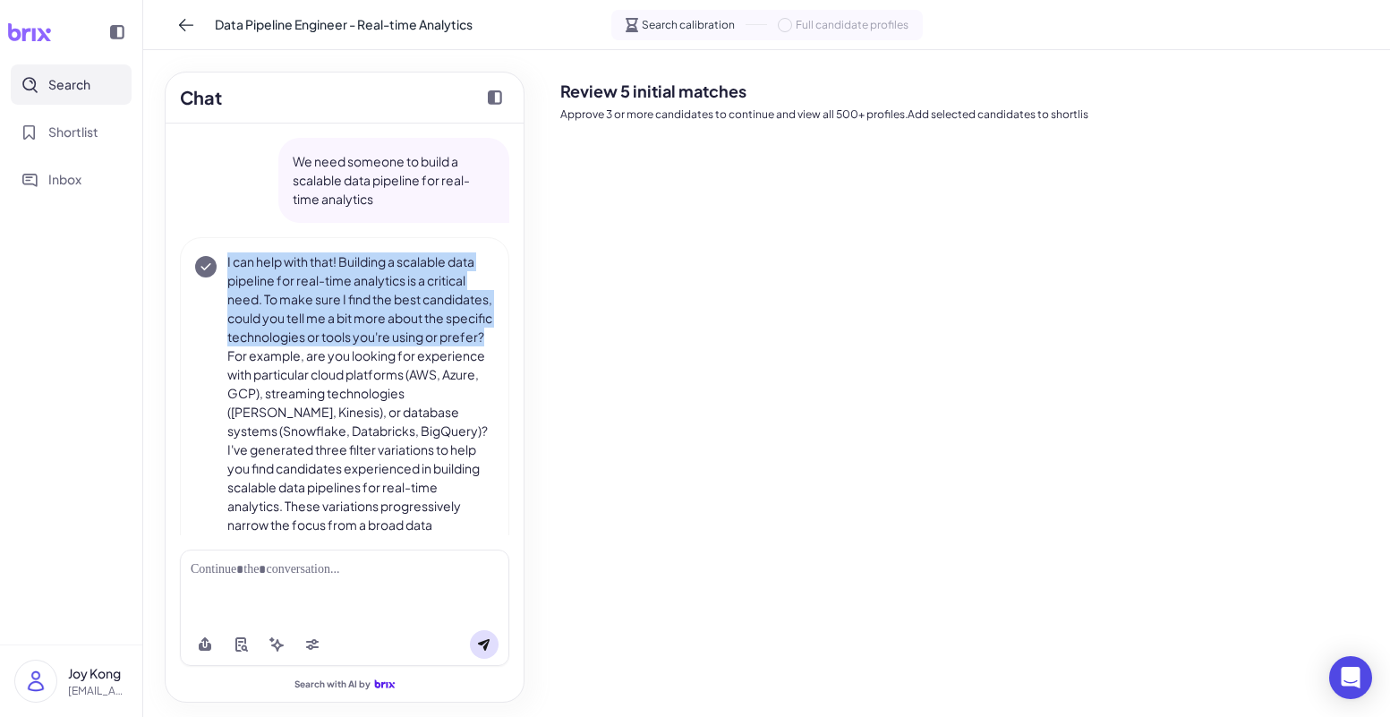
drag, startPoint x: 356, startPoint y: 357, endPoint x: 225, endPoint y: 260, distance: 163.8
click at [225, 260] on div "I can help with that! Building a scalable data pipeline for real-time analytics…" at bounding box center [344, 440] width 299 height 376
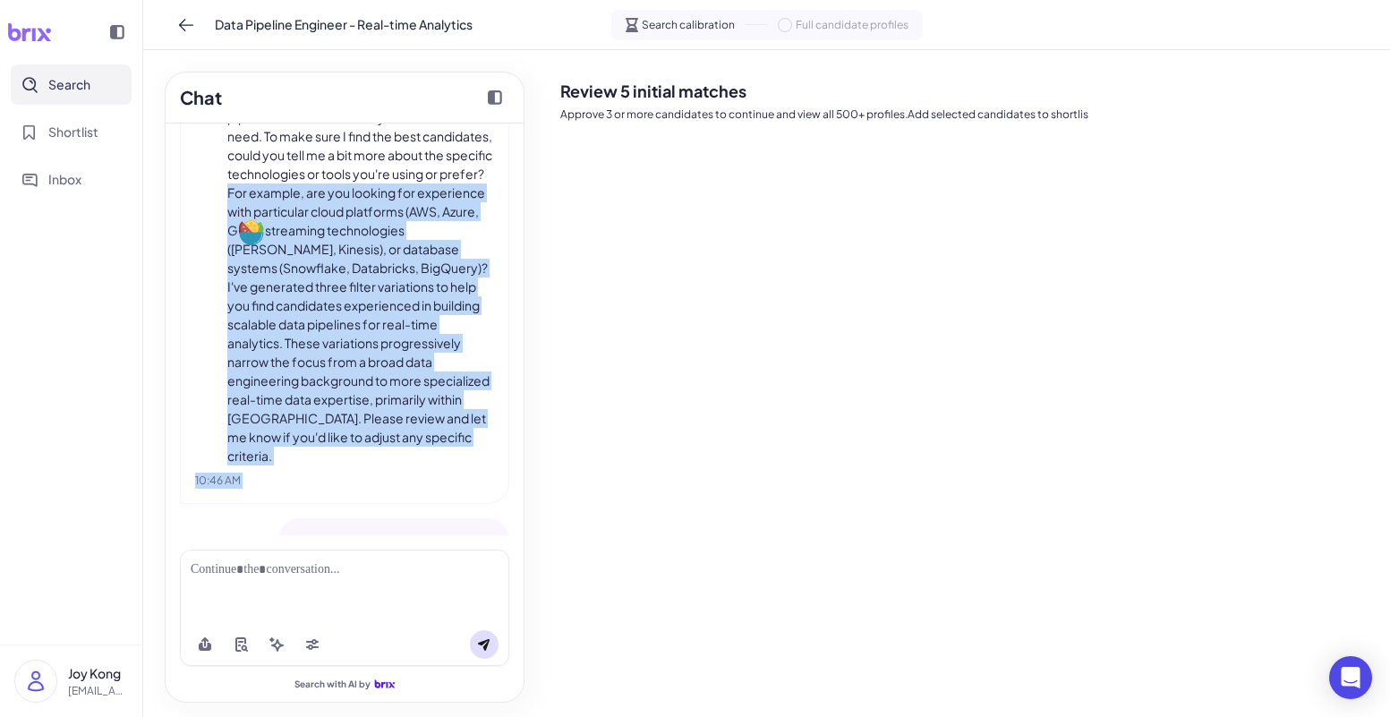
drag, startPoint x: 361, startPoint y: 355, endPoint x: 462, endPoint y: 517, distance: 191.8
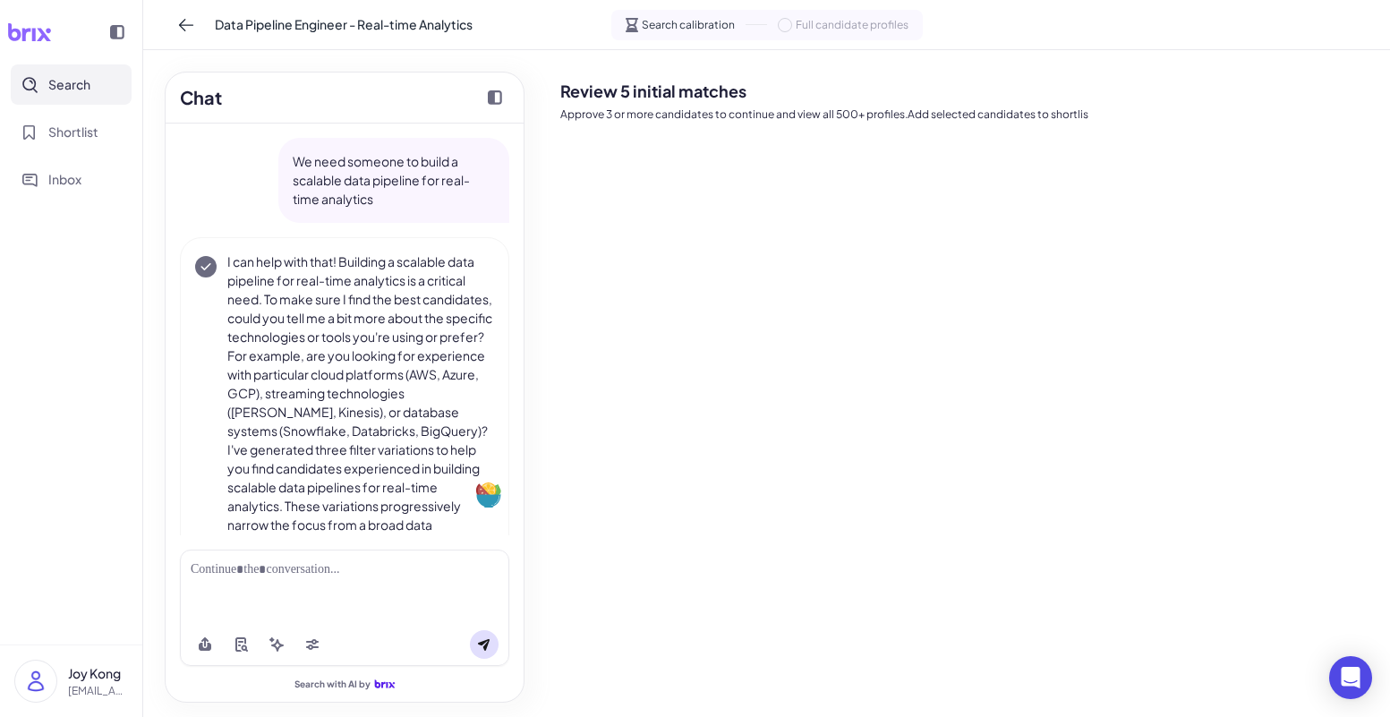
click at [356, 331] on p "I can help with that! Building a scalable data pipeline for real-time analytics…" at bounding box center [360, 440] width 267 height 376
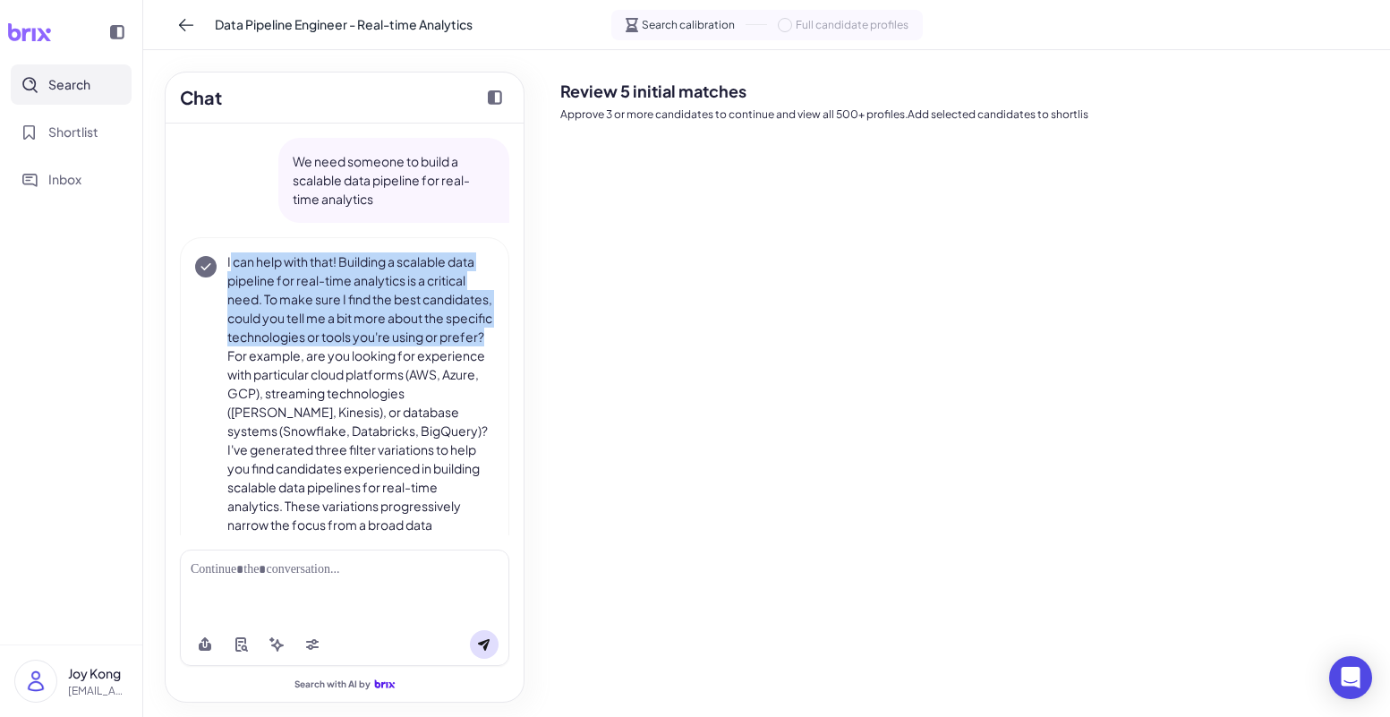
drag, startPoint x: 358, startPoint y: 354, endPoint x: 229, endPoint y: 255, distance: 162.2
click at [229, 255] on p "I can help with that! Building a scalable data pipeline for real-time analytics…" at bounding box center [360, 440] width 267 height 376
click at [339, 320] on p "I can help with that! Building a scalable data pipeline for real-time analytics…" at bounding box center [360, 440] width 267 height 376
drag, startPoint x: 359, startPoint y: 356, endPoint x: 211, endPoint y: 261, distance: 176.1
click at [211, 261] on div "I can help with that! Building a scalable data pipeline for real-time analytics…" at bounding box center [344, 440] width 299 height 376
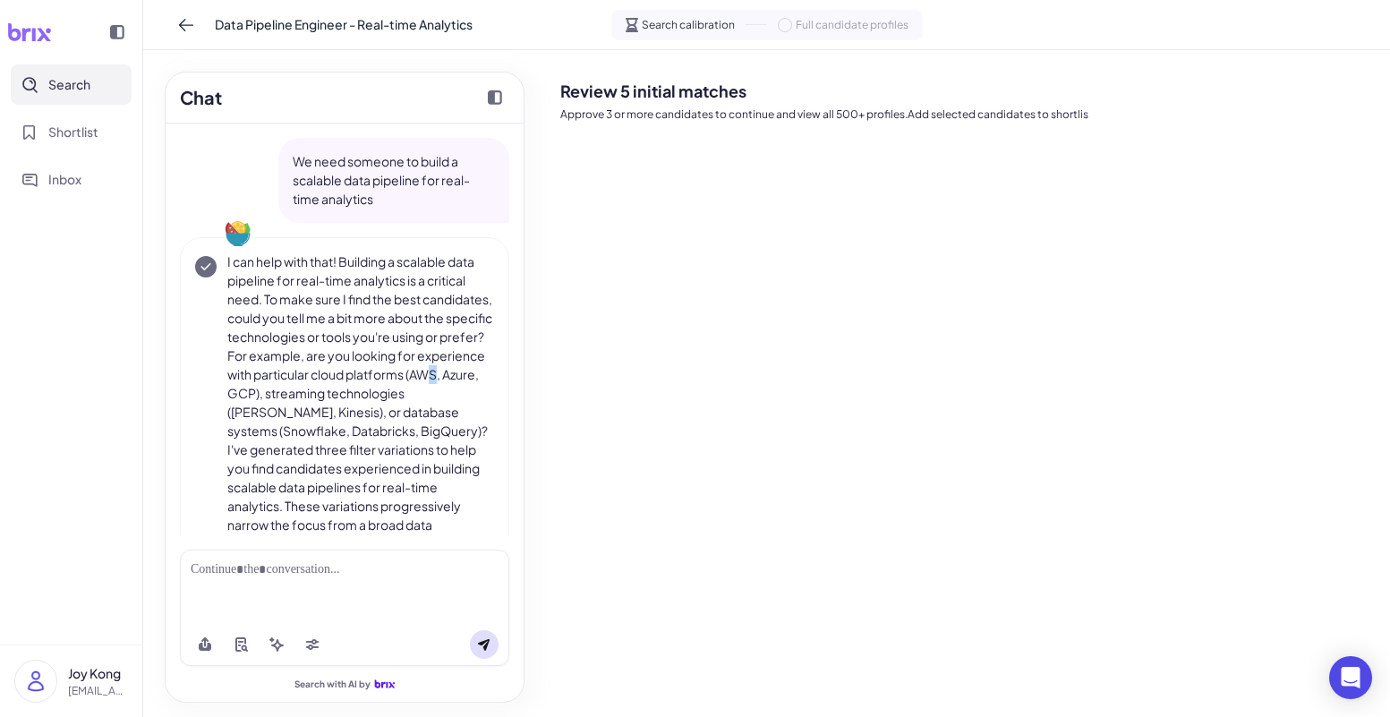
click at [320, 388] on p "I can help with that! Building a scalable data pipeline for real-time analytics…" at bounding box center [360, 440] width 267 height 376
click at [362, 363] on p "I can help with that! Building a scalable data pipeline for real-time analytics…" at bounding box center [360, 440] width 267 height 376
click at [380, 360] on p "I can help with that! Building a scalable data pipeline for real-time analytics…" at bounding box center [360, 440] width 267 height 376
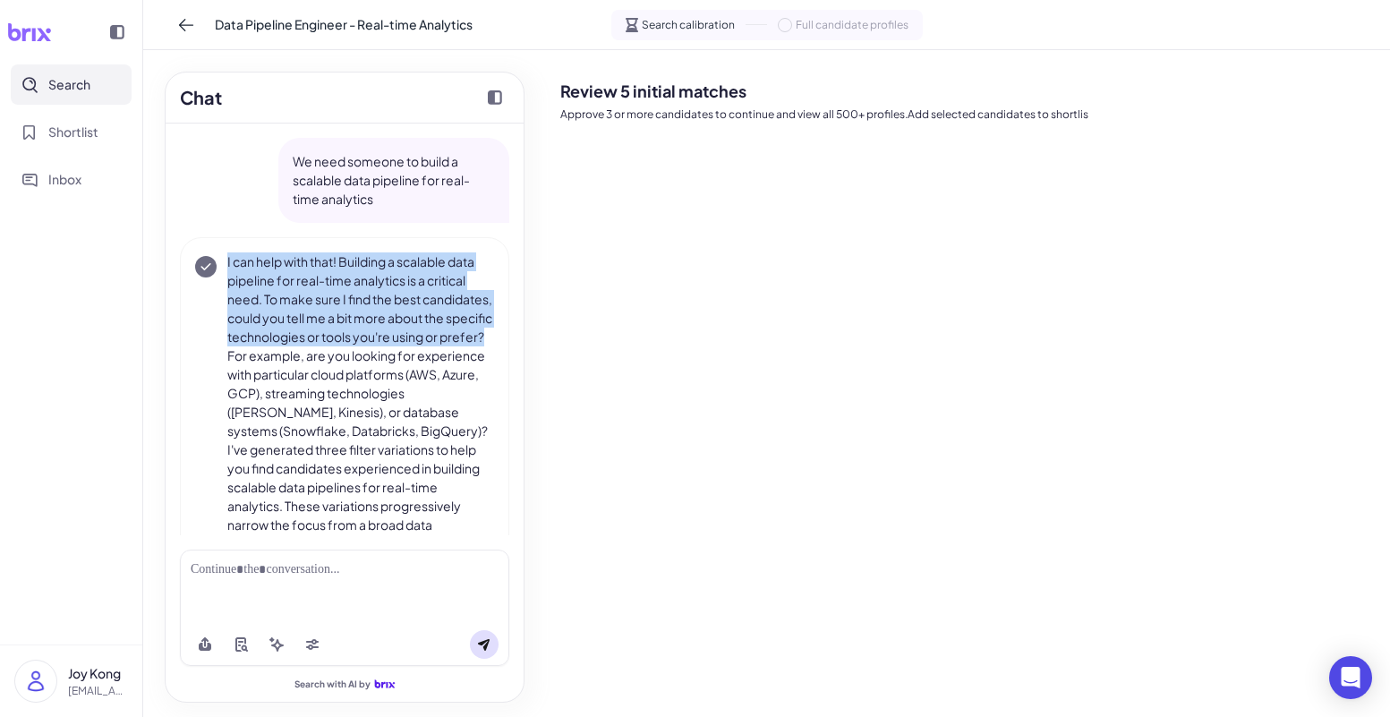
drag, startPoint x: 356, startPoint y: 355, endPoint x: 226, endPoint y: 251, distance: 166.8
click at [226, 251] on div "I can help with that! Building a scalable data pipeline for real-time analytics…" at bounding box center [344, 452] width 329 height 430
click at [292, 343] on p "I can help with that! Building a scalable data pipeline for real-time analytics…" at bounding box center [360, 440] width 267 height 376
drag, startPoint x: 358, startPoint y: 355, endPoint x: 226, endPoint y: 261, distance: 162.2
click at [227, 261] on p "I can help with that! Building a scalable data pipeline for real-time analytics…" at bounding box center [360, 440] width 267 height 376
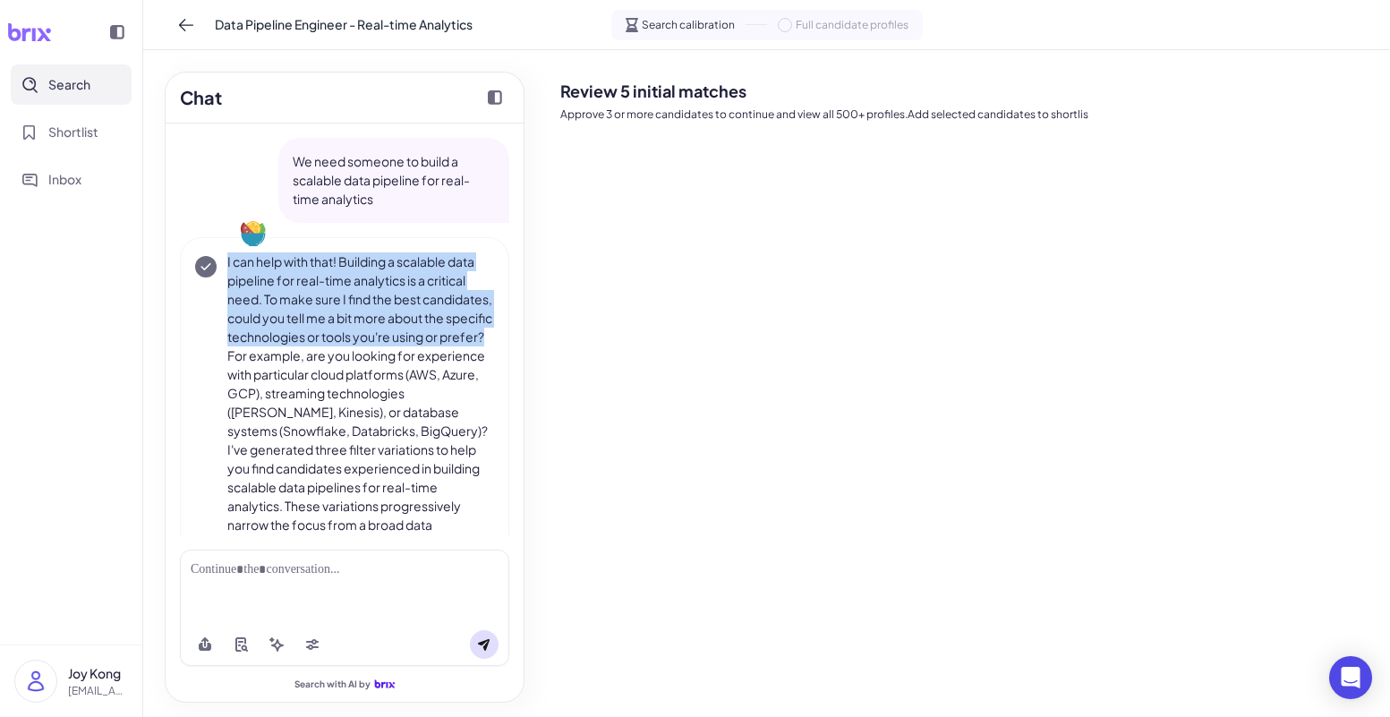
copy p "I can help with that! Building a scalable data pipeline for real-time analytics…"
